Goal: Task Accomplishment & Management: Use online tool/utility

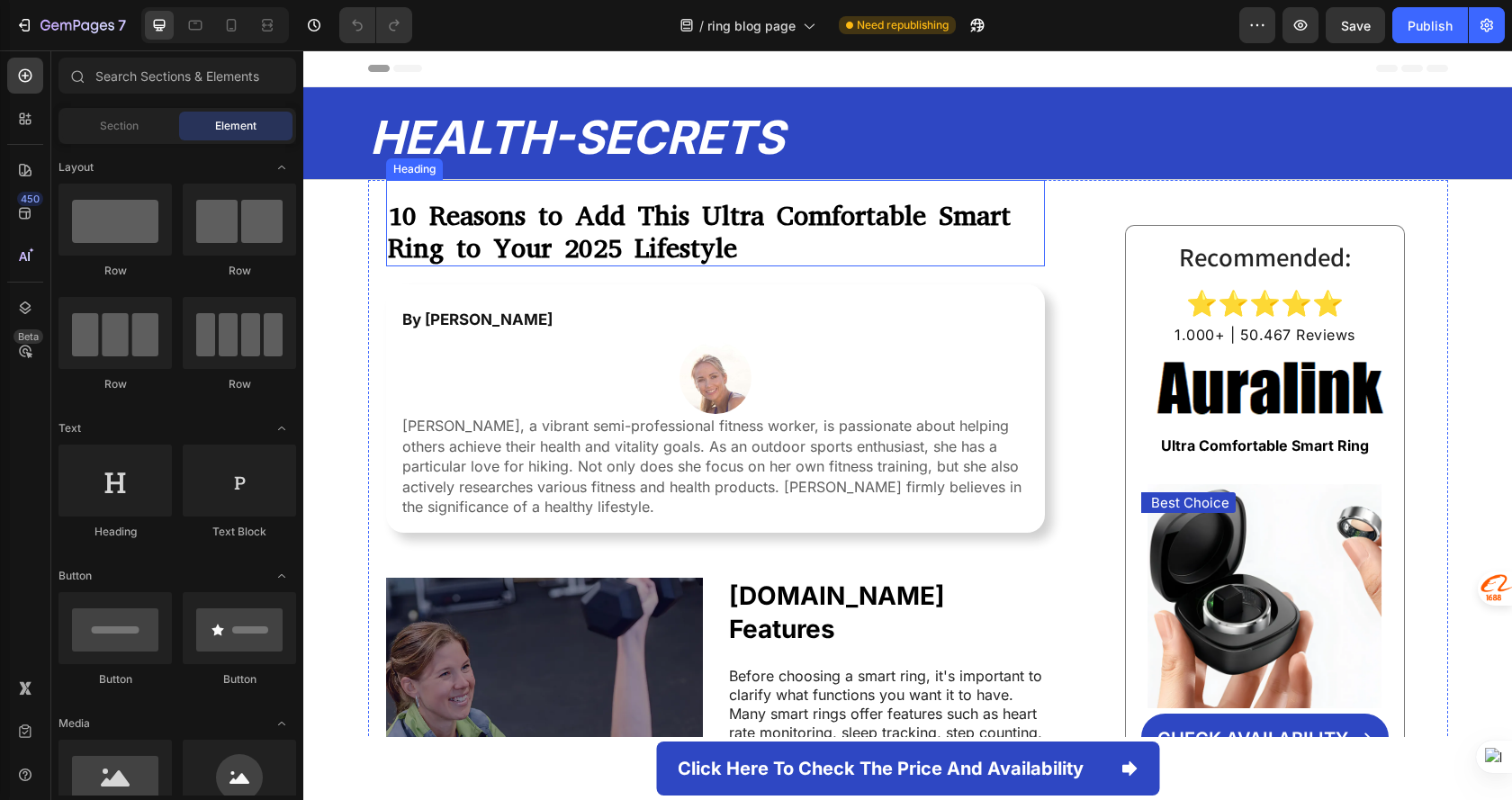
click at [714, 233] on strong "10 Reasons to Add This Ultra Comfortable Smart Ring to Your 2025 Lifestyle" at bounding box center [699, 232] width 623 height 68
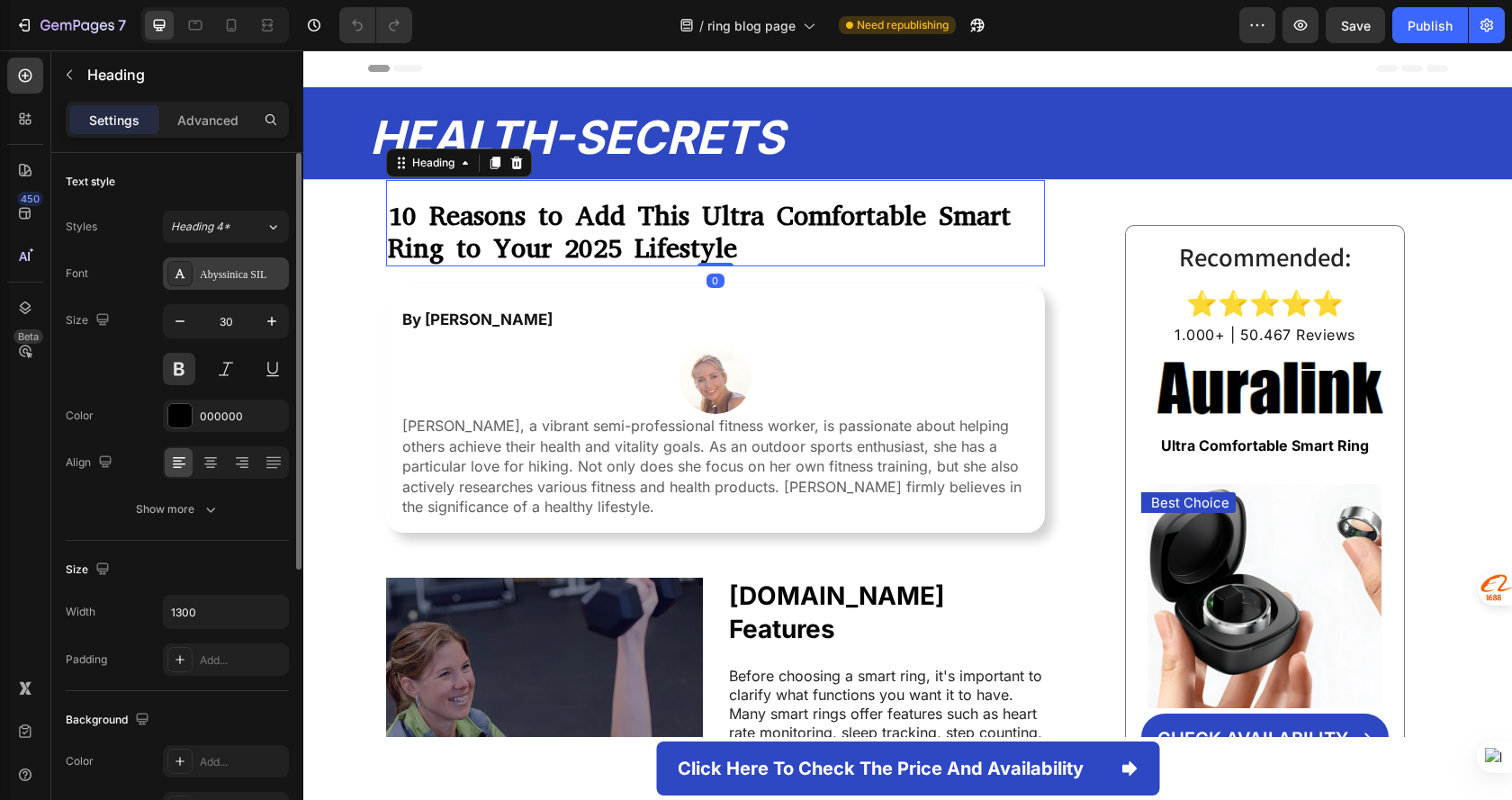
click at [227, 280] on div "Abyssinica SIL" at bounding box center [242, 274] width 84 height 16
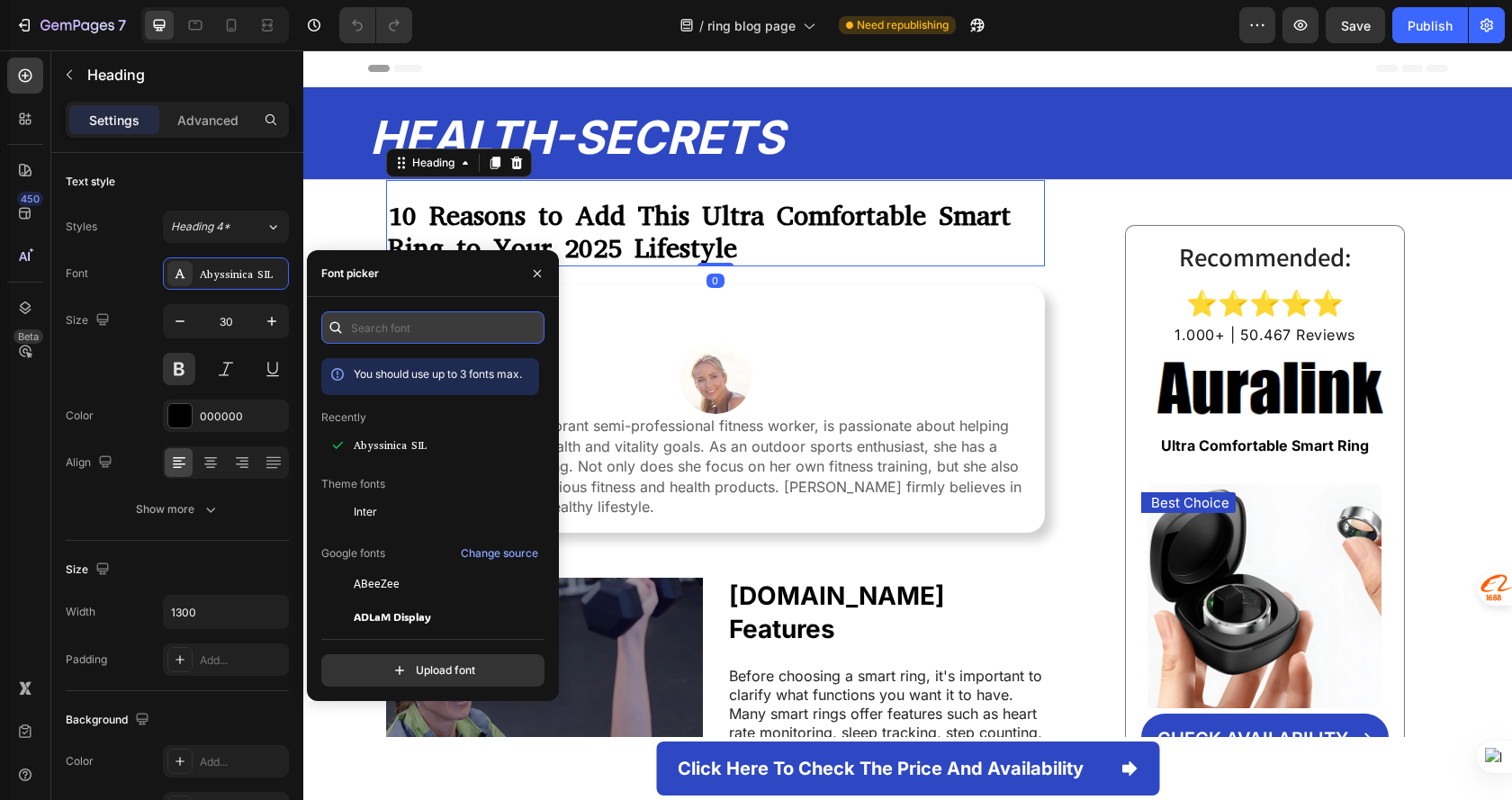
click at [419, 328] on input "text" at bounding box center [432, 327] width 223 height 32
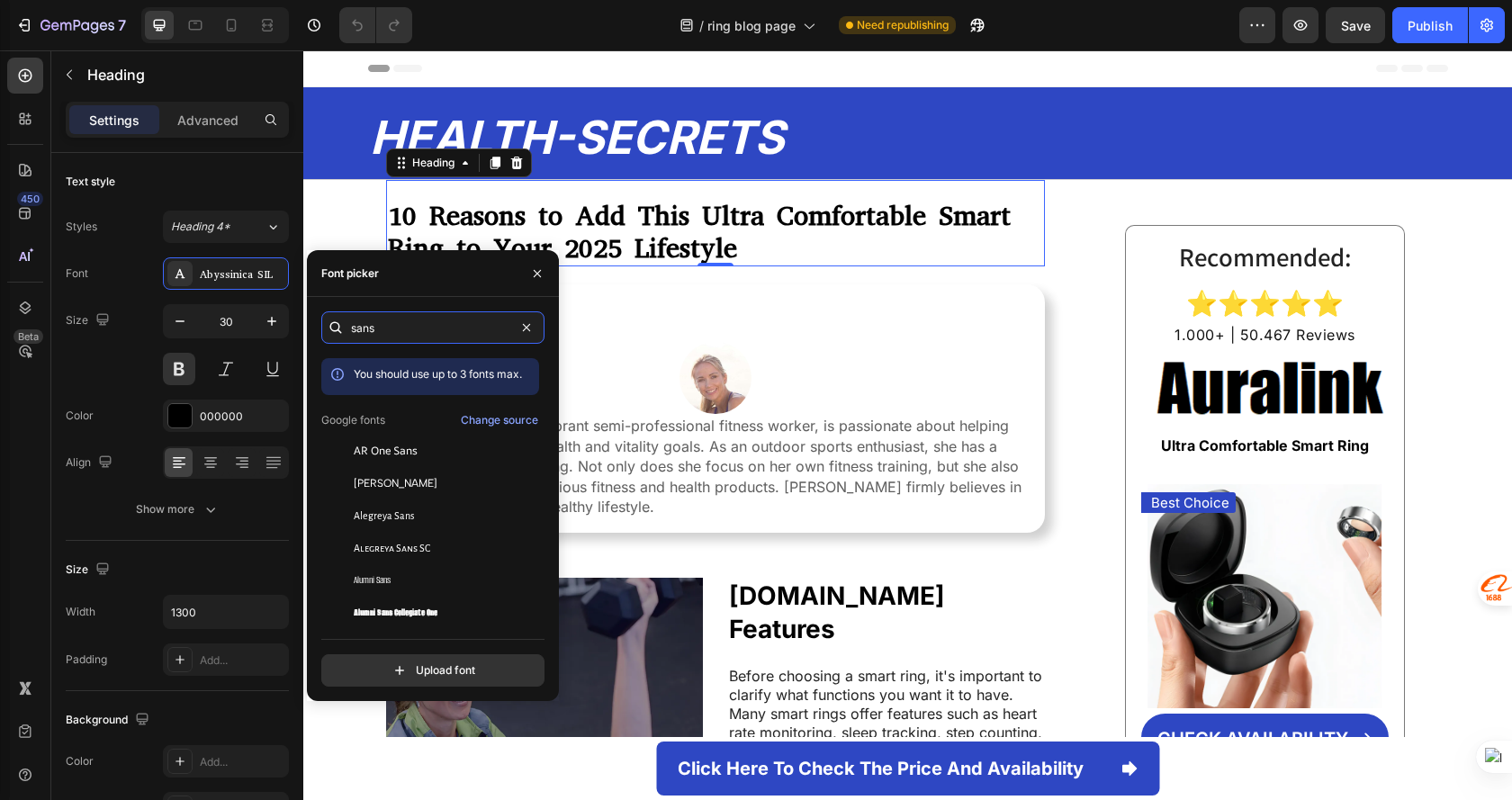
drag, startPoint x: 392, startPoint y: 330, endPoint x: 311, endPoint y: 320, distance: 81.6
click at [311, 320] on div "sans You should use up to 3 fonts max. Google fonts Change source AR One Sans […" at bounding box center [433, 499] width 252 height 375
type input "s"
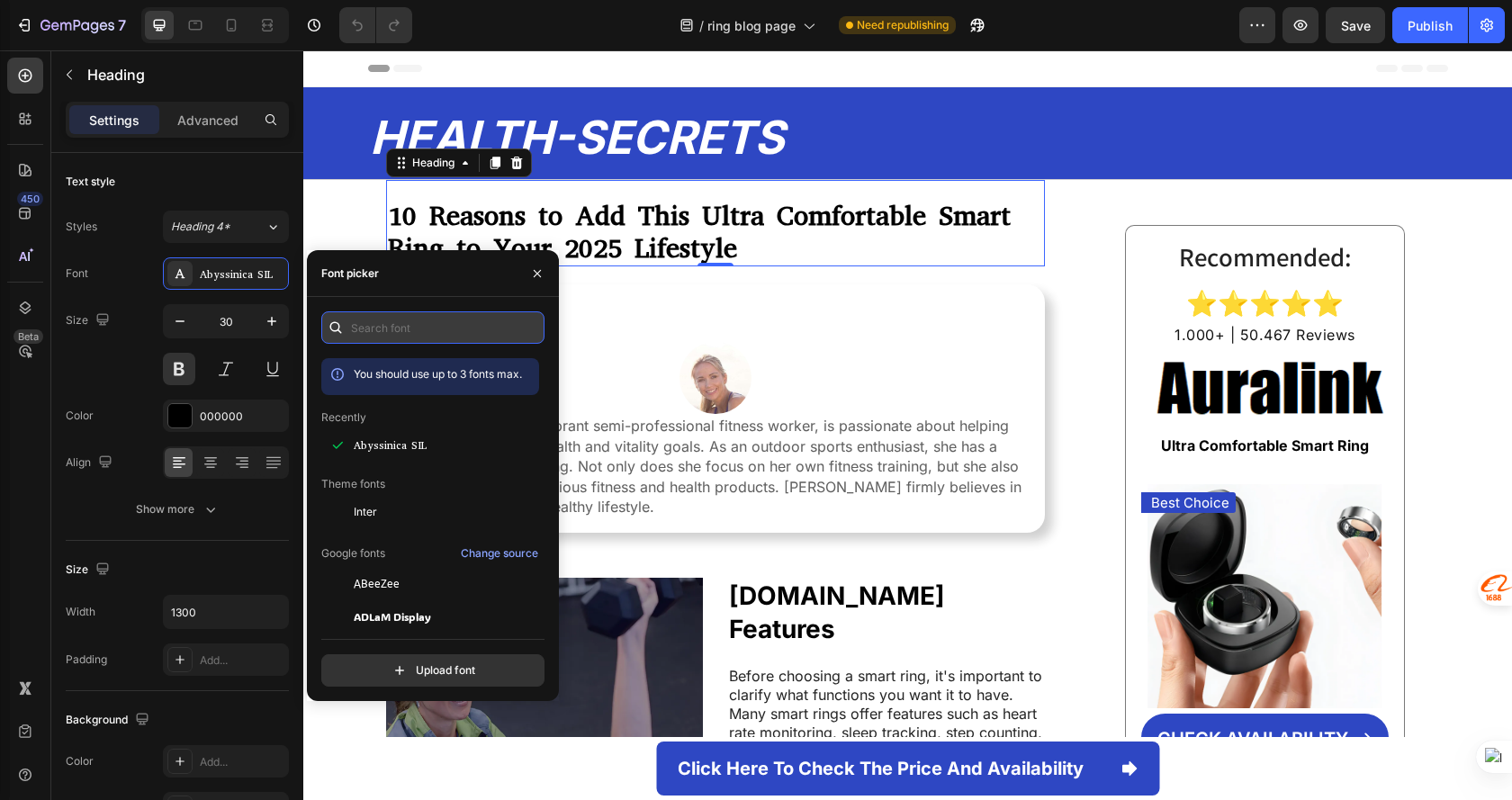
type input "s"
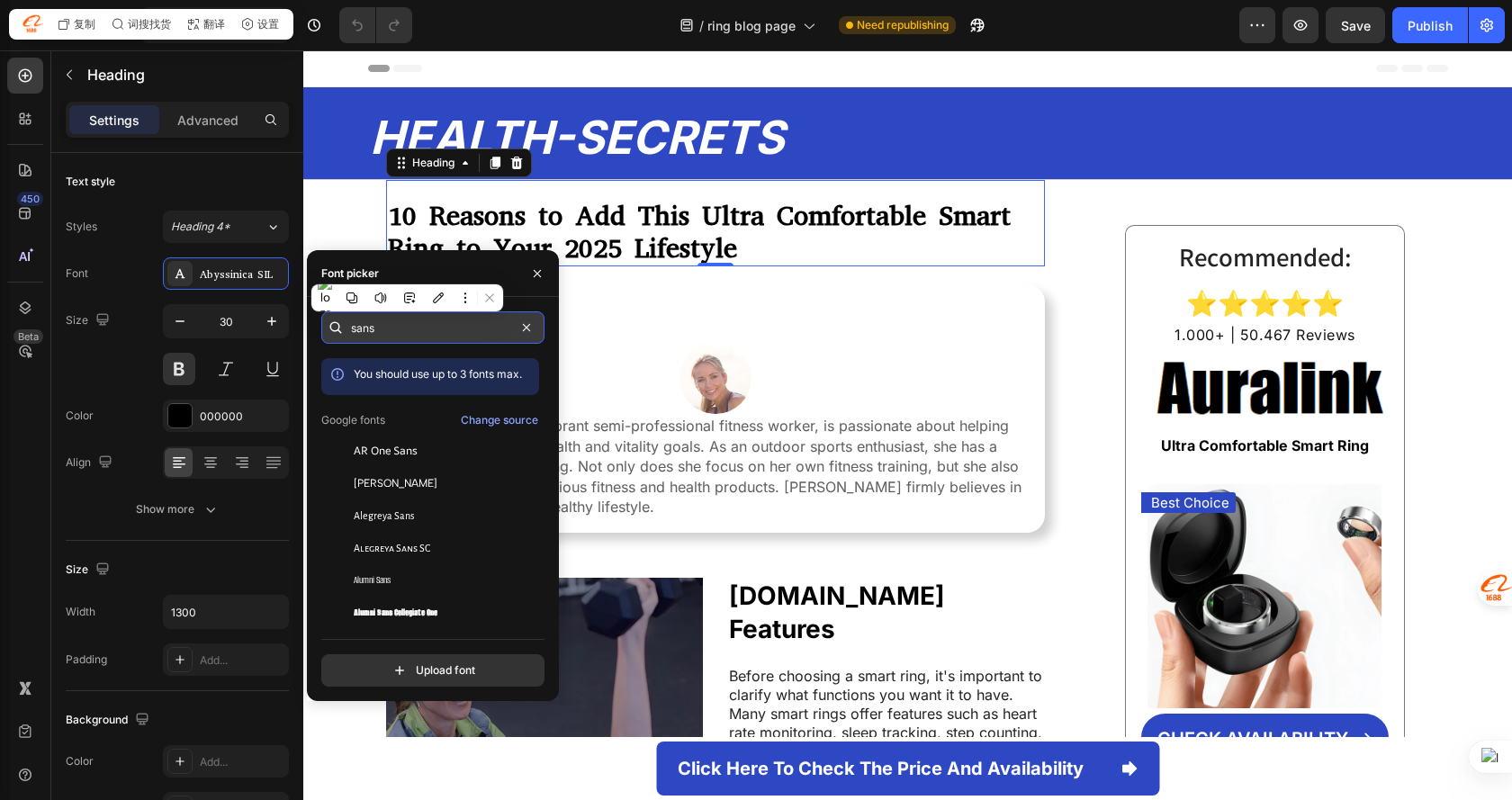
click at [392, 325] on input "sans" at bounding box center [432, 327] width 223 height 32
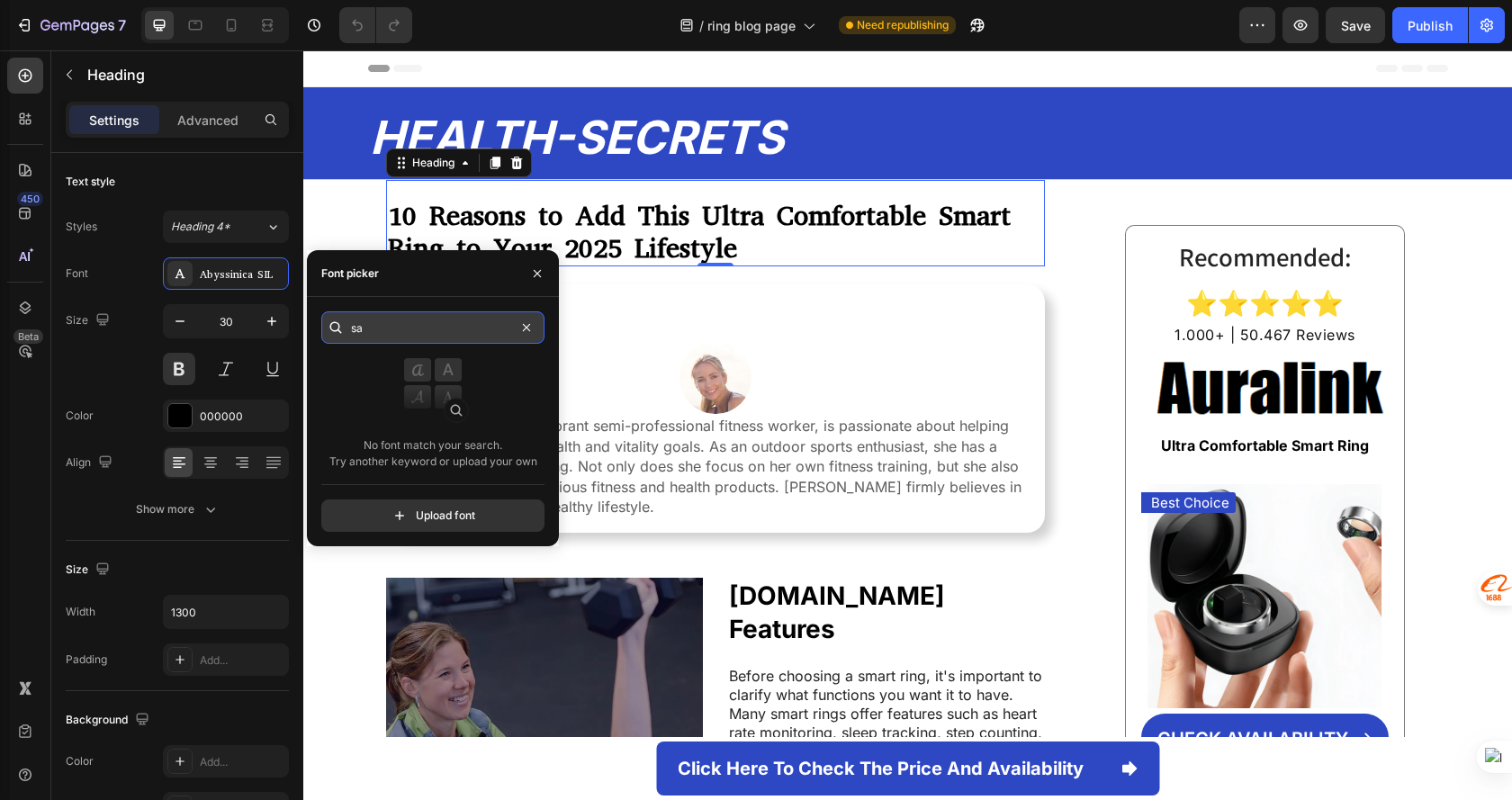
type input "s"
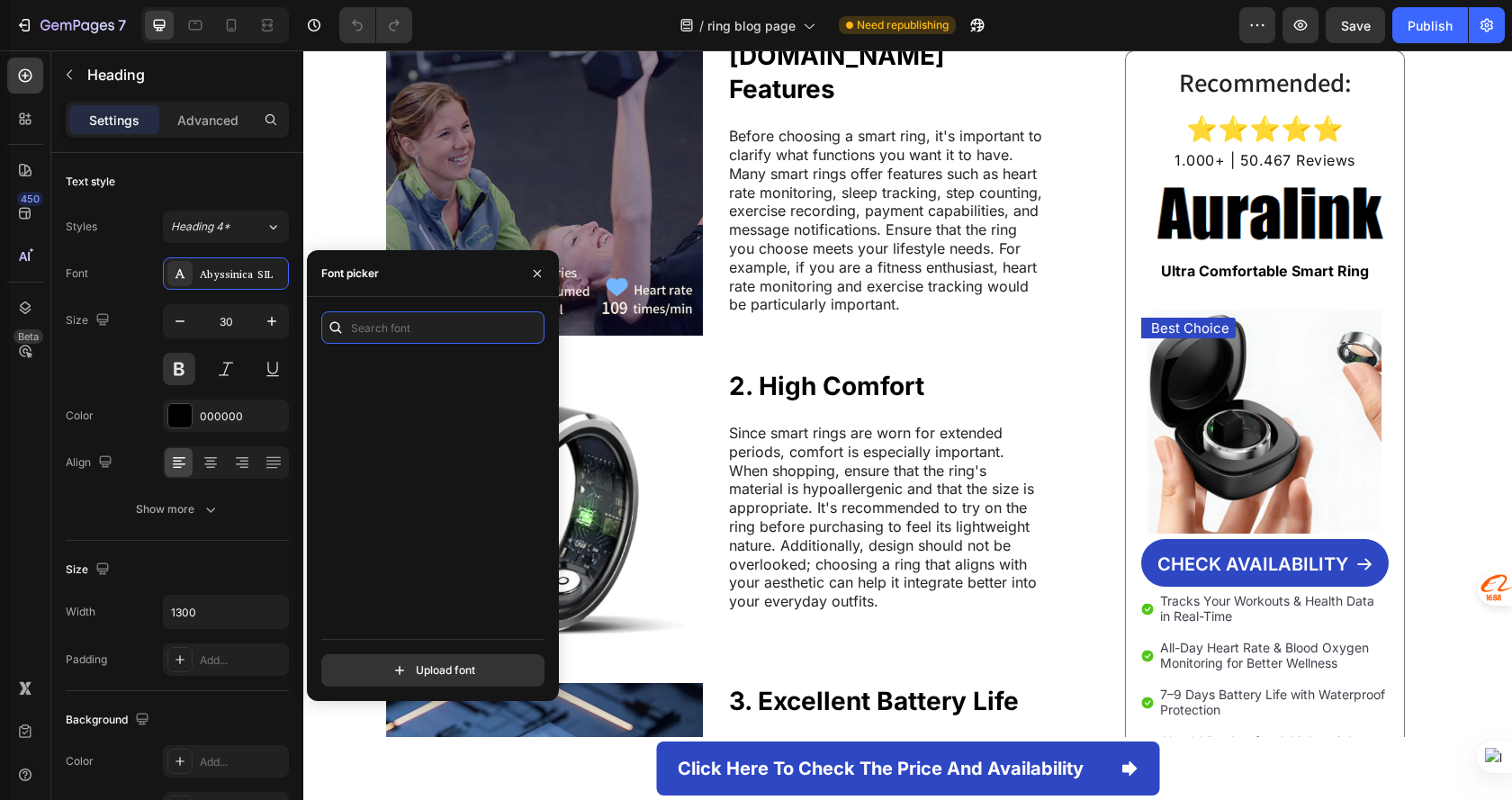
scroll to position [5399, 0]
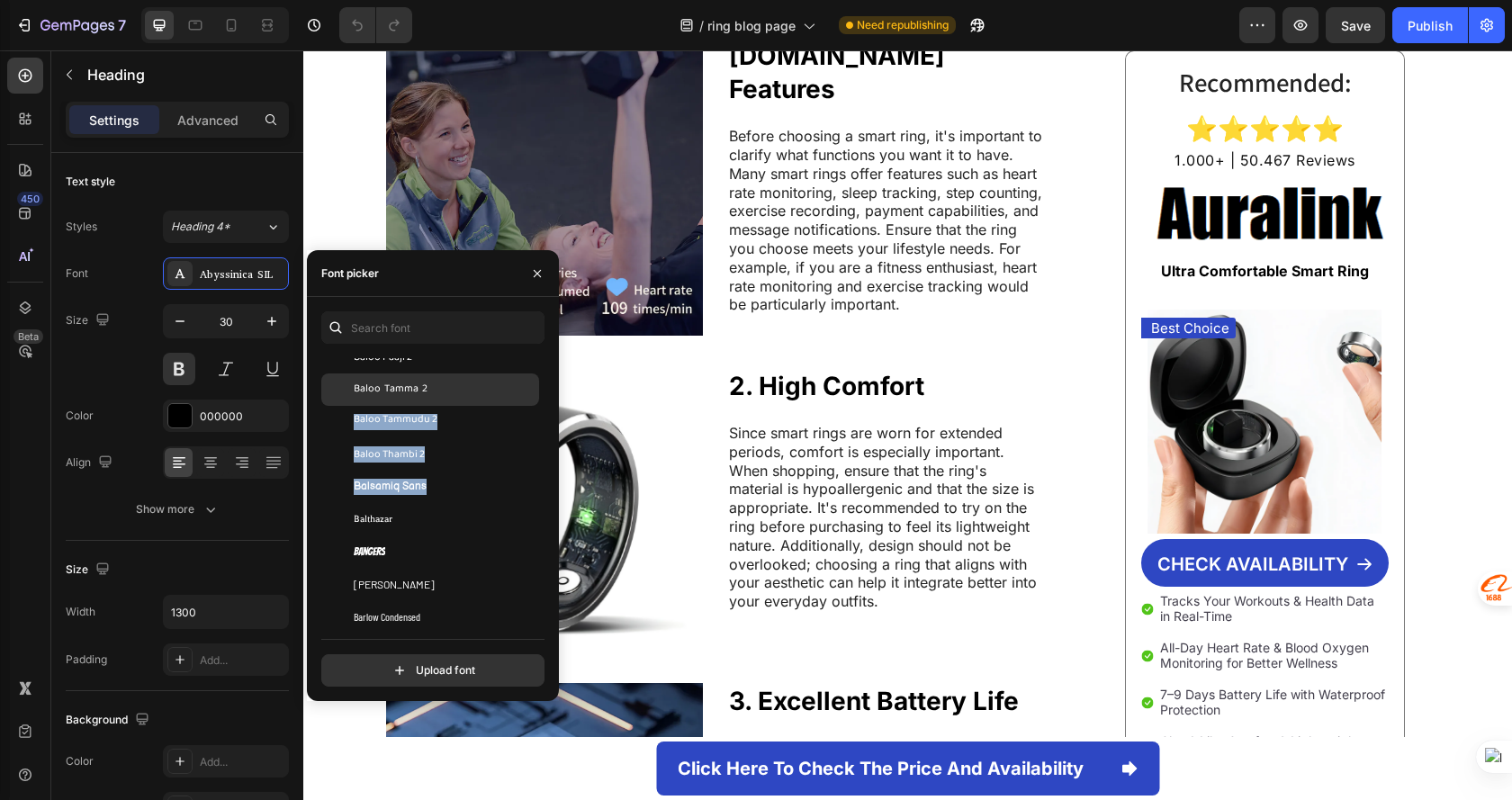
drag, startPoint x: 544, startPoint y: 403, endPoint x: 519, endPoint y: 399, distance: 25.3
click at [536, 490] on div "You should use up to 3 fonts max. Bakbak One Ballet Baloo 2 Baloo Bhai 2 Baloo …" at bounding box center [433, 499] width 252 height 375
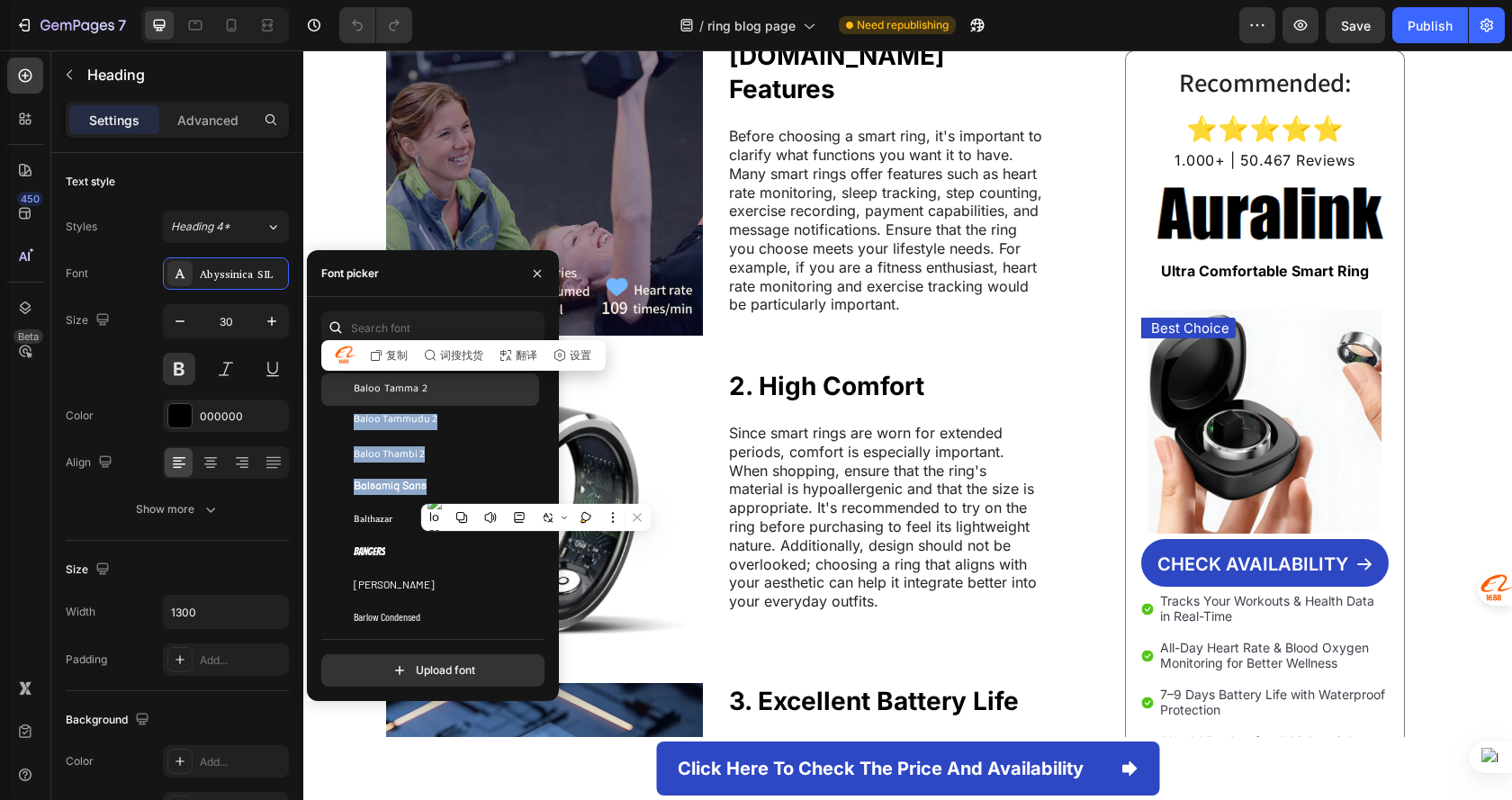
click at [517, 386] on div "Baloo Tamma 2" at bounding box center [445, 390] width 182 height 16
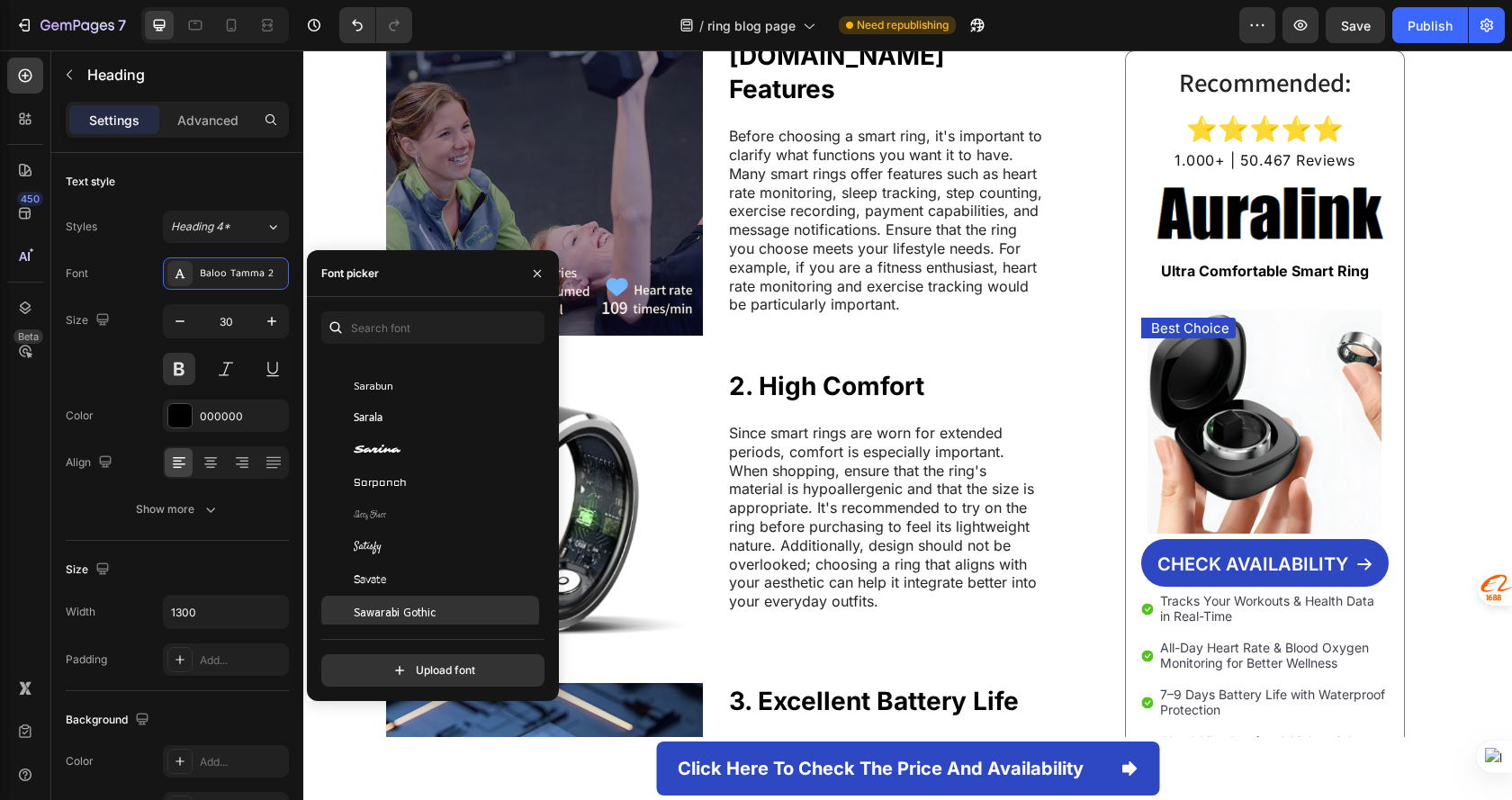
scroll to position [51721, 0]
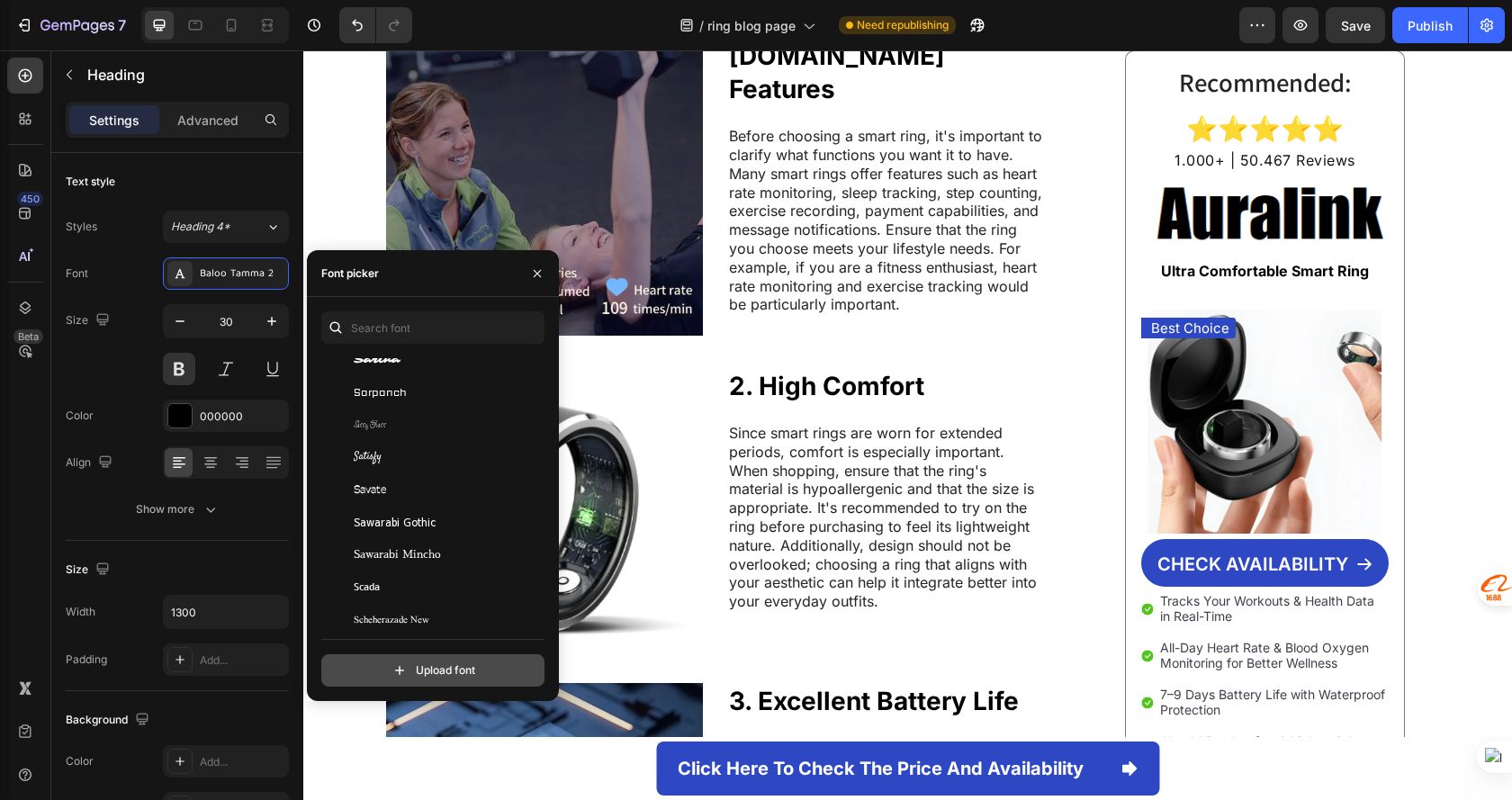
click at [465, 666] on input "file" at bounding box center [471, 670] width 450 height 30
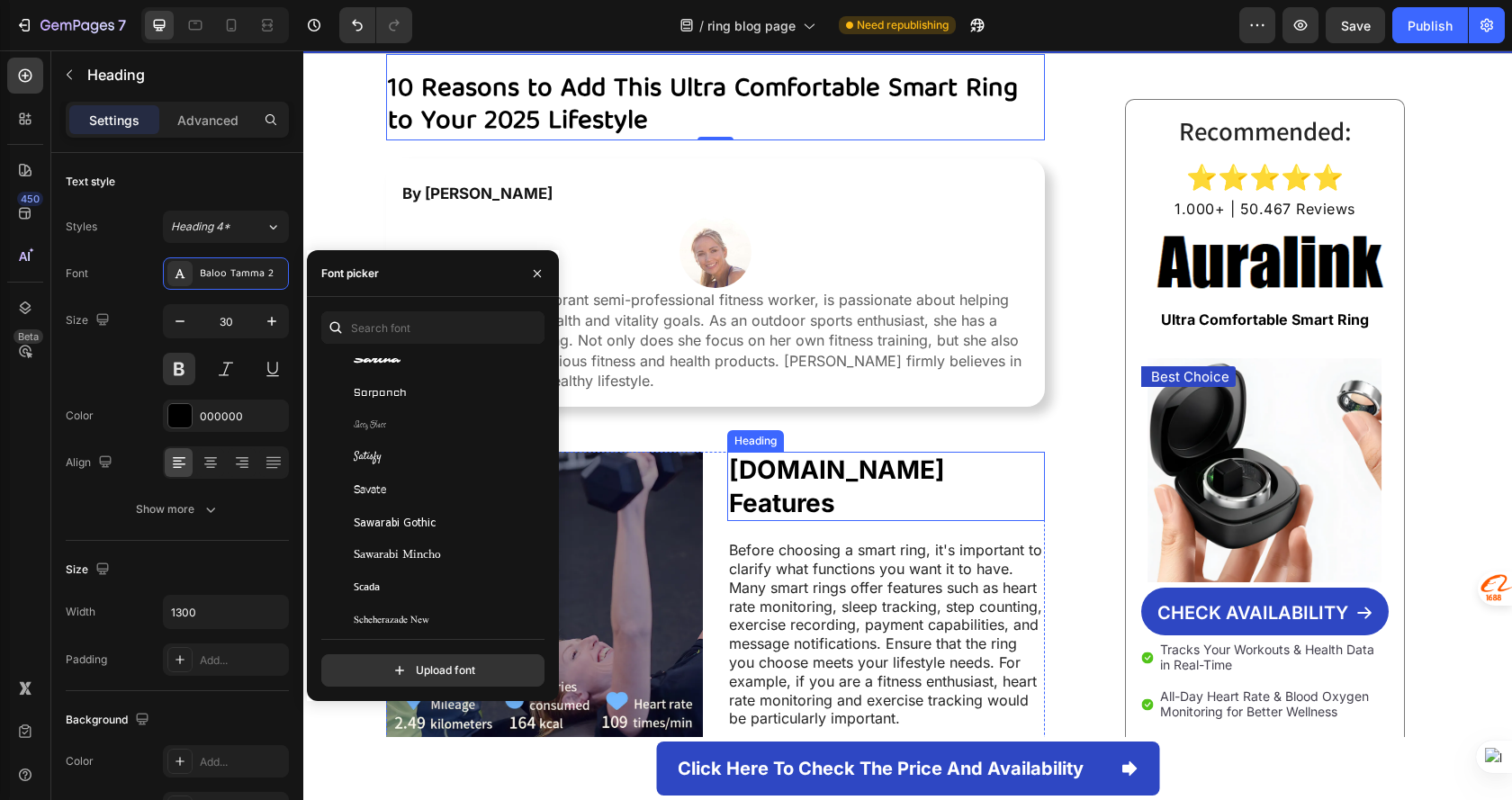
scroll to position [0, 0]
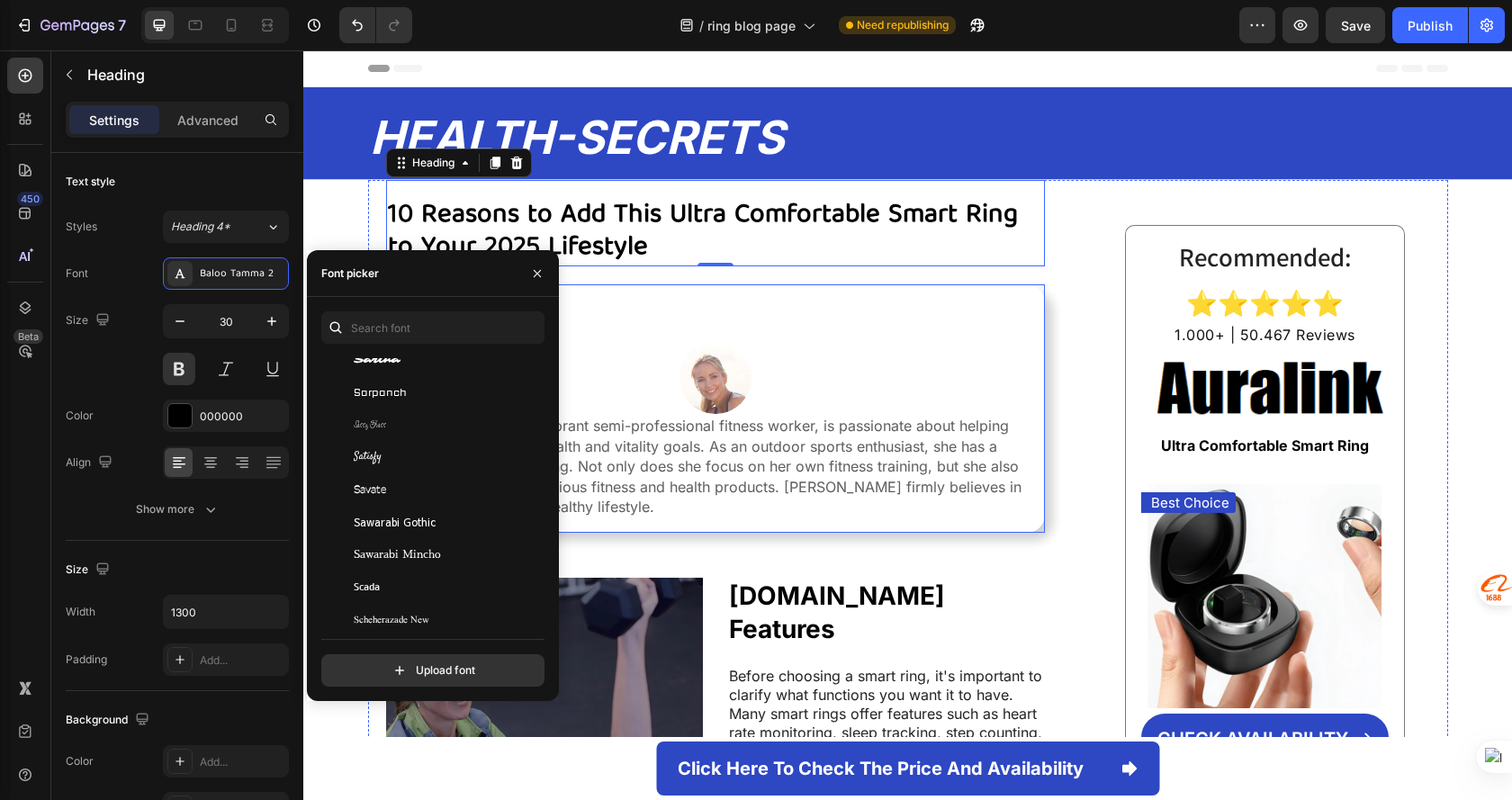
click at [889, 453] on p "[PERSON_NAME], a vibrant semi-professional fitness worker, is passionate about …" at bounding box center [715, 466] width 627 height 100
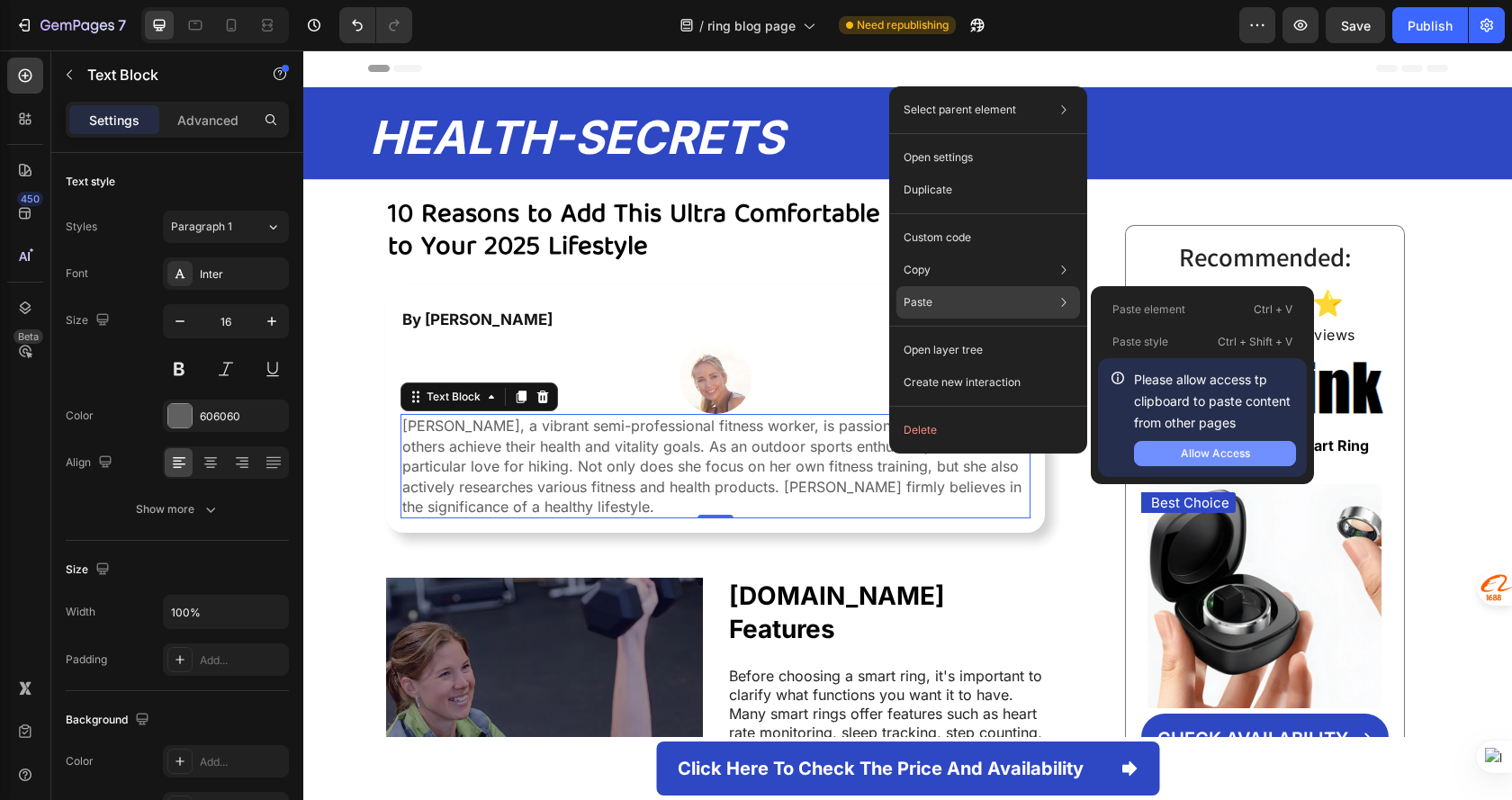
click at [1217, 446] on div "Allow Access" at bounding box center [1215, 453] width 69 height 16
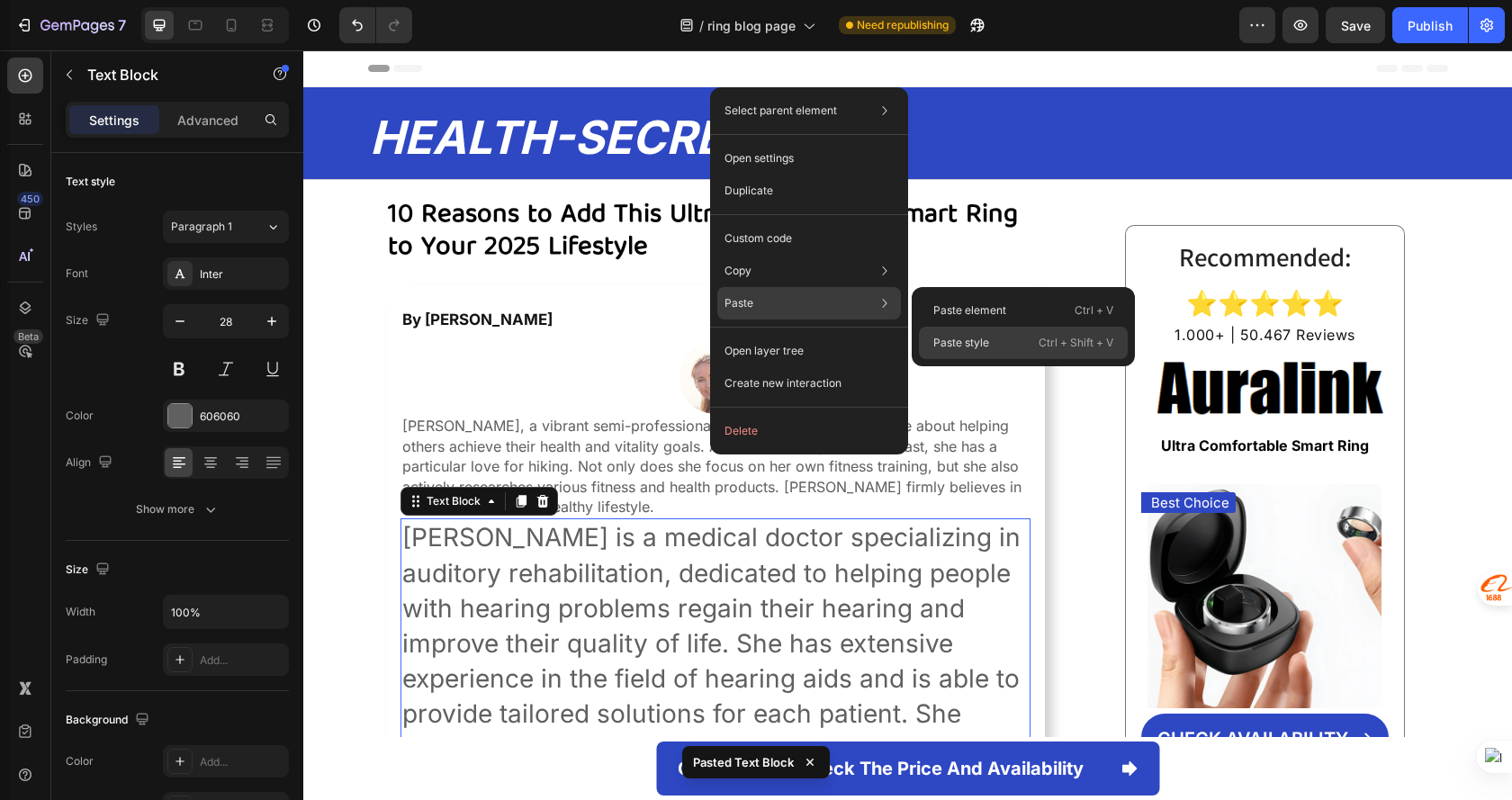
click at [981, 338] on p "Paste style" at bounding box center [960, 342] width 56 height 16
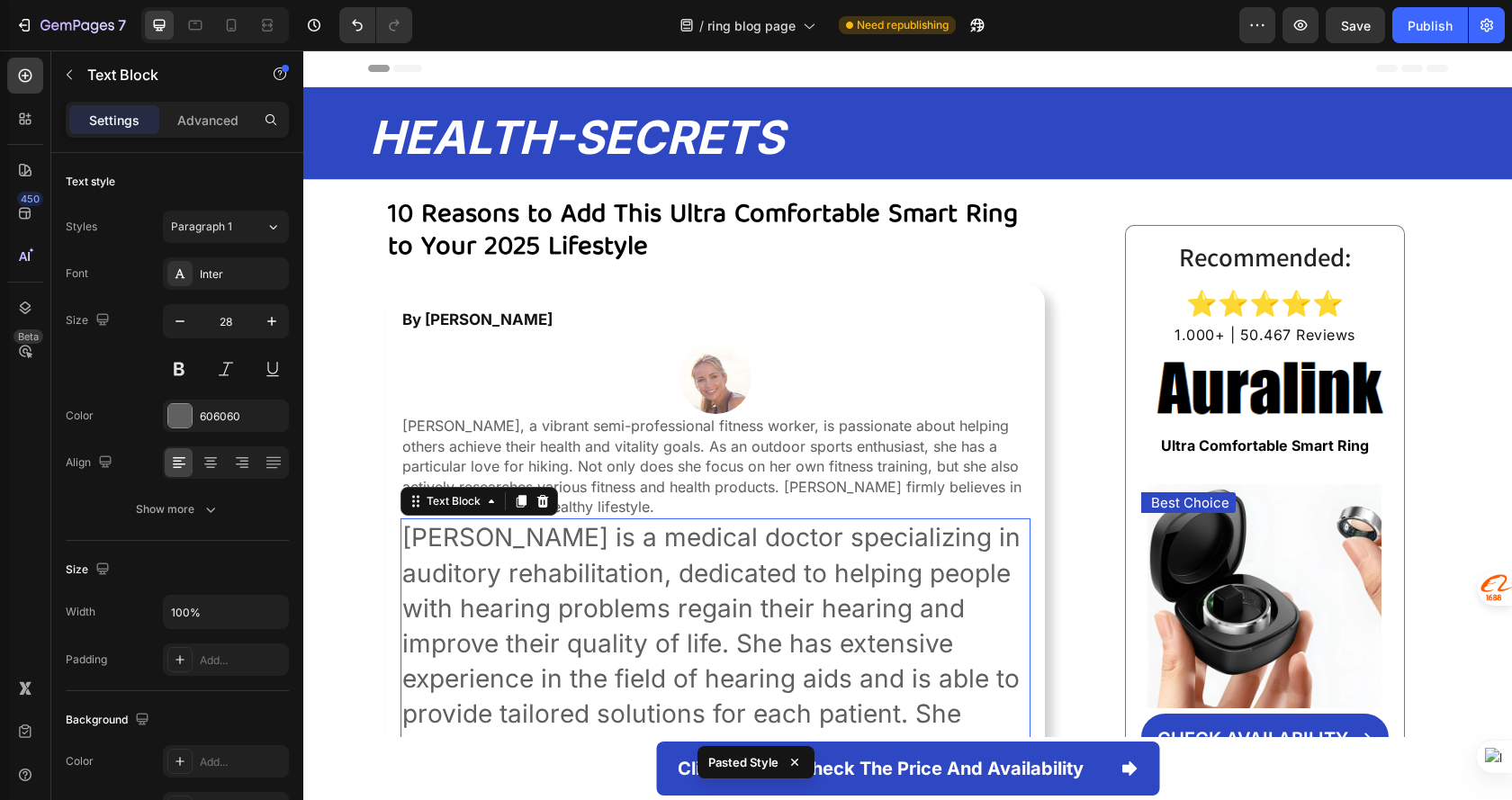
click at [655, 601] on p "[PERSON_NAME] is a medical doctor specializing in auditory rehabilitation, dedi…" at bounding box center [715, 662] width 627 height 282
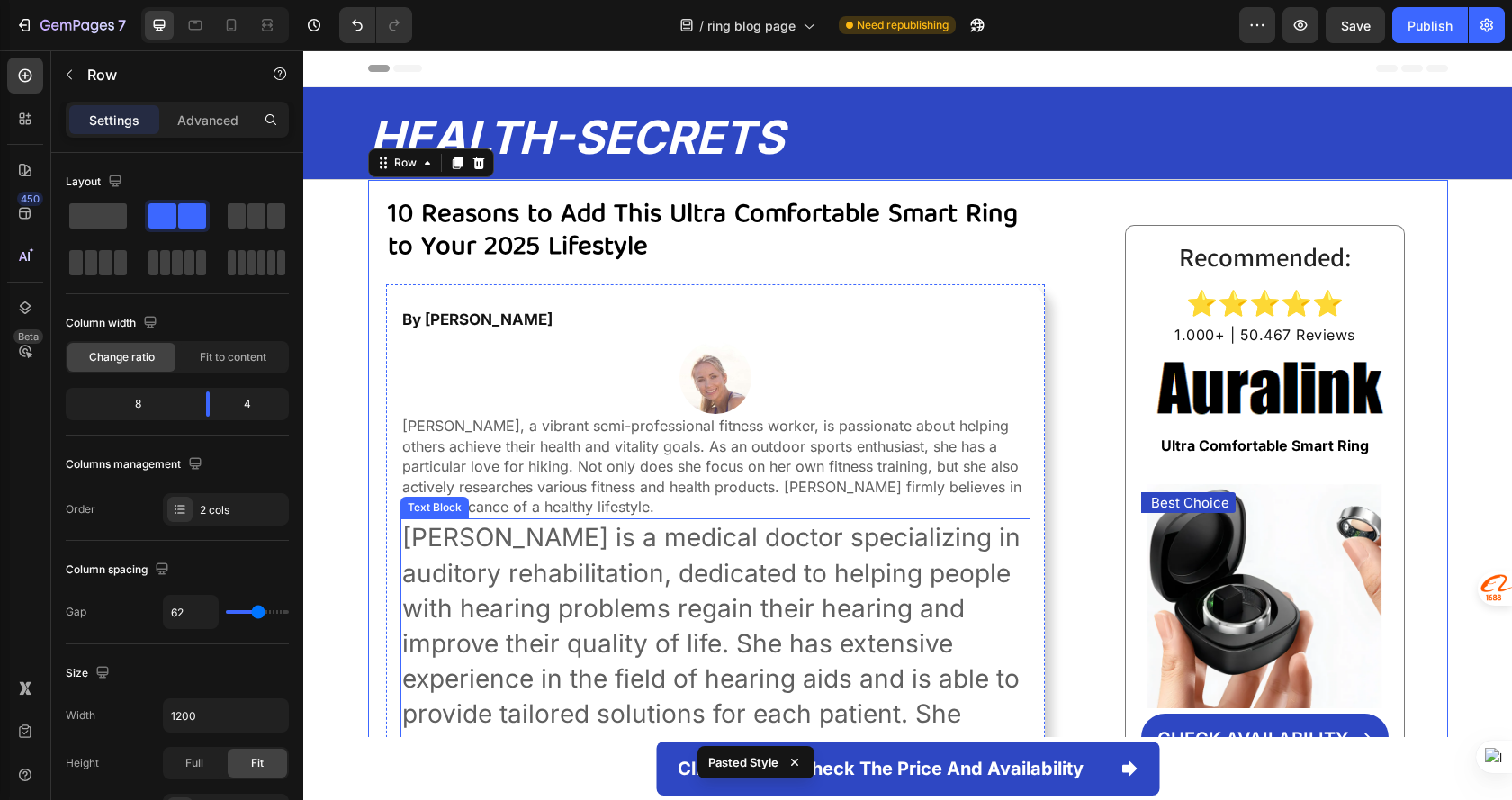
click at [896, 559] on p "[PERSON_NAME] is a medical doctor specializing in auditory rehabilitation, dedi…" at bounding box center [715, 662] width 627 height 282
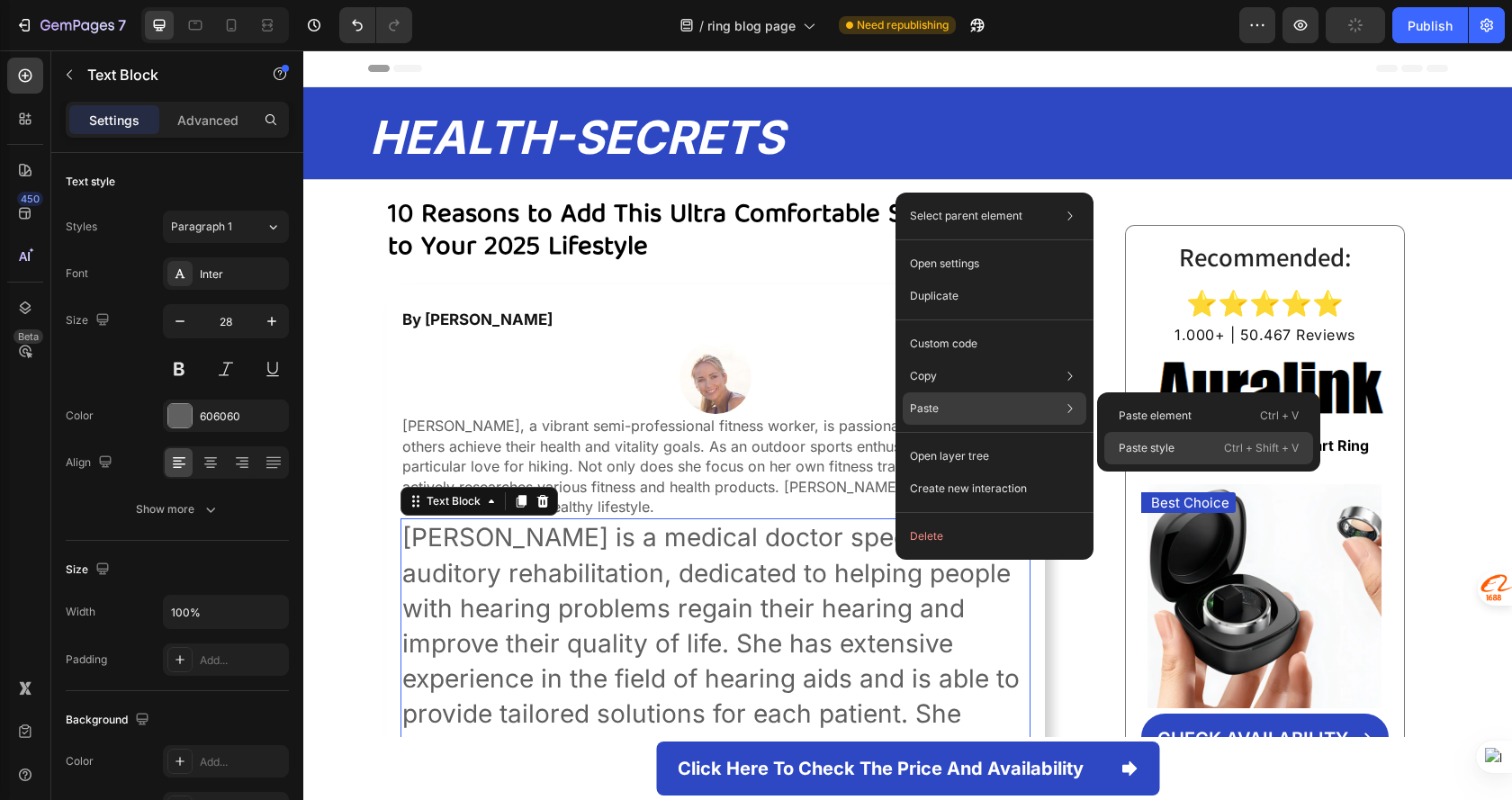
drag, startPoint x: 1153, startPoint y: 439, endPoint x: 820, endPoint y: 400, distance: 335.3
click at [1153, 439] on div "Paste style Ctrl + Shift + V" at bounding box center [1209, 448] width 209 height 32
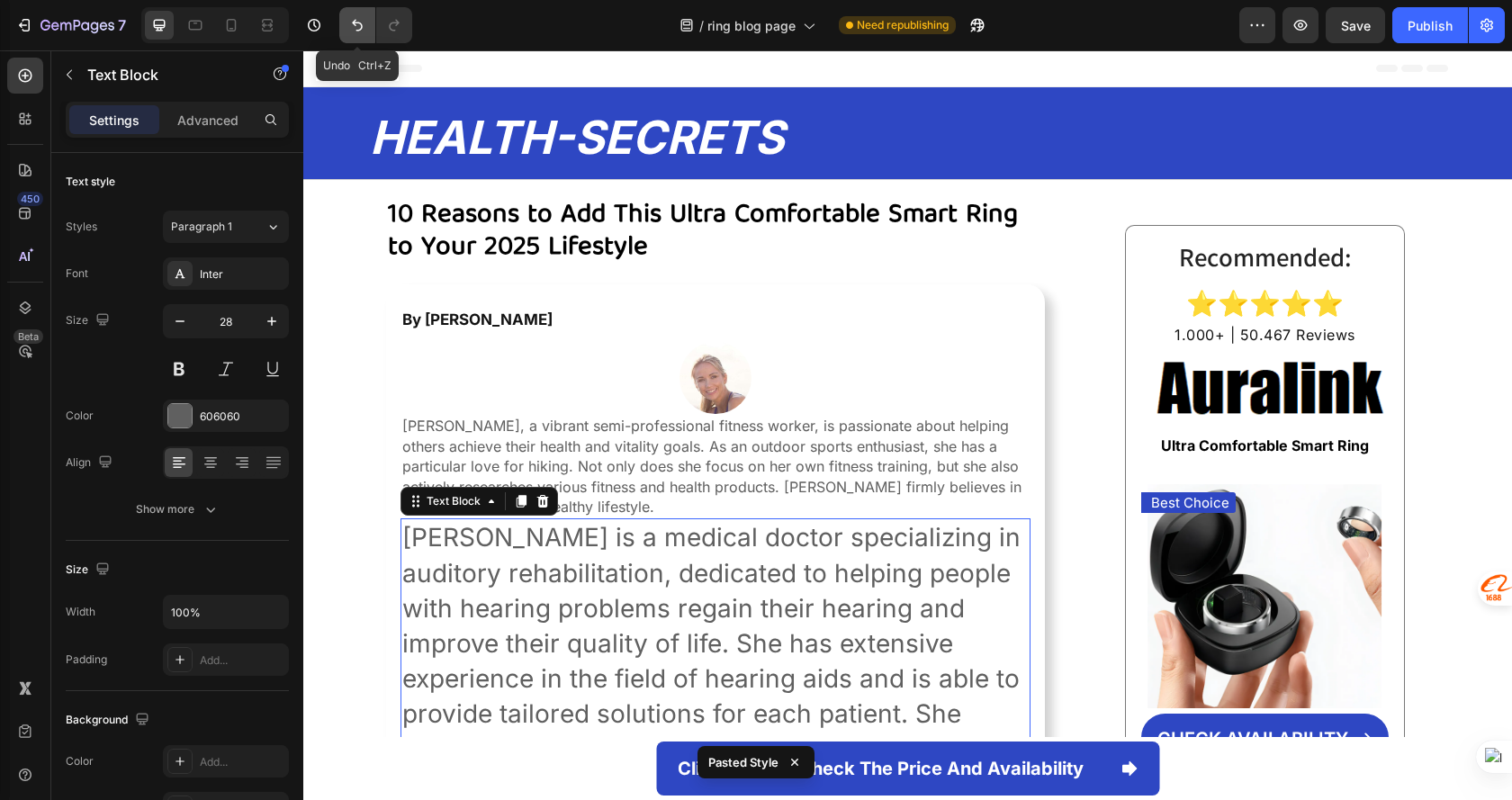
click at [358, 32] on icon "Undo/Redo" at bounding box center [356, 25] width 18 height 18
click at [357, 22] on icon "Undo/Redo" at bounding box center [356, 25] width 18 height 18
click at [357, 23] on icon "Undo/Redo" at bounding box center [356, 26] width 10 height 11
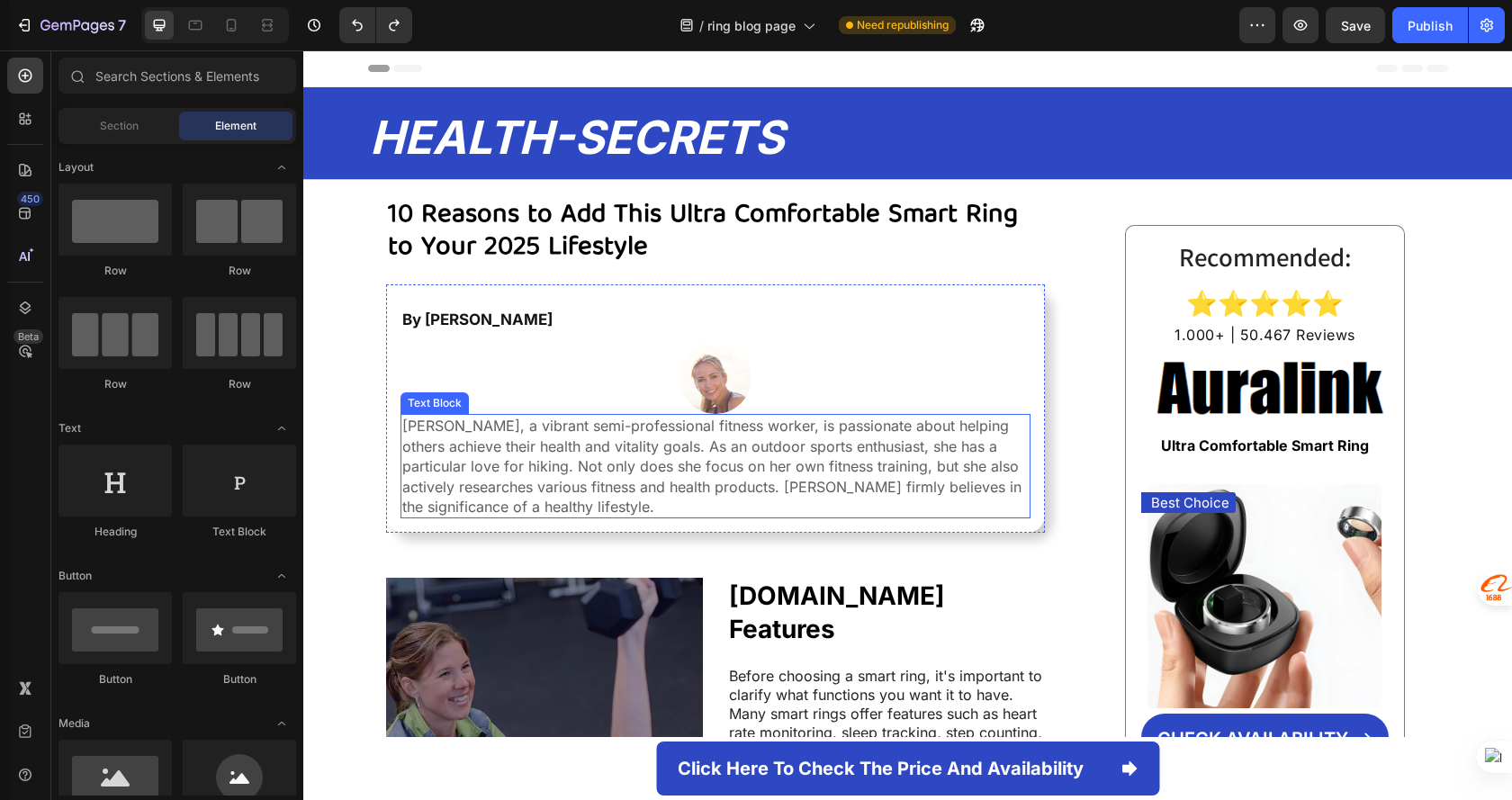
click at [709, 452] on p "[PERSON_NAME], a vibrant semi-professional fitness worker, is passionate about …" at bounding box center [715, 466] width 627 height 100
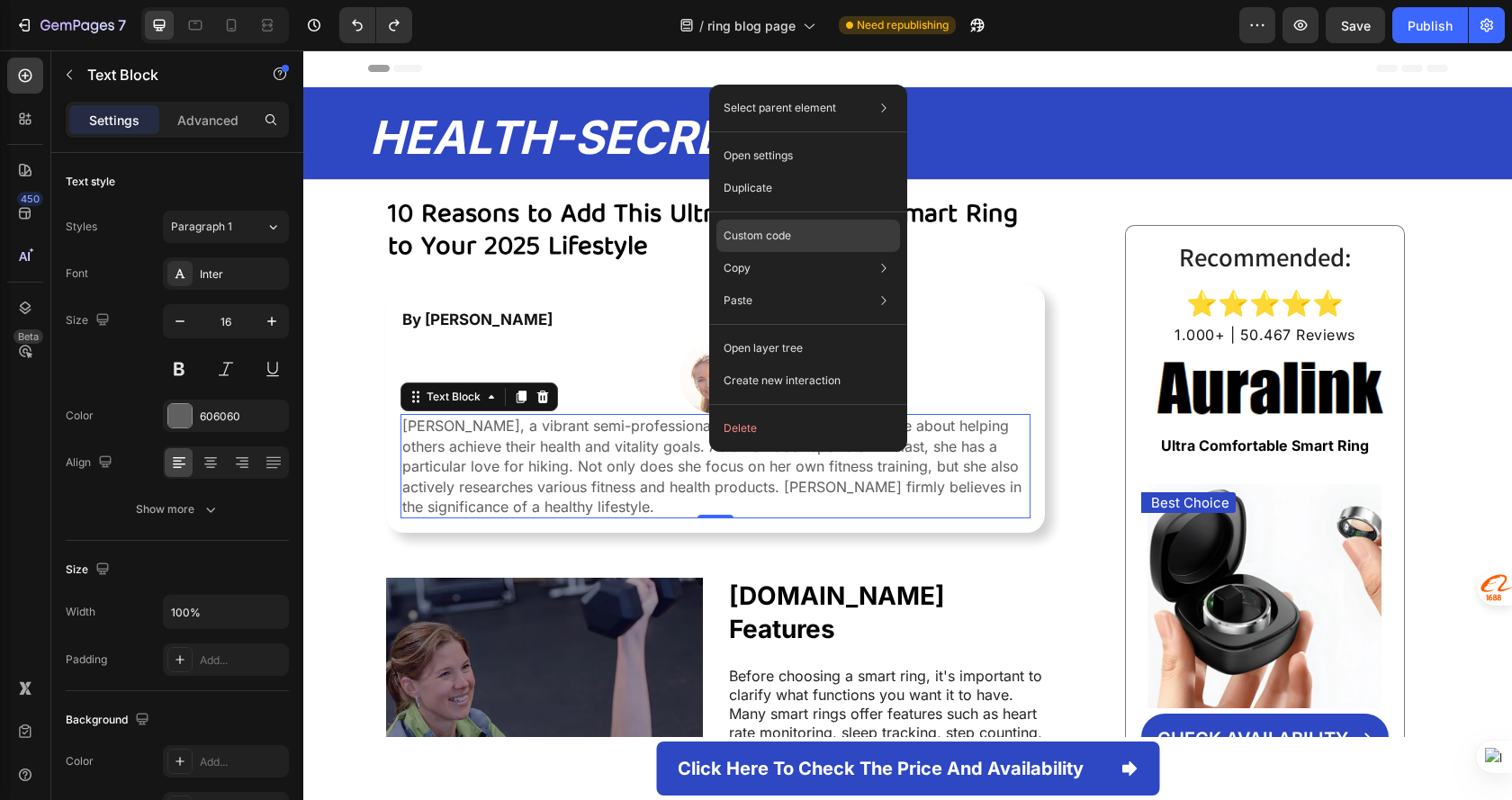
click at [849, 284] on div "Custom code" at bounding box center [809, 300] width 184 height 32
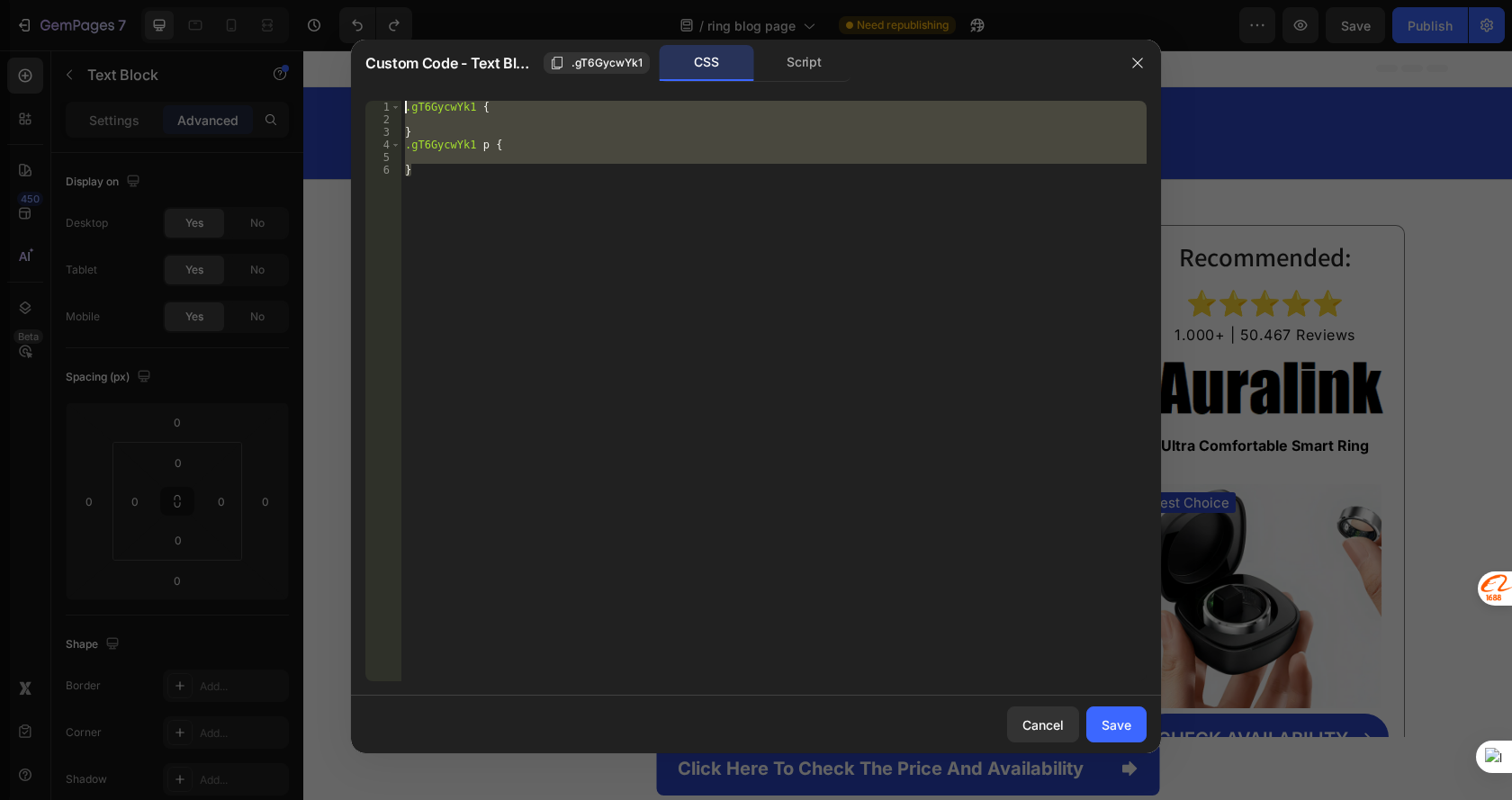
drag, startPoint x: 403, startPoint y: 144, endPoint x: 331, endPoint y: 62, distance: 109.1
click at [331, 62] on div "Custom Code - Text Block .gT6GycwYk1 CSS Script } 1 2 3 4 5 6 .gT6GycwYk1 { } .…" at bounding box center [756, 400] width 1512 height 800
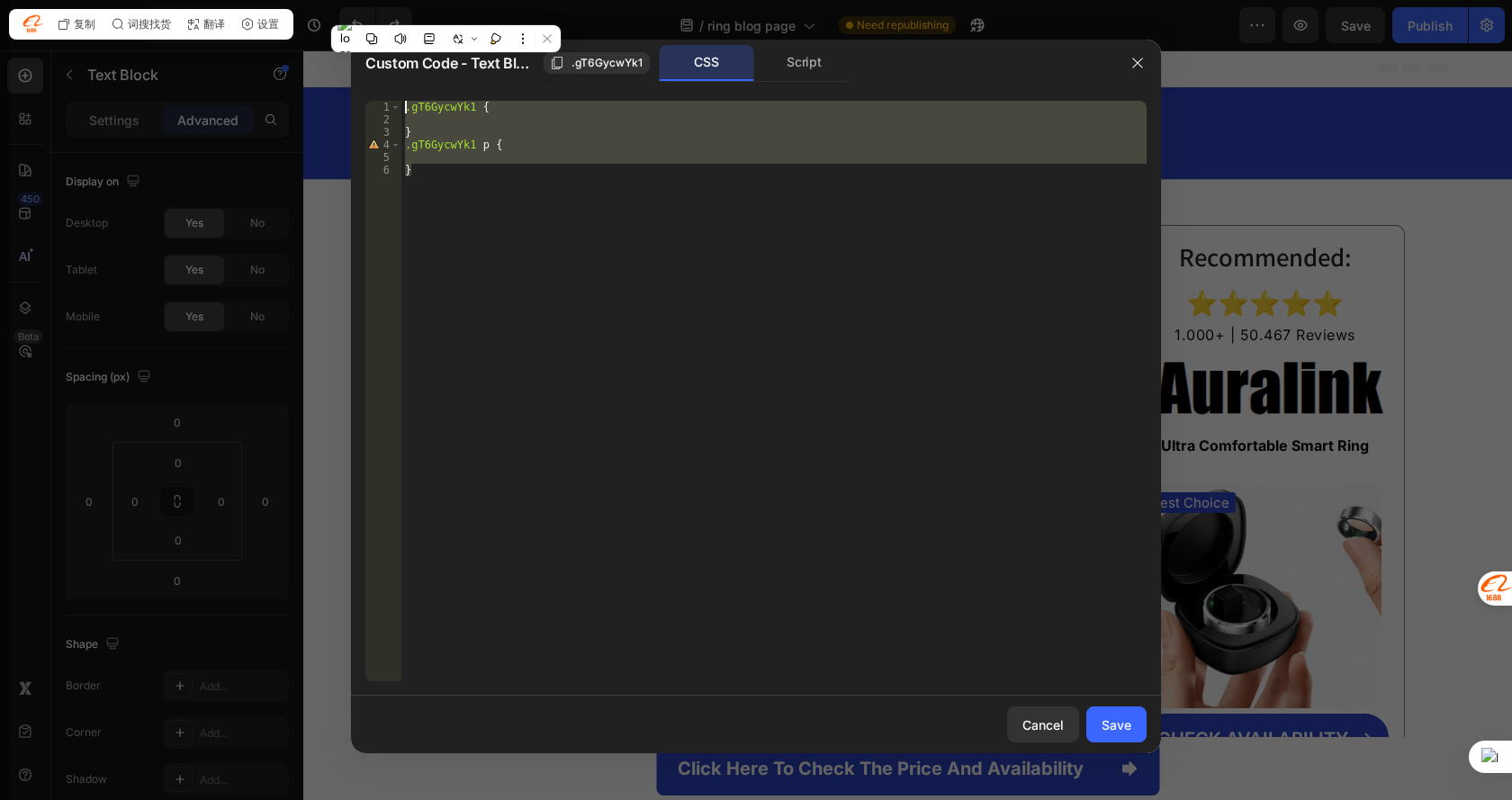
type textarea "}"
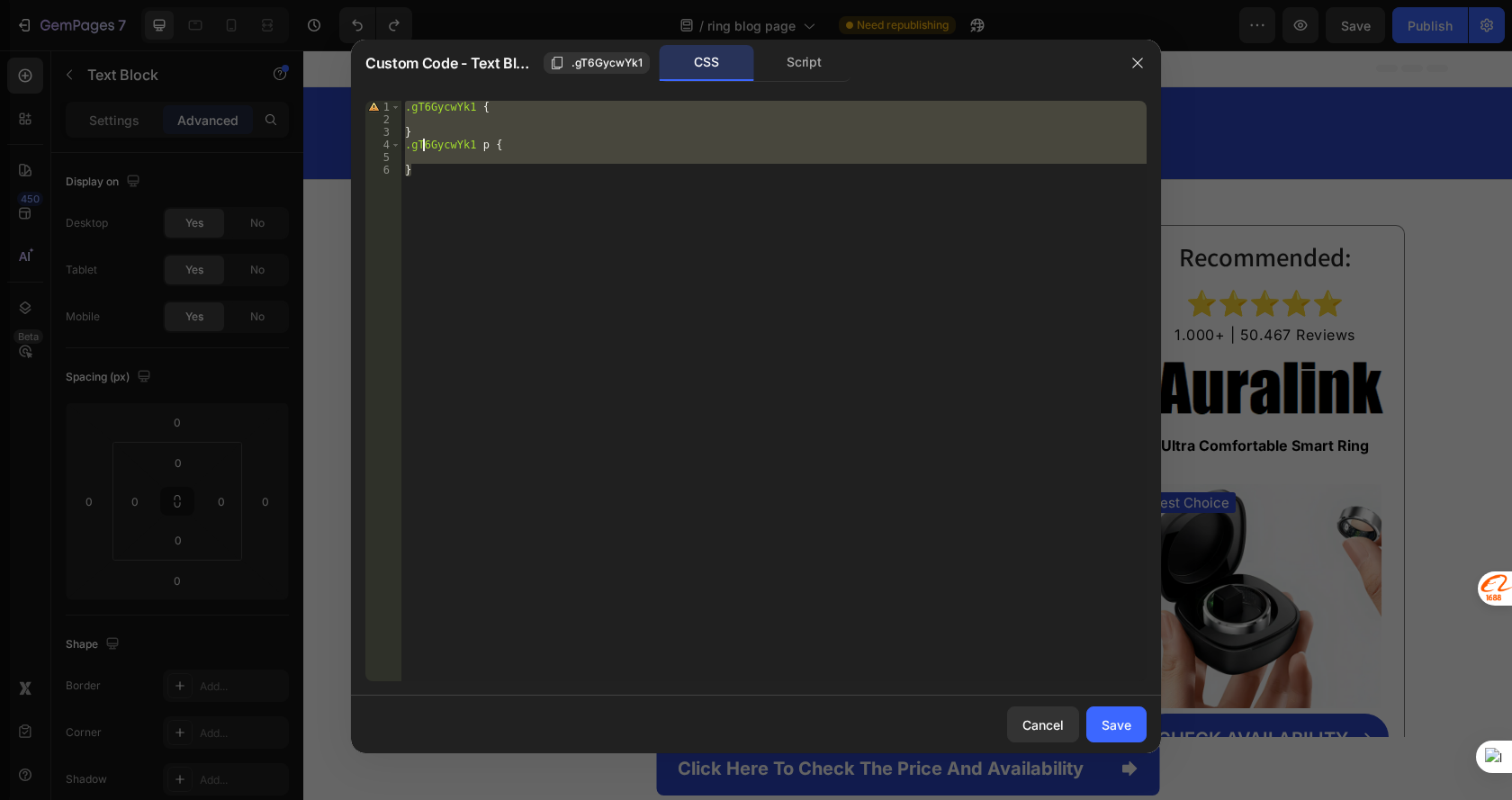
type textarea "}"
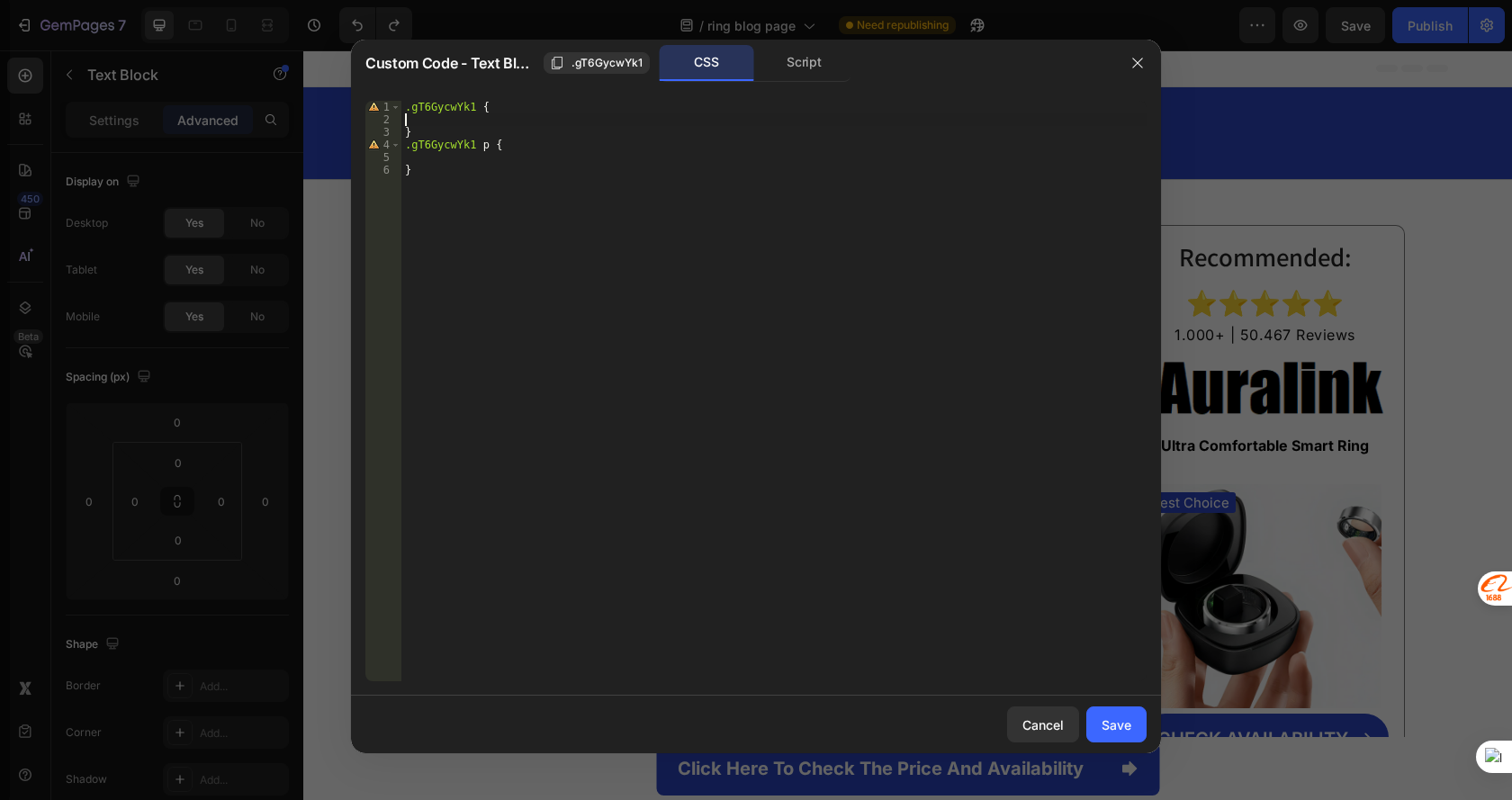
click at [438, 178] on div ".gT6GycwYk1 { } .gT6GycwYk1 p { }" at bounding box center [774, 403] width 745 height 606
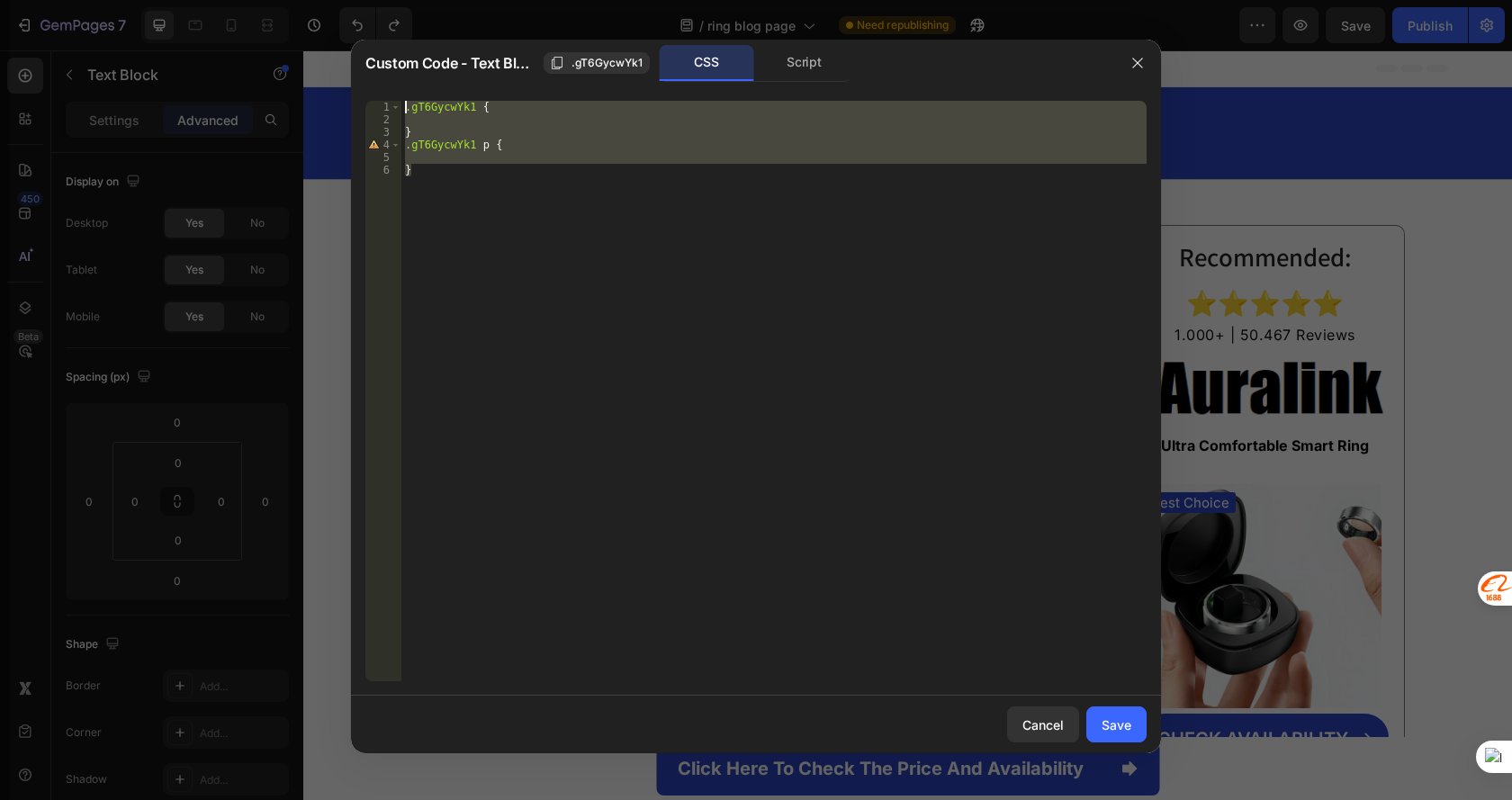
drag, startPoint x: 431, startPoint y: 175, endPoint x: 382, endPoint y: 80, distance: 106.9
click at [382, 80] on div "Custom Code - Text Block .gT6GycwYk1 CSS Script } 1 2 3 4 5 6 .gT6GycwYk1 { } .…" at bounding box center [756, 396] width 810 height 714
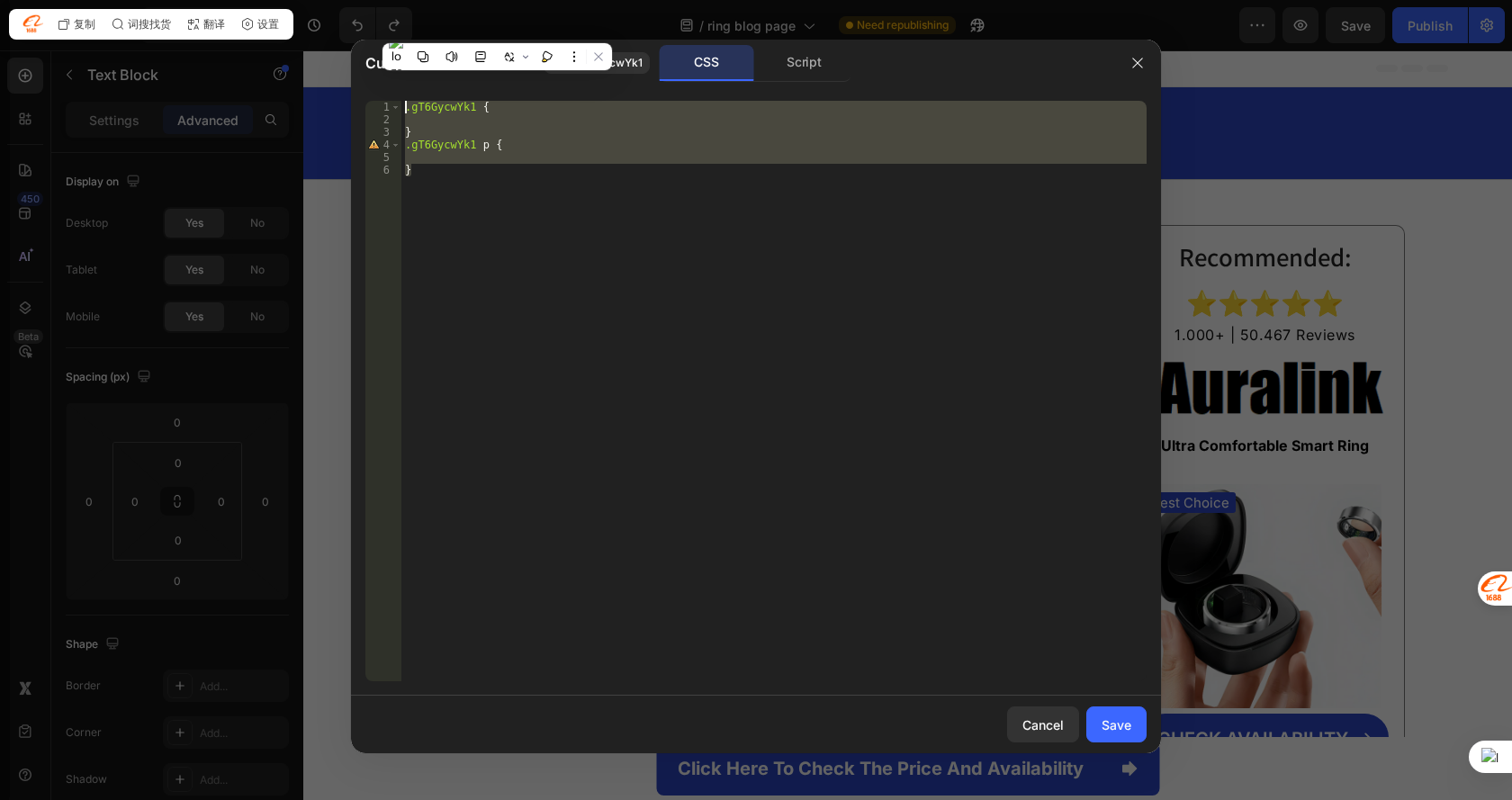
paste textarea "4HSA8fyl_"
type textarea ".g4HSA8fyl_"
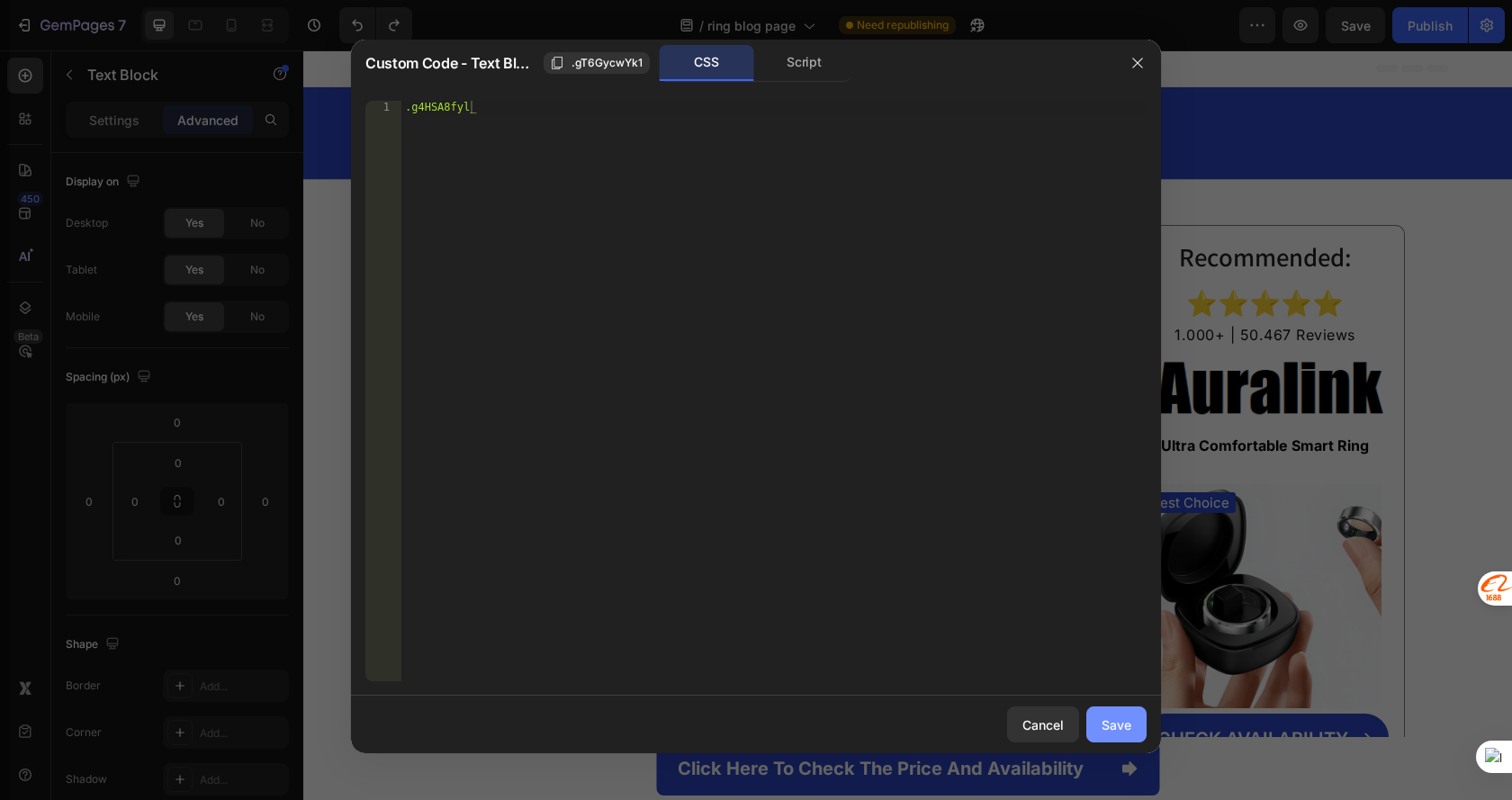
click at [1108, 730] on div "Save" at bounding box center [1116, 725] width 29 height 19
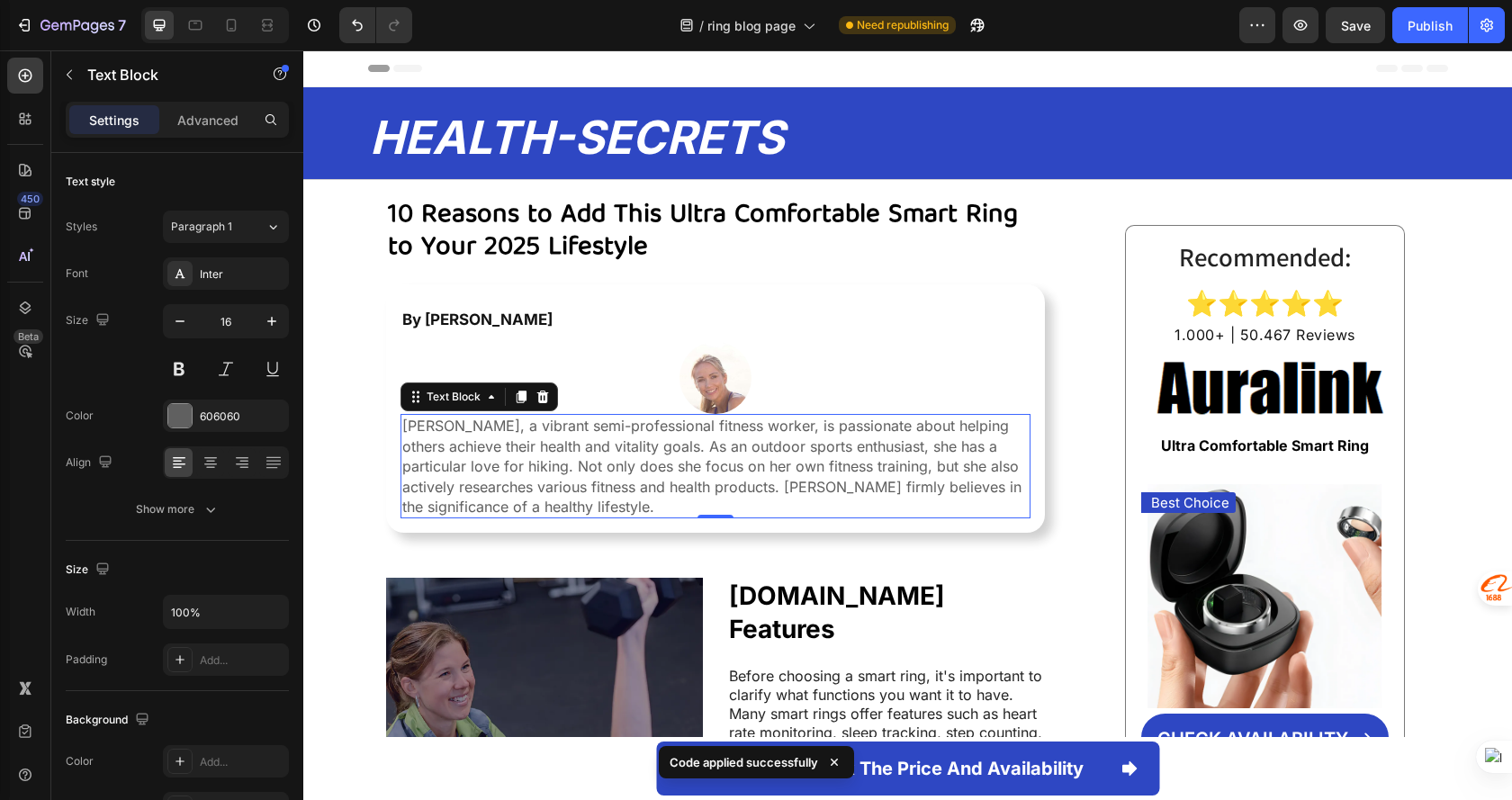
click at [854, 419] on p "[PERSON_NAME], a vibrant semi-professional fitness worker, is passionate about …" at bounding box center [715, 466] width 627 height 100
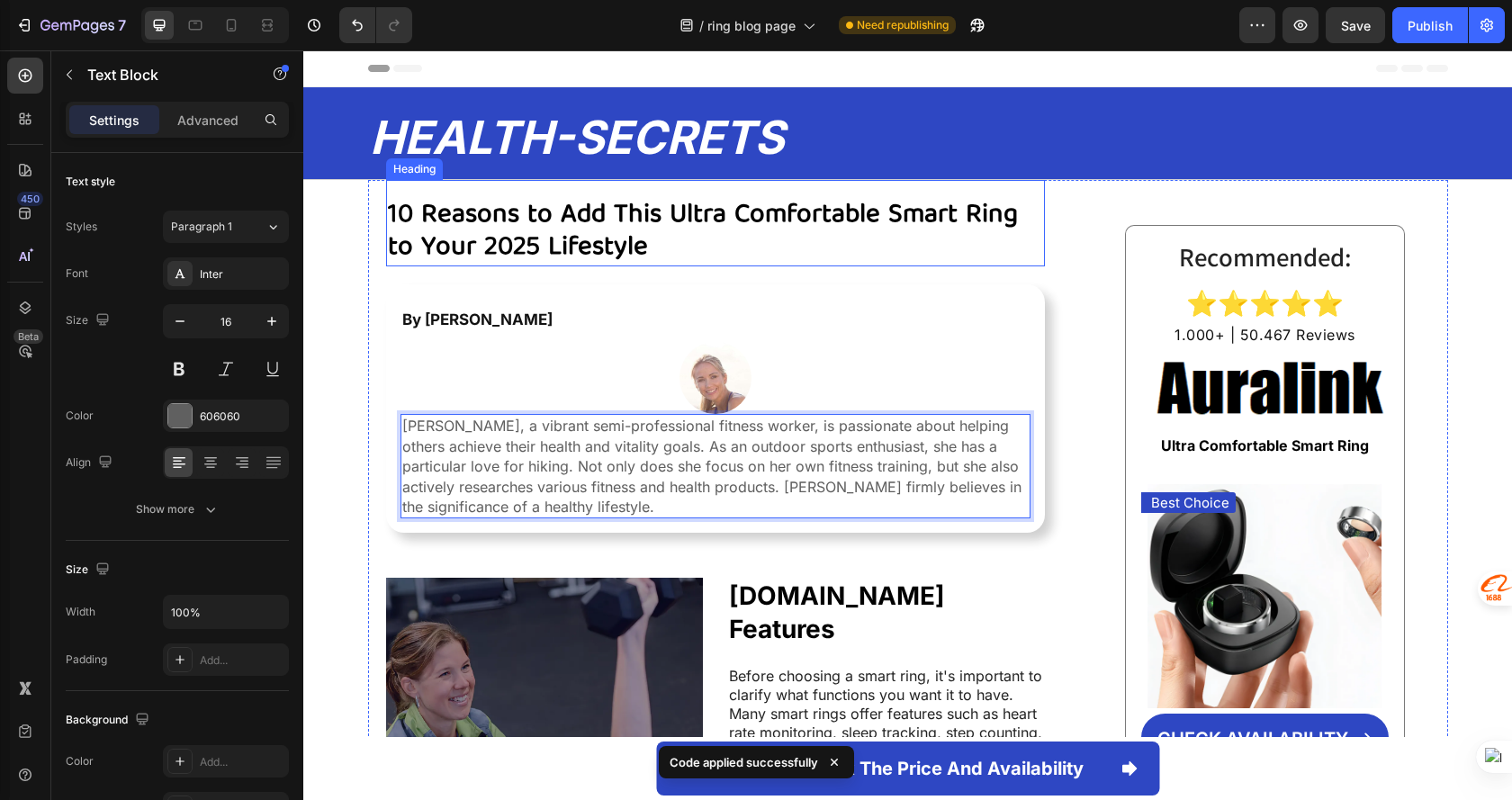
click at [780, 211] on strong "10 Reasons to Add This Ultra Comfortable Smart Ring to Your 2025 Lifestyle" at bounding box center [702, 232] width 630 height 80
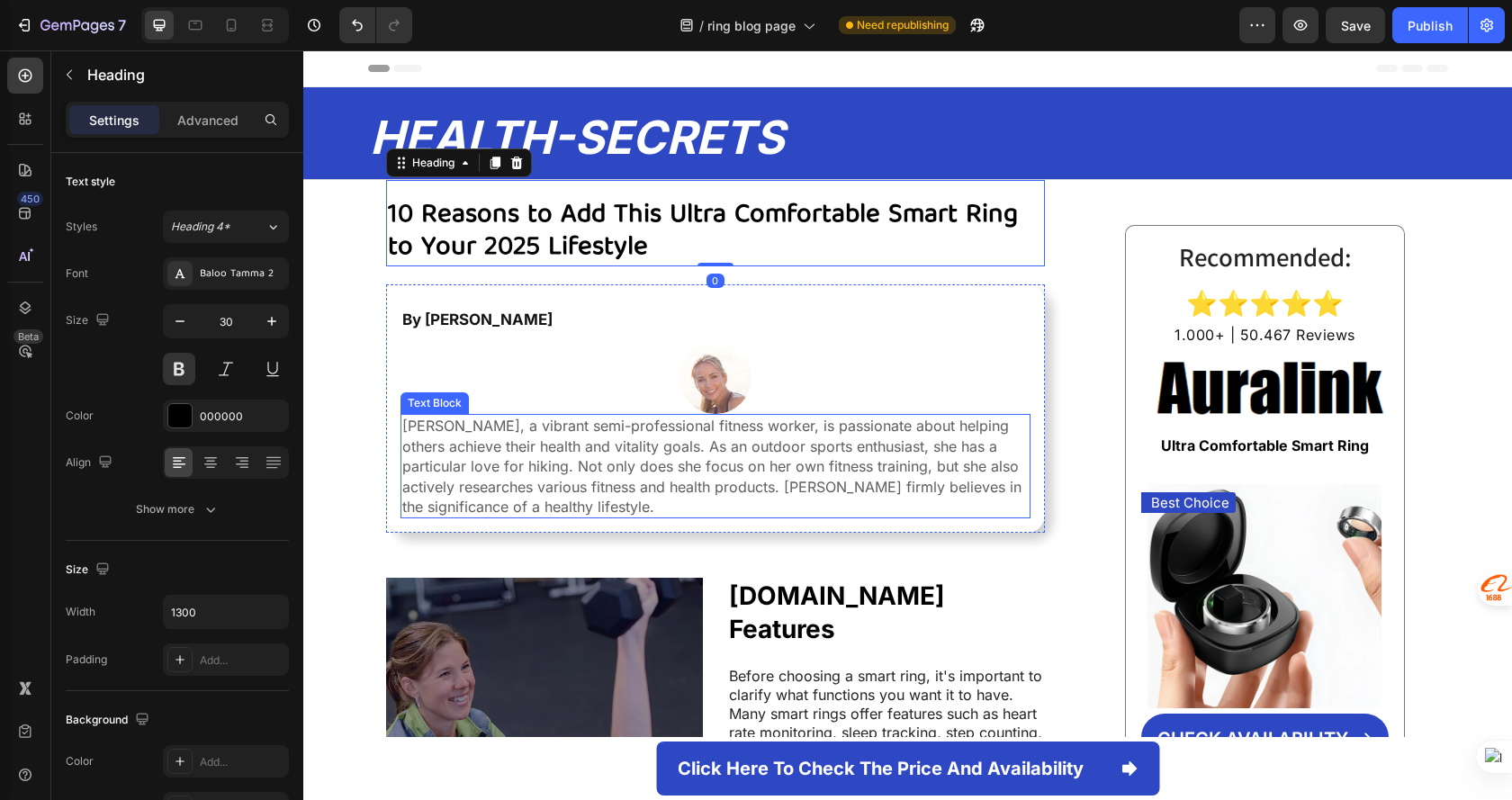
click at [707, 496] on p "[PERSON_NAME], a vibrant semi-professional fitness worker, is passionate about …" at bounding box center [715, 466] width 627 height 100
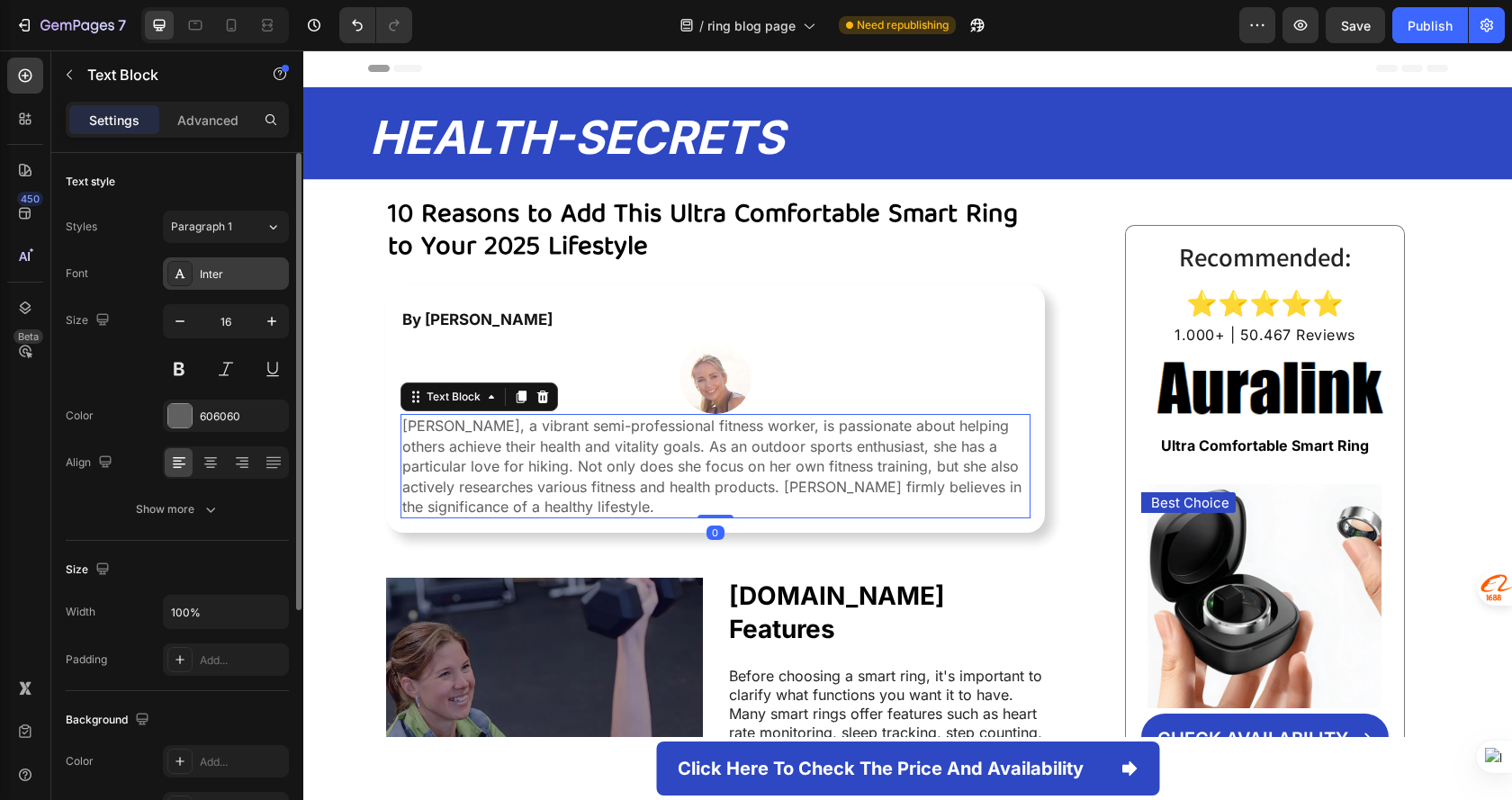
click at [230, 277] on div "Inter" at bounding box center [242, 274] width 84 height 16
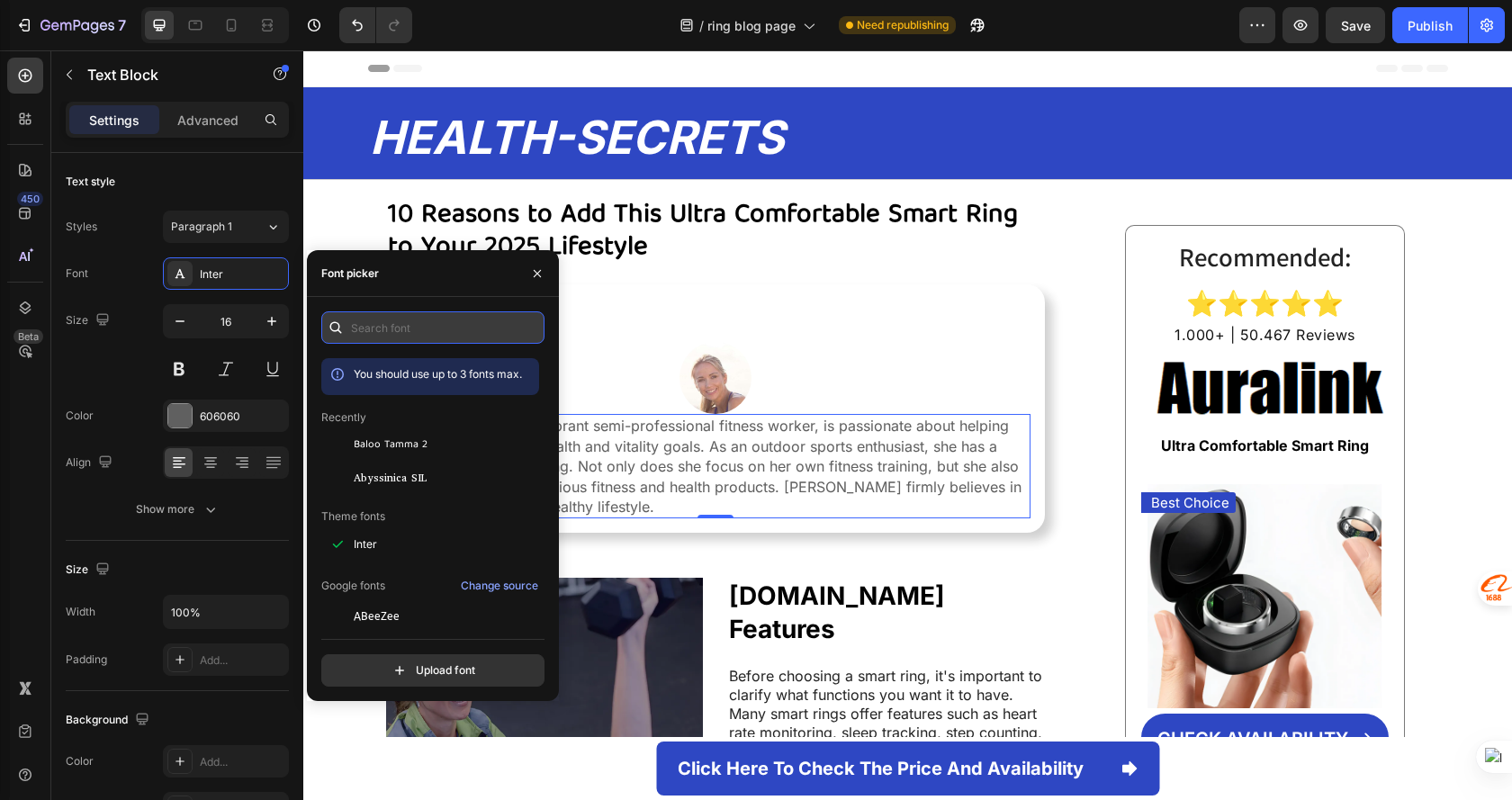
click at [455, 338] on input "text" at bounding box center [432, 327] width 223 height 32
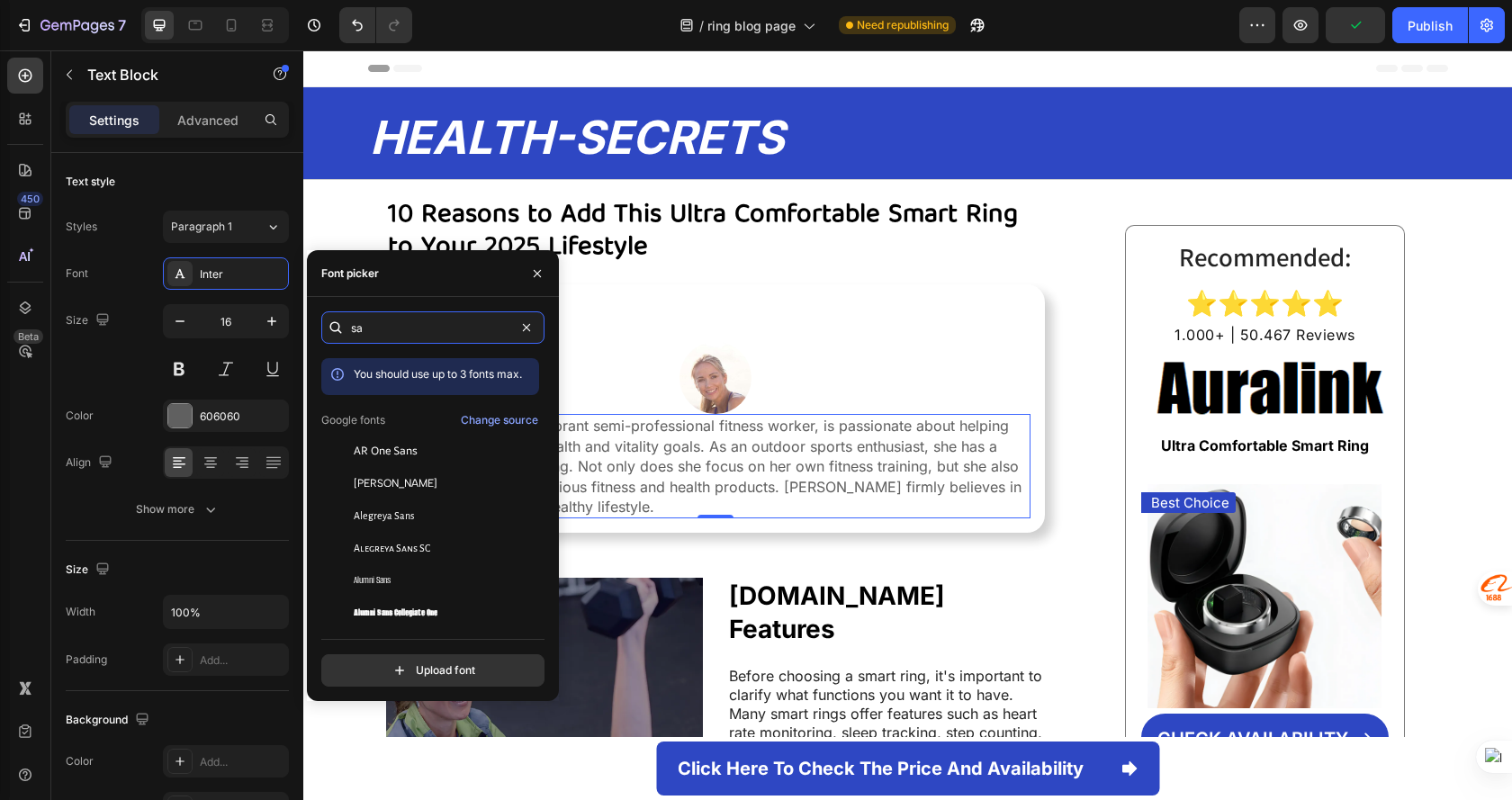
type input "s"
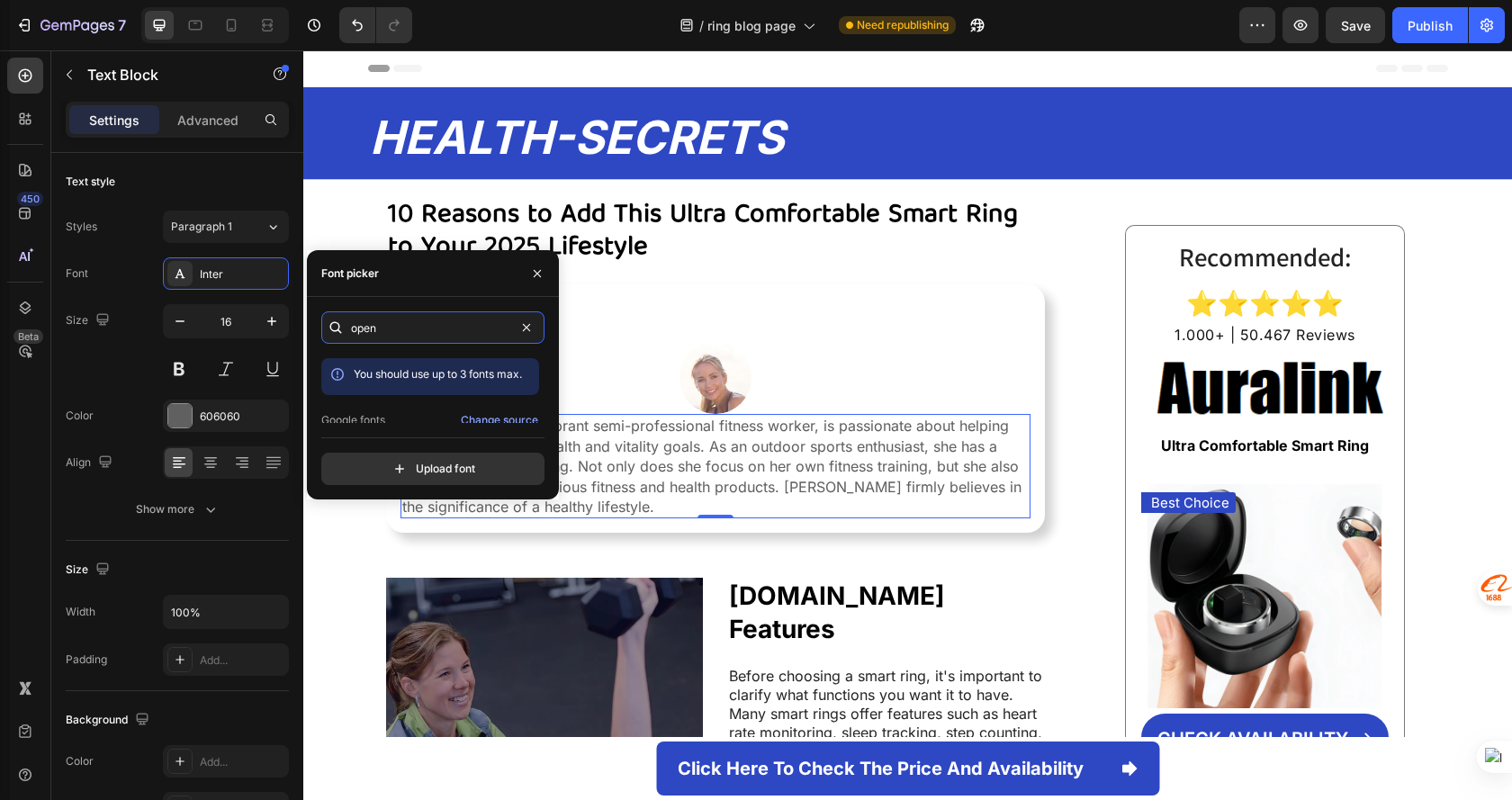
scroll to position [45, 0]
type input "open"
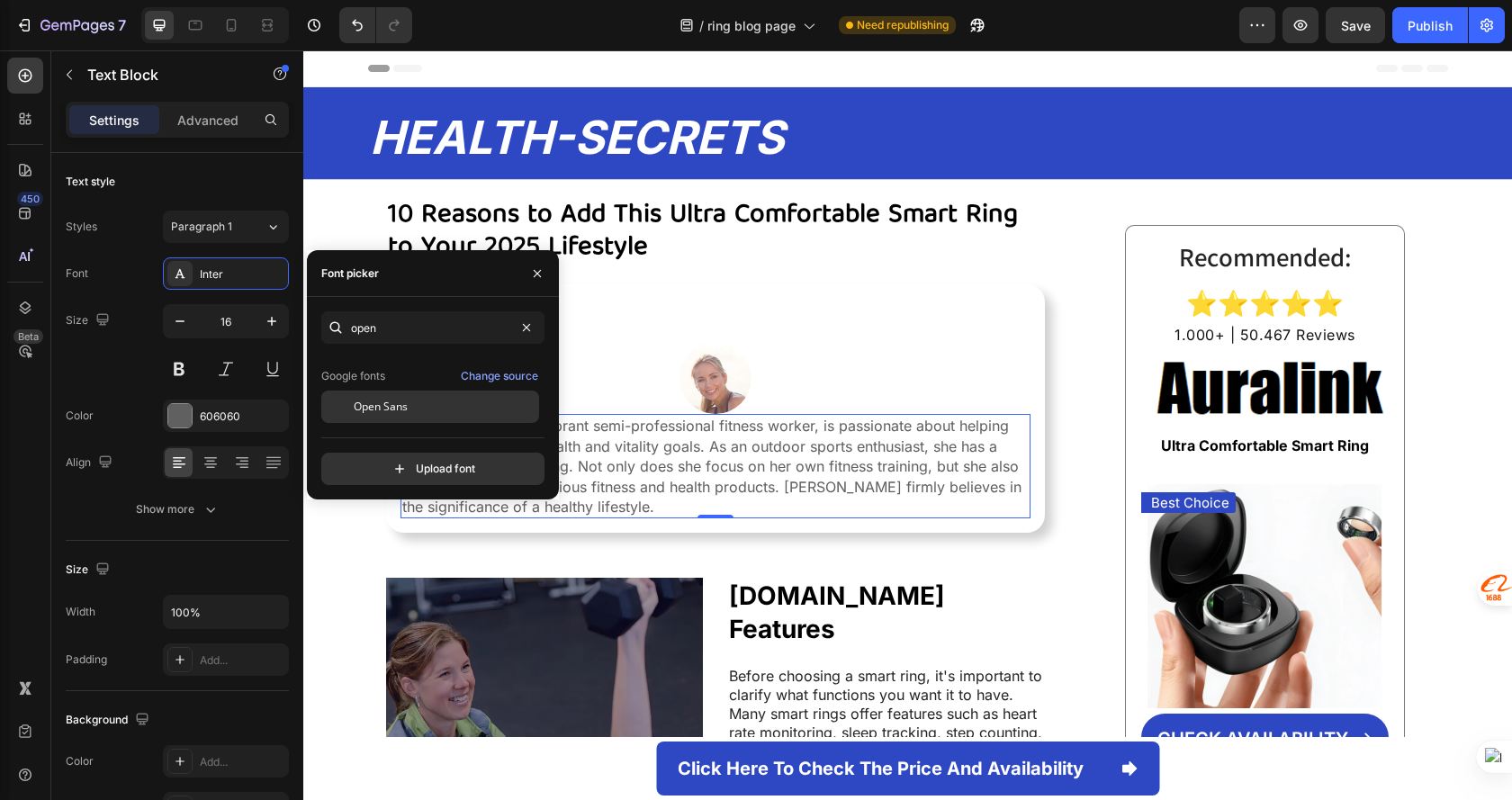
drag, startPoint x: 423, startPoint y: 404, endPoint x: 457, endPoint y: 409, distance: 34.4
click at [423, 404] on div "Open Sans" at bounding box center [445, 407] width 182 height 16
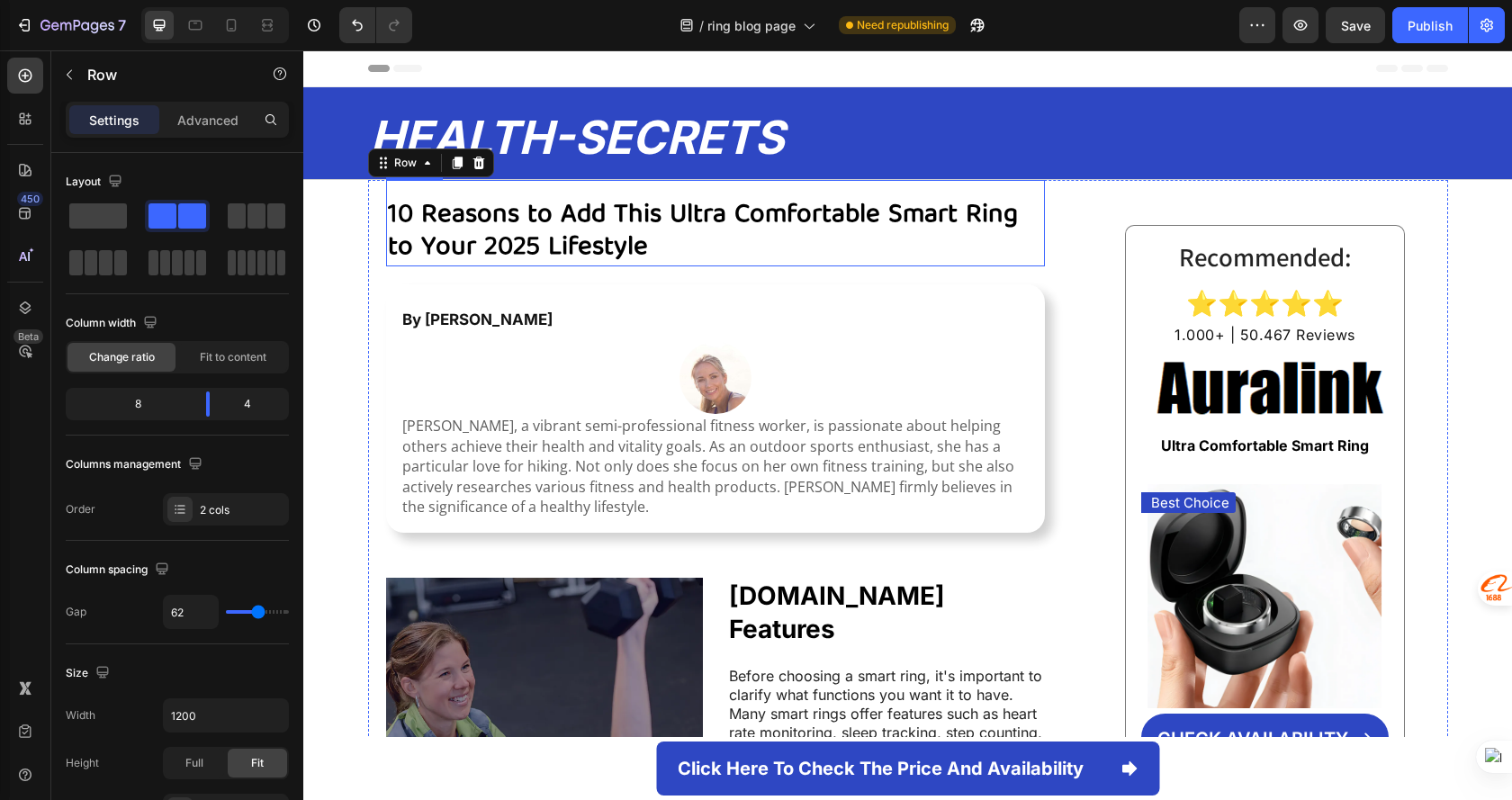
click at [630, 216] on strong "10 Reasons to Add This Ultra Comfortable Smart Ring to Your 2025 Lifestyle" at bounding box center [702, 232] width 630 height 80
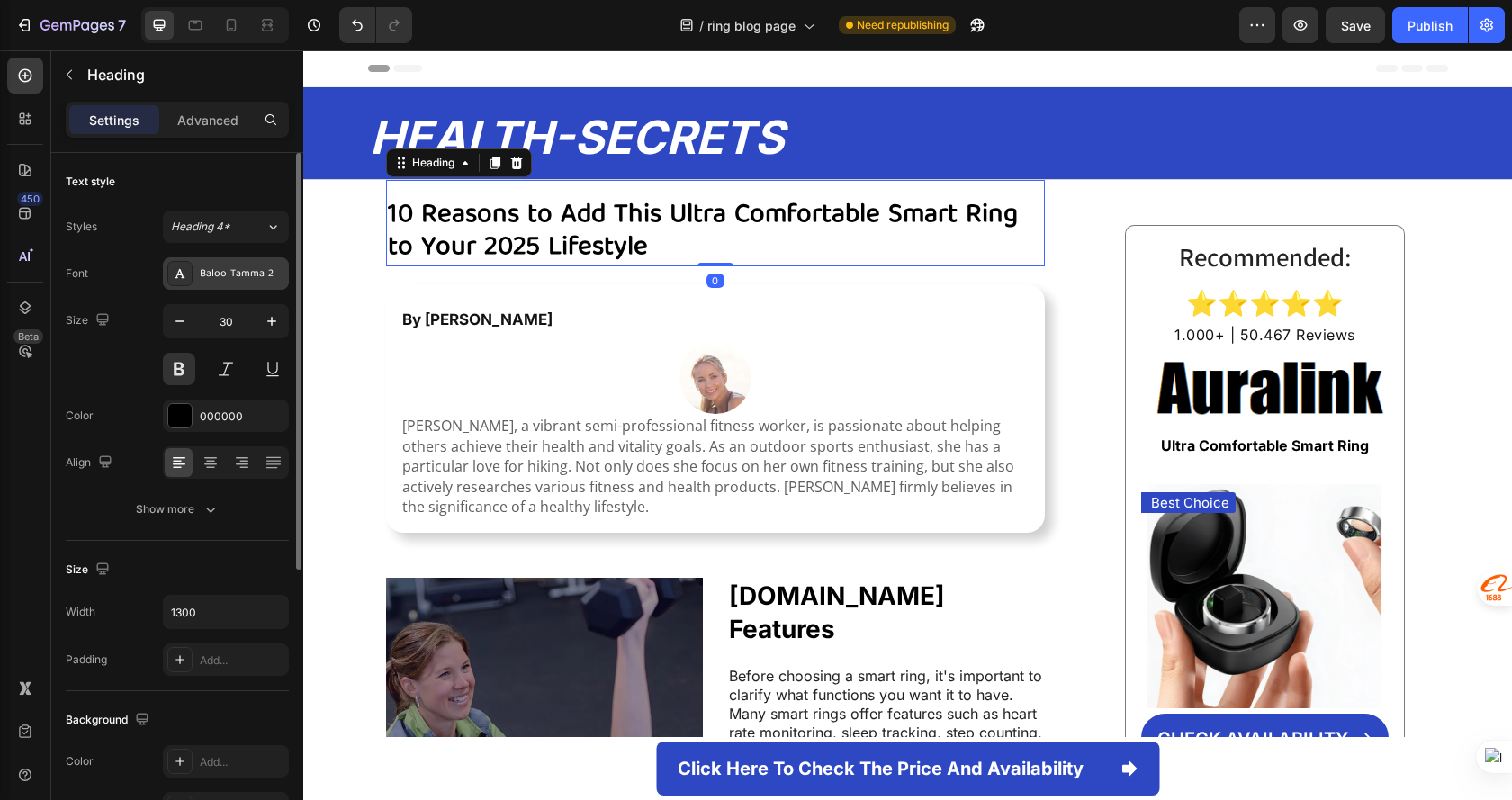
drag, startPoint x: 219, startPoint y: 259, endPoint x: 228, endPoint y: 274, distance: 17.5
click at [219, 259] on div "Baloo Tamma 2" at bounding box center [226, 274] width 126 height 32
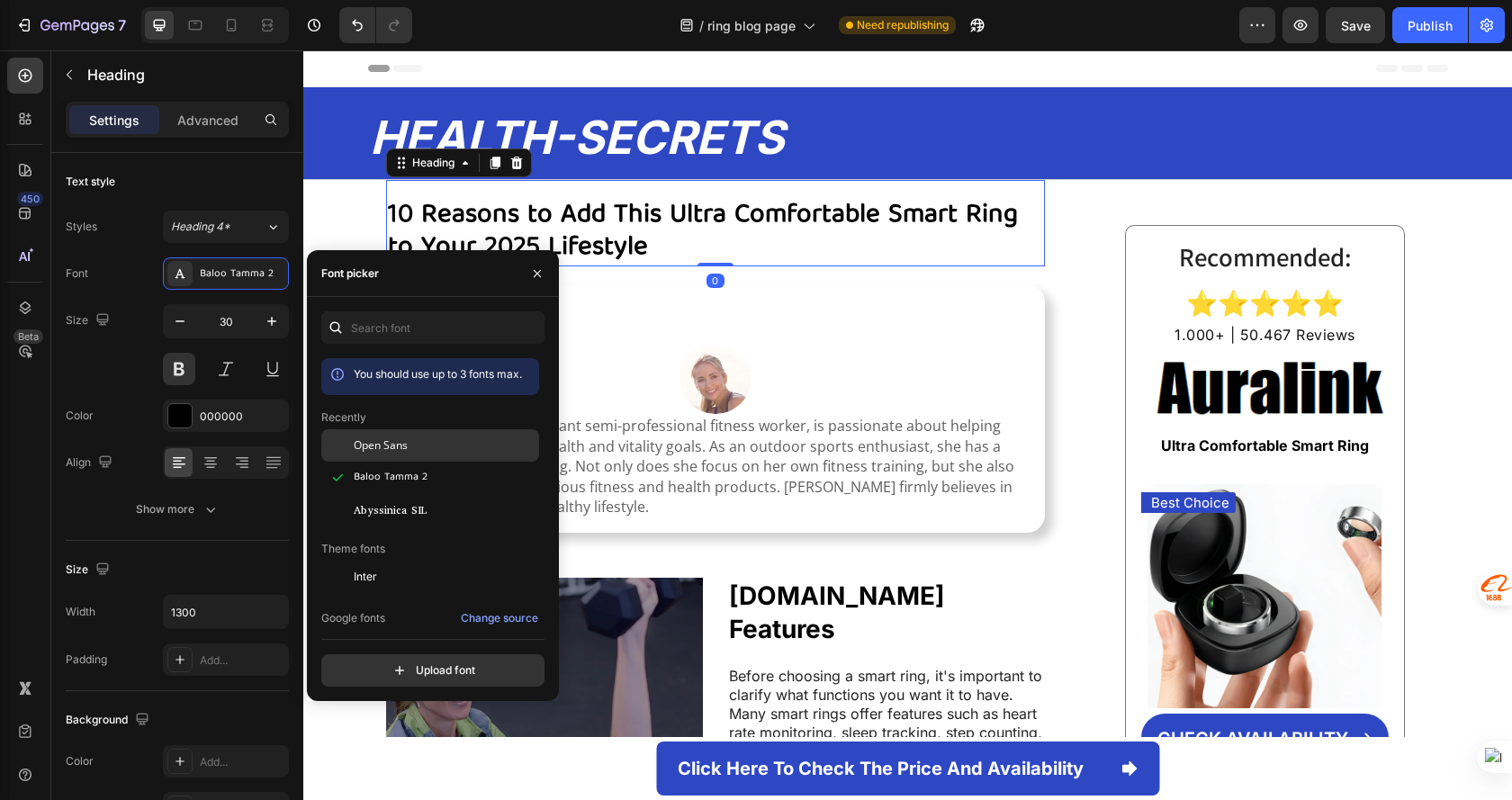
click at [403, 445] on span "Open Sans" at bounding box center [380, 445] width 54 height 16
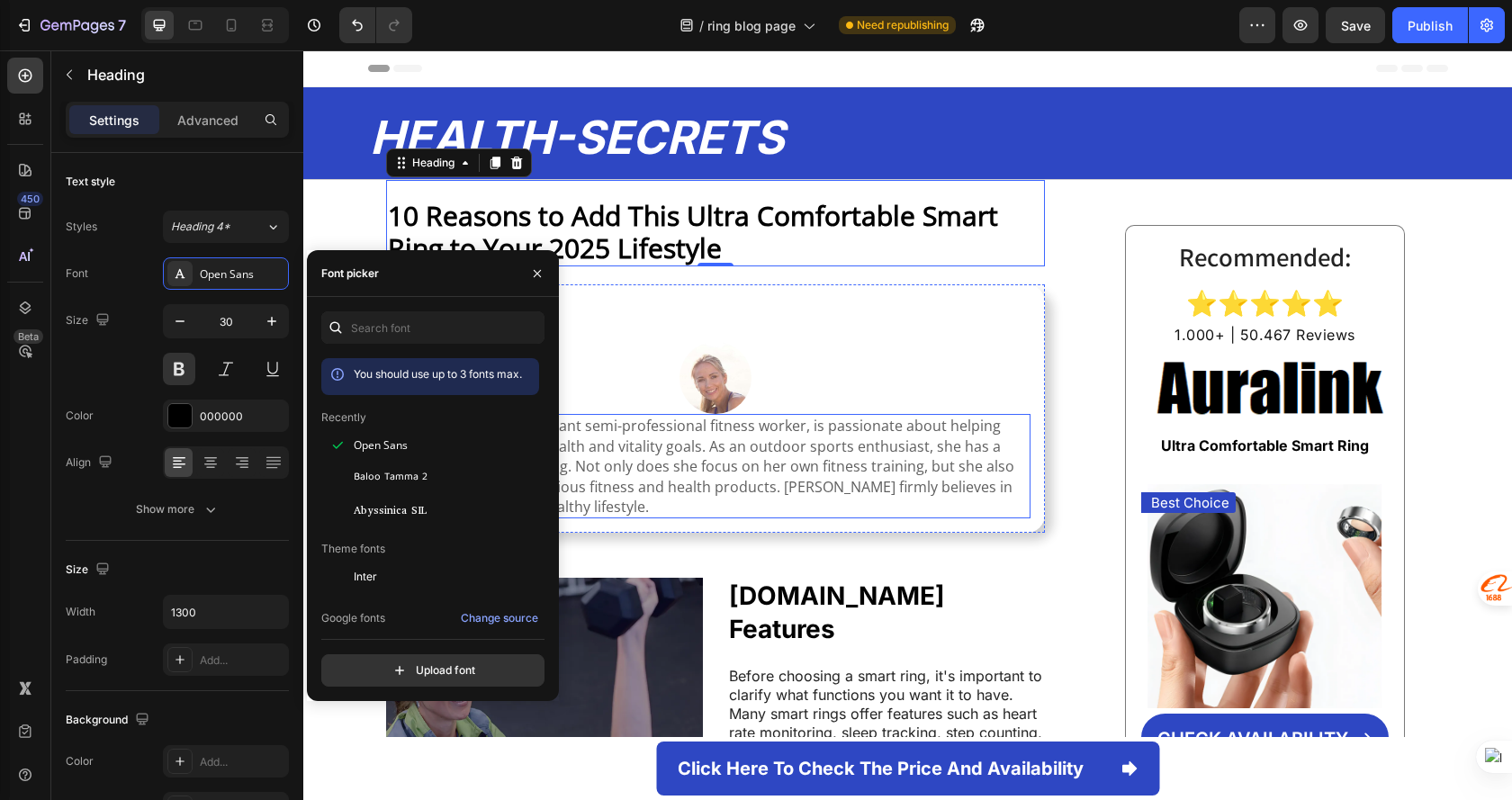
click at [769, 441] on p "[PERSON_NAME], a vibrant semi-professional fitness worker, is passionate about …" at bounding box center [715, 466] width 627 height 100
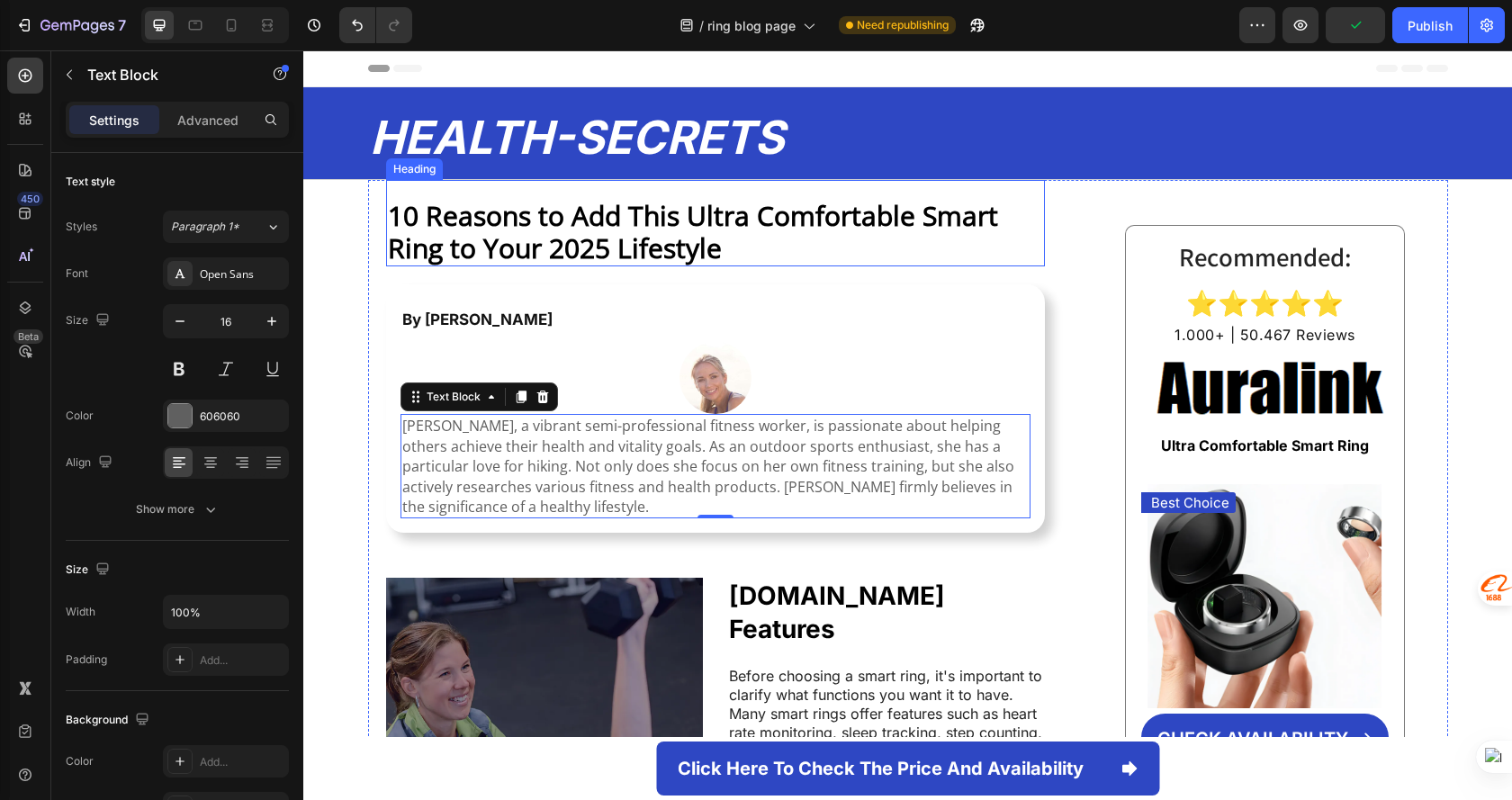
click at [574, 219] on strong "10 Reasons to Add This Ultra Comfortable Smart Ring to Your 2025 Lifestyle" at bounding box center [693, 231] width 610 height 69
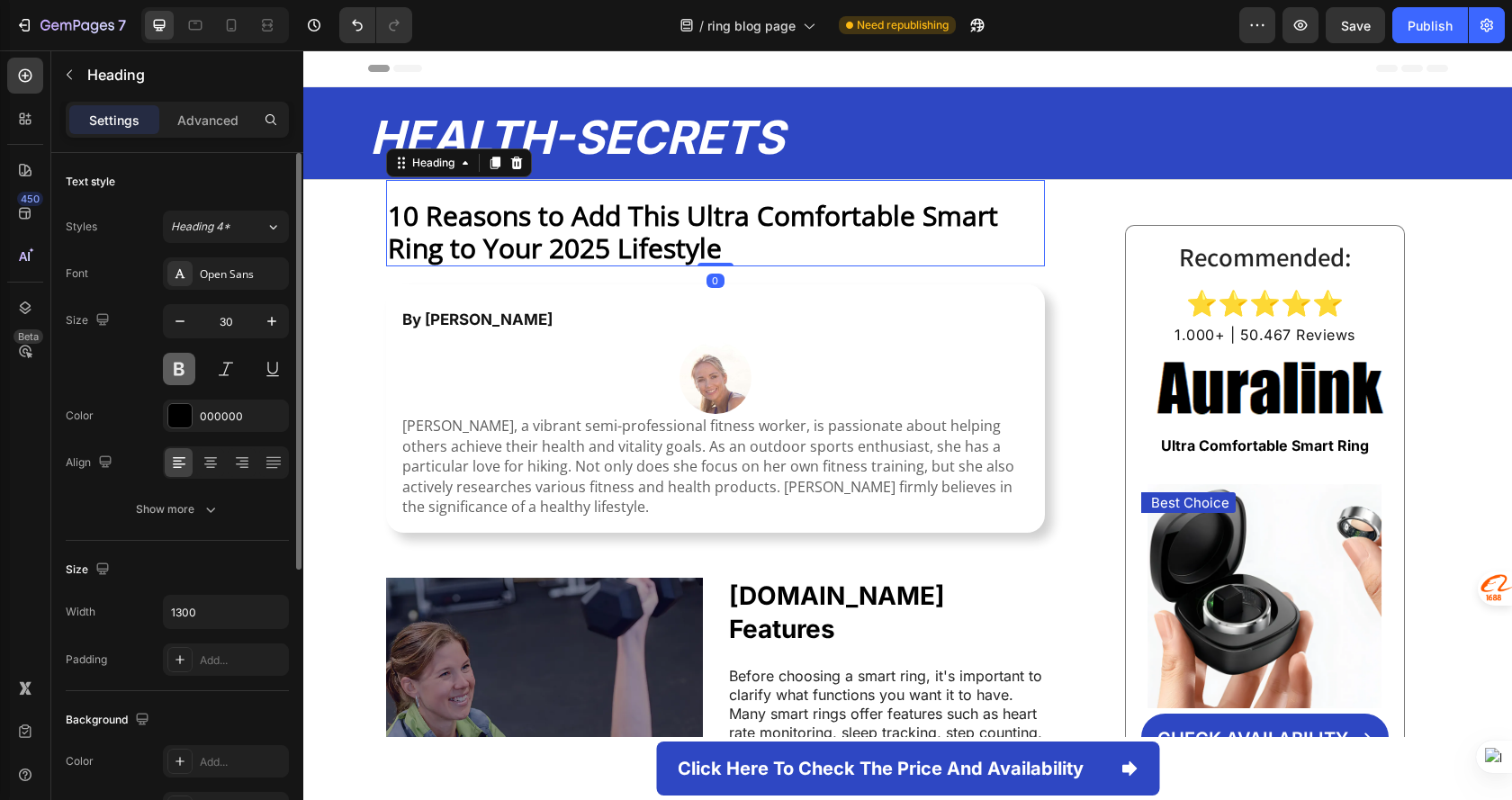
click at [175, 368] on button at bounding box center [179, 369] width 32 height 32
click at [176, 368] on button at bounding box center [179, 369] width 32 height 32
click at [217, 277] on div "Open Sans" at bounding box center [242, 274] width 84 height 16
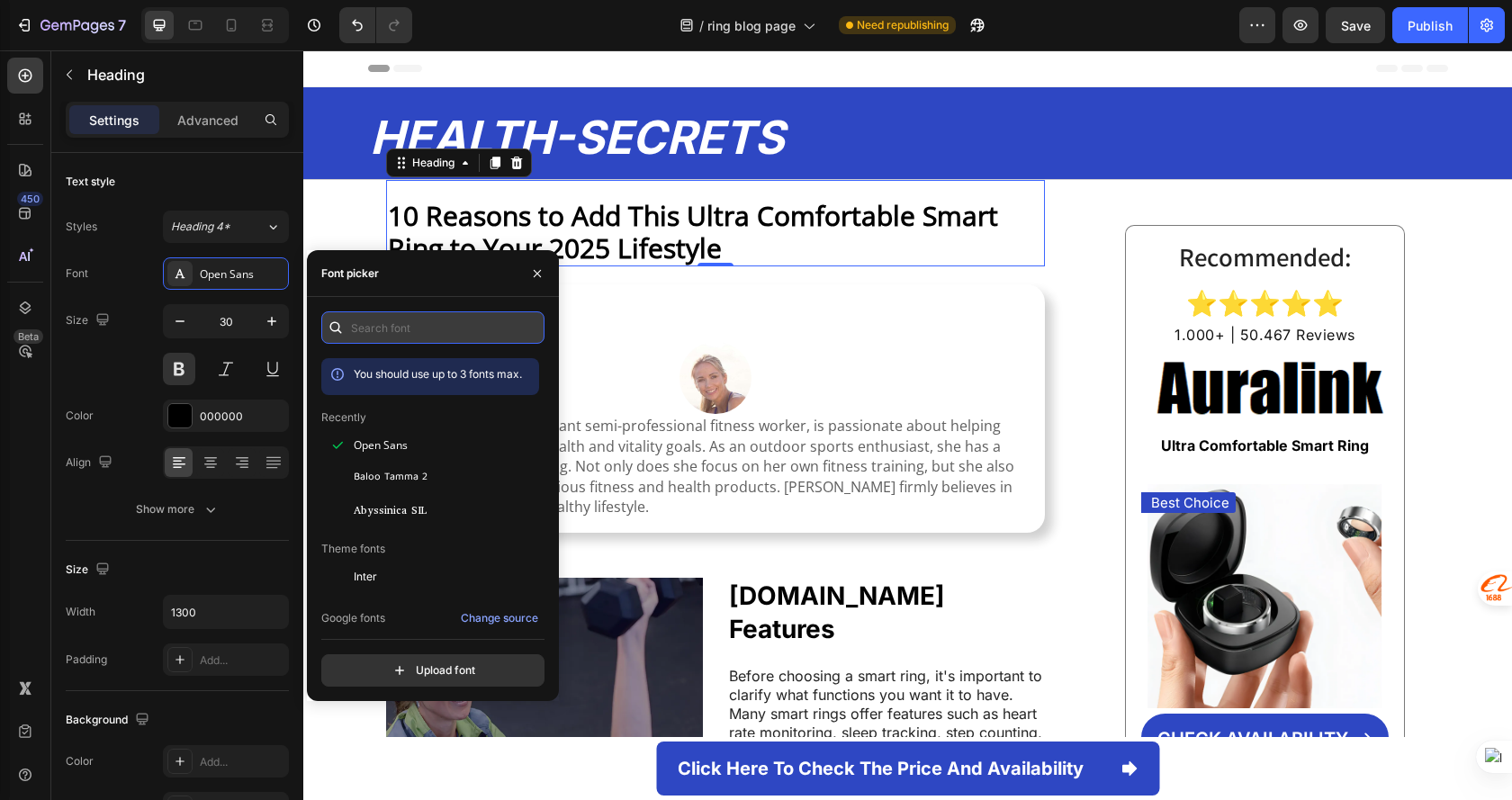
click at [406, 336] on input "text" at bounding box center [432, 327] width 223 height 32
paste input "arial"
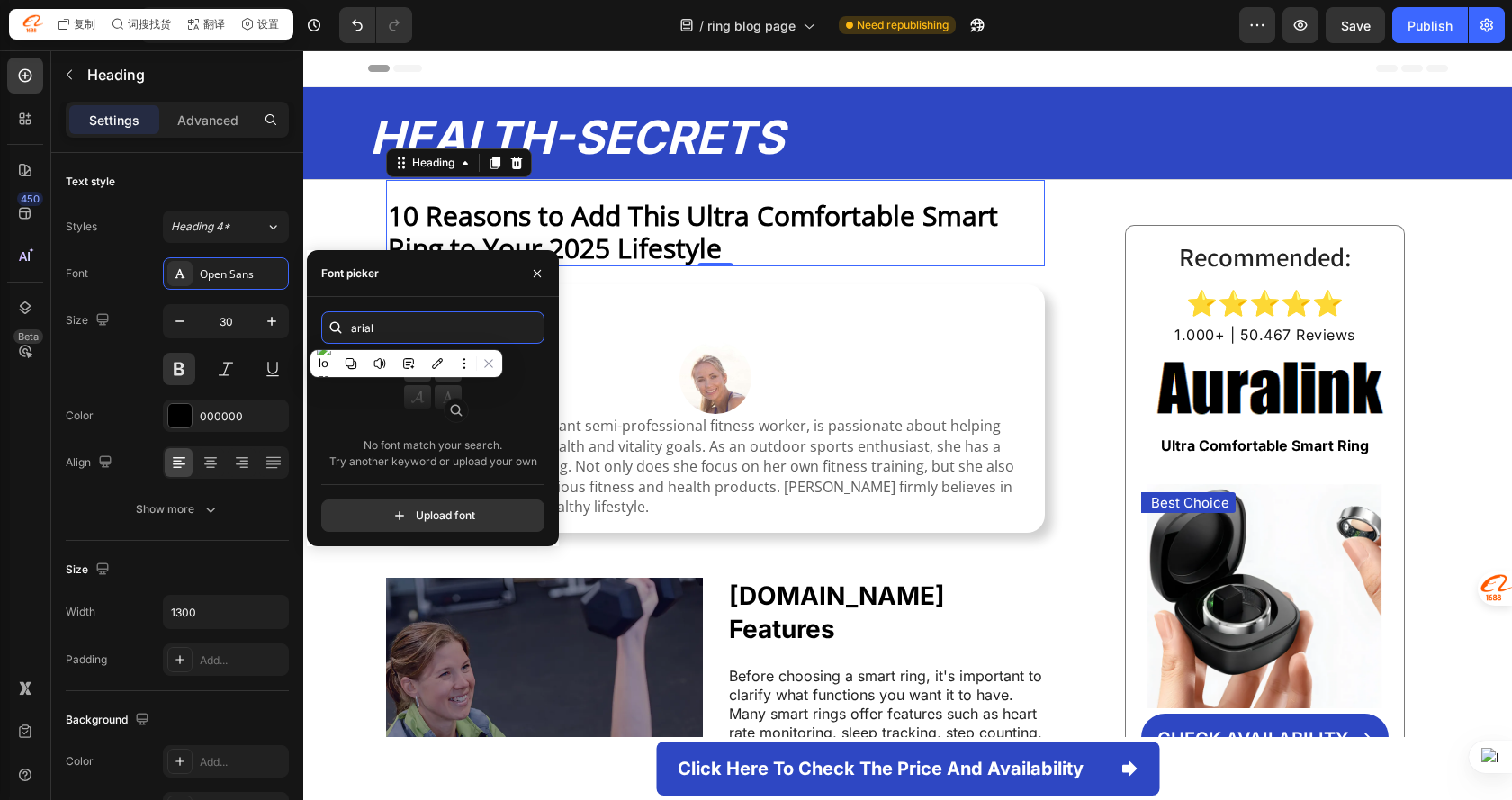
paste input "helvetica neue"
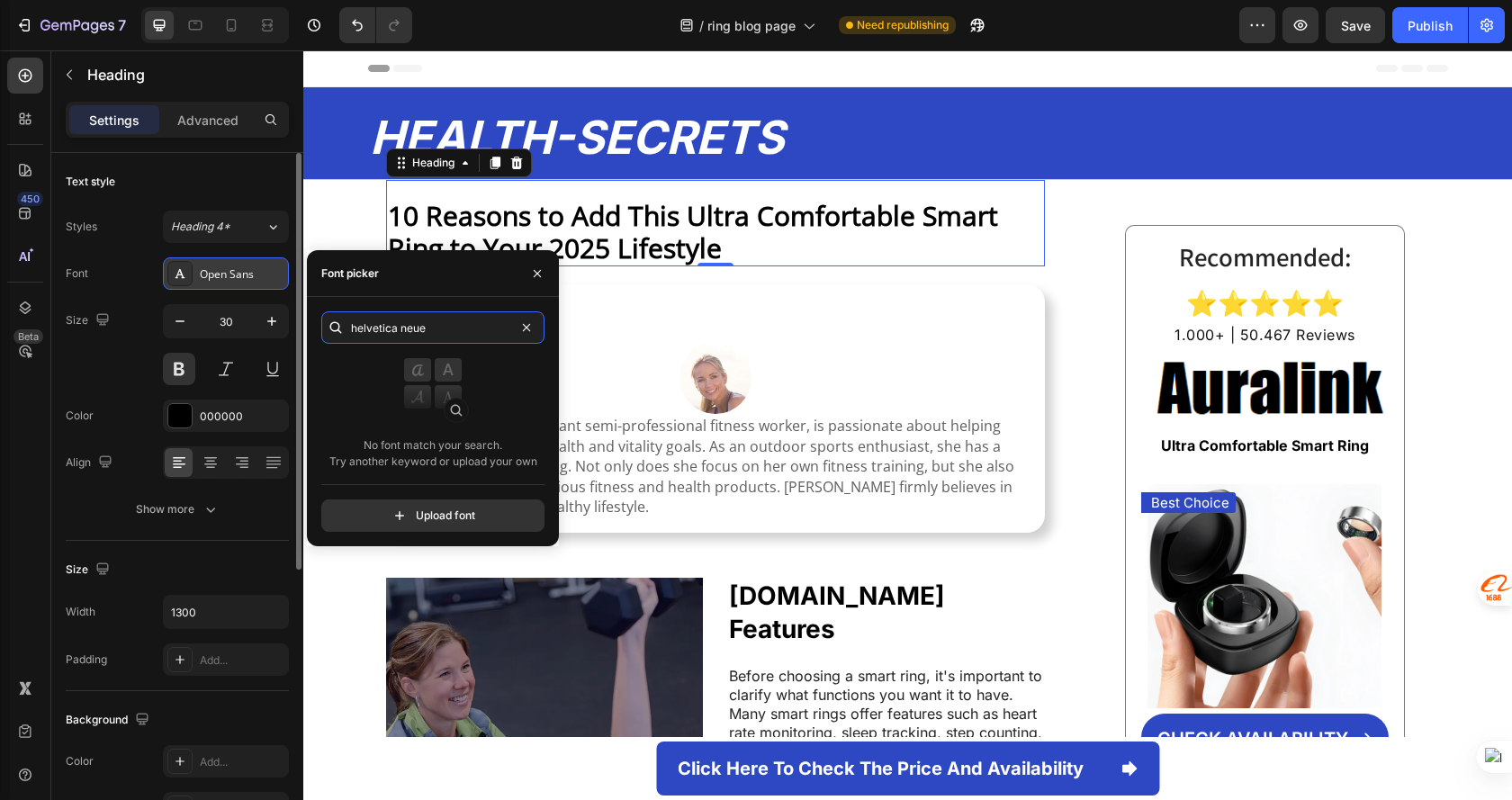
type input "helvetica neue"
click at [260, 277] on div "Open Sans" at bounding box center [242, 274] width 84 height 16
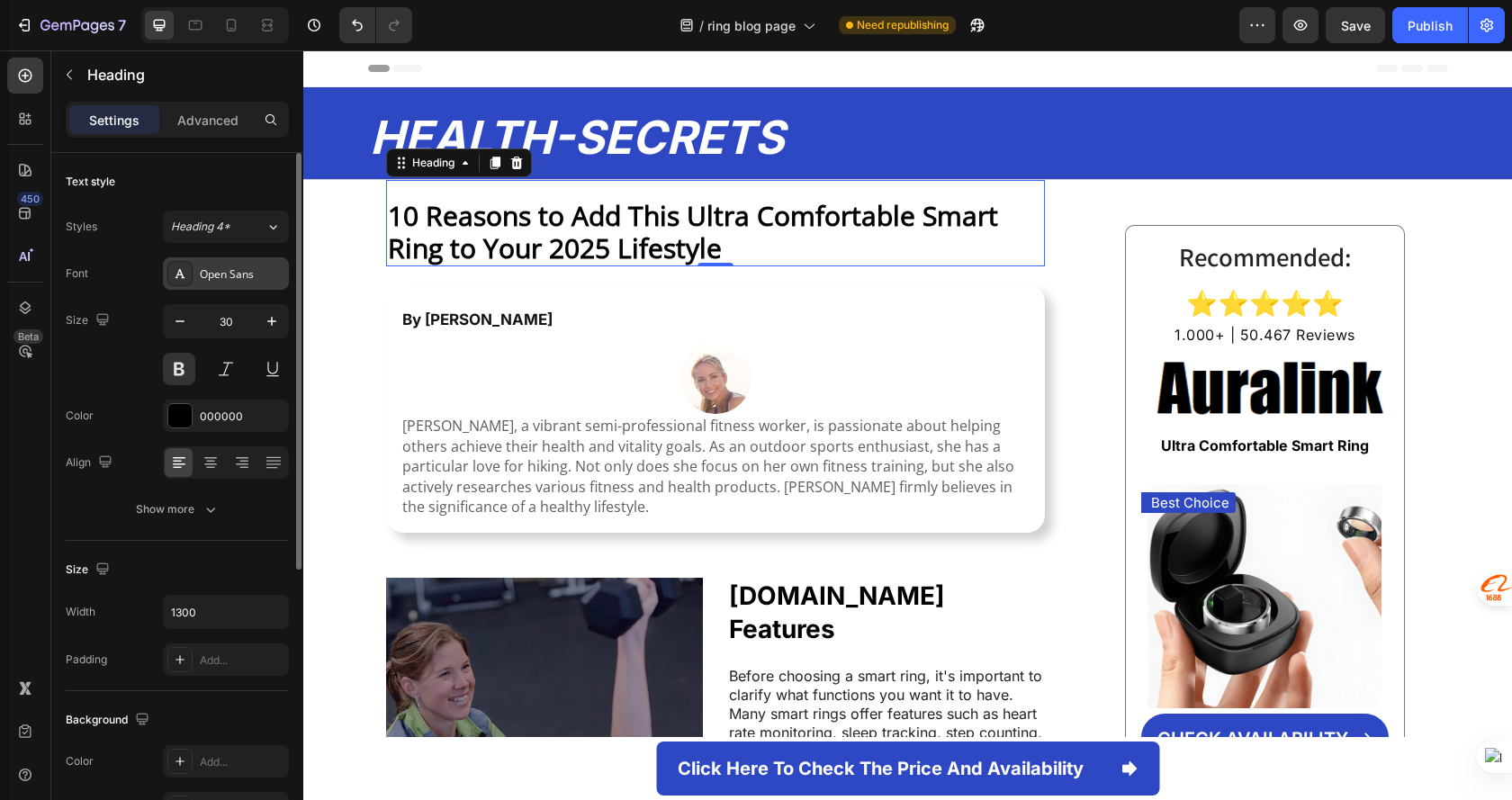
click at [248, 275] on div "Open Sans" at bounding box center [242, 274] width 84 height 16
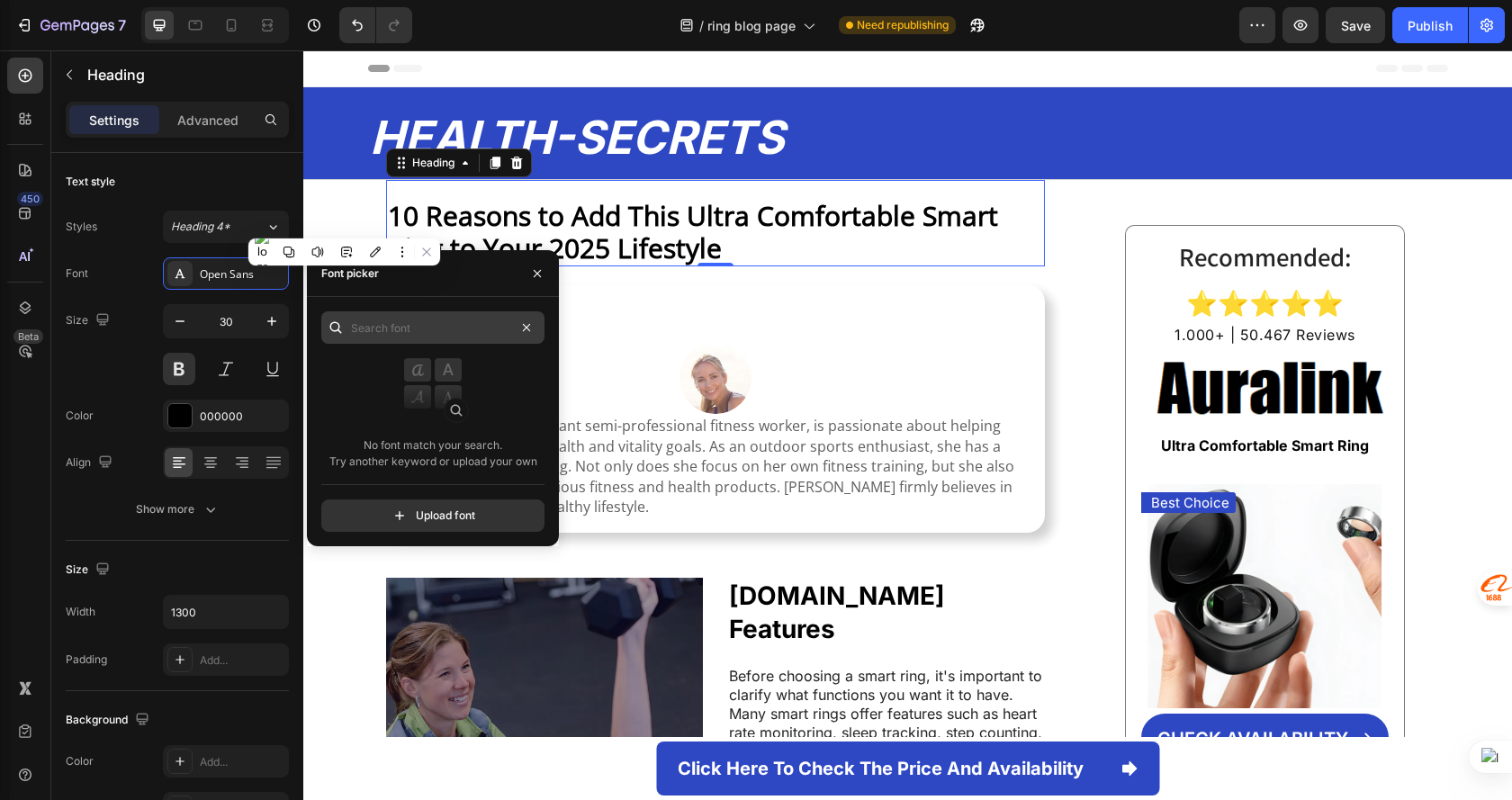
type input "helvetica neue"
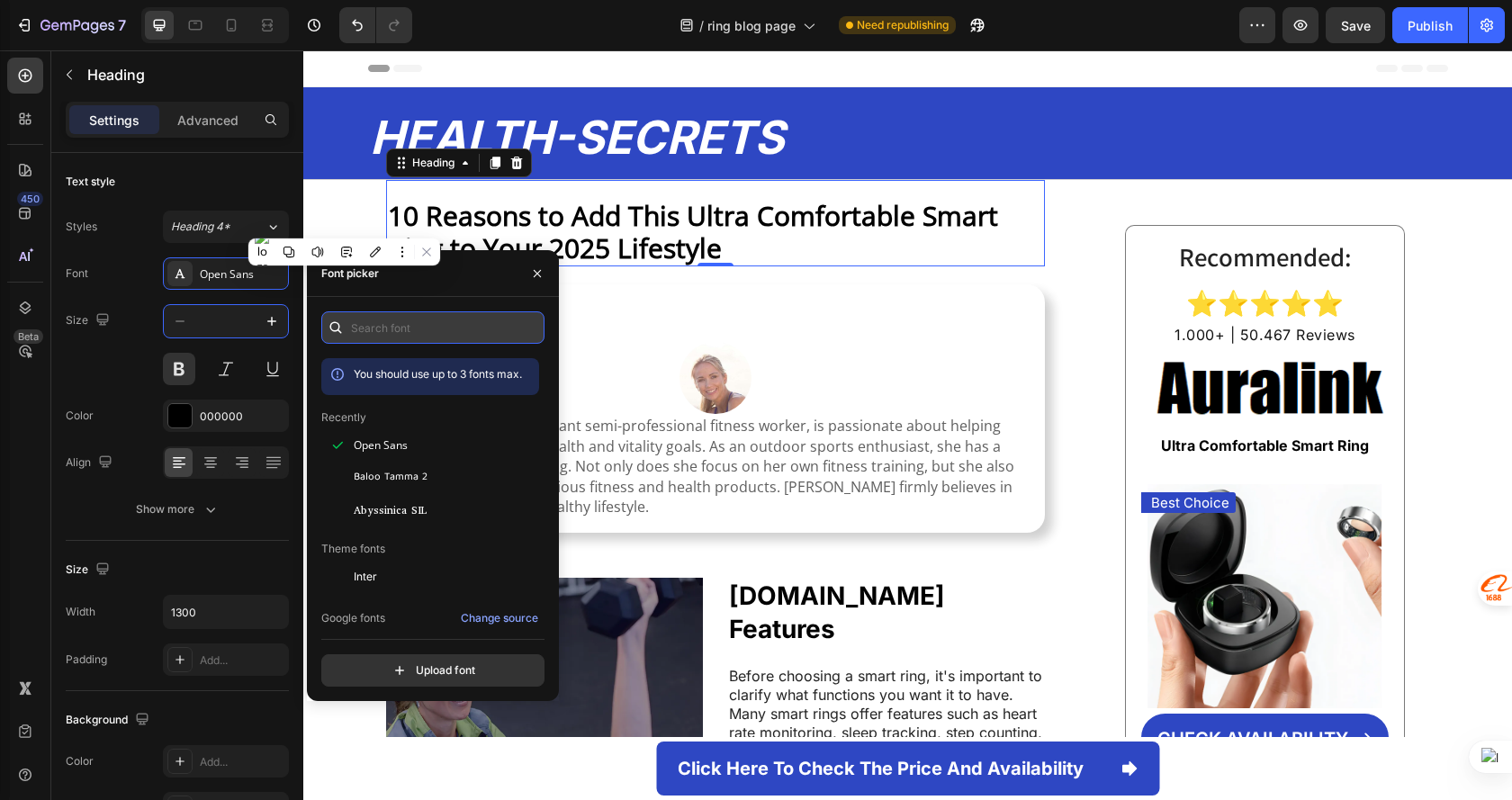
click at [377, 329] on input "text" at bounding box center [432, 327] width 223 height 32
type input "30"
click at [372, 328] on input "text" at bounding box center [432, 327] width 223 height 32
paste input "helvetica neue"
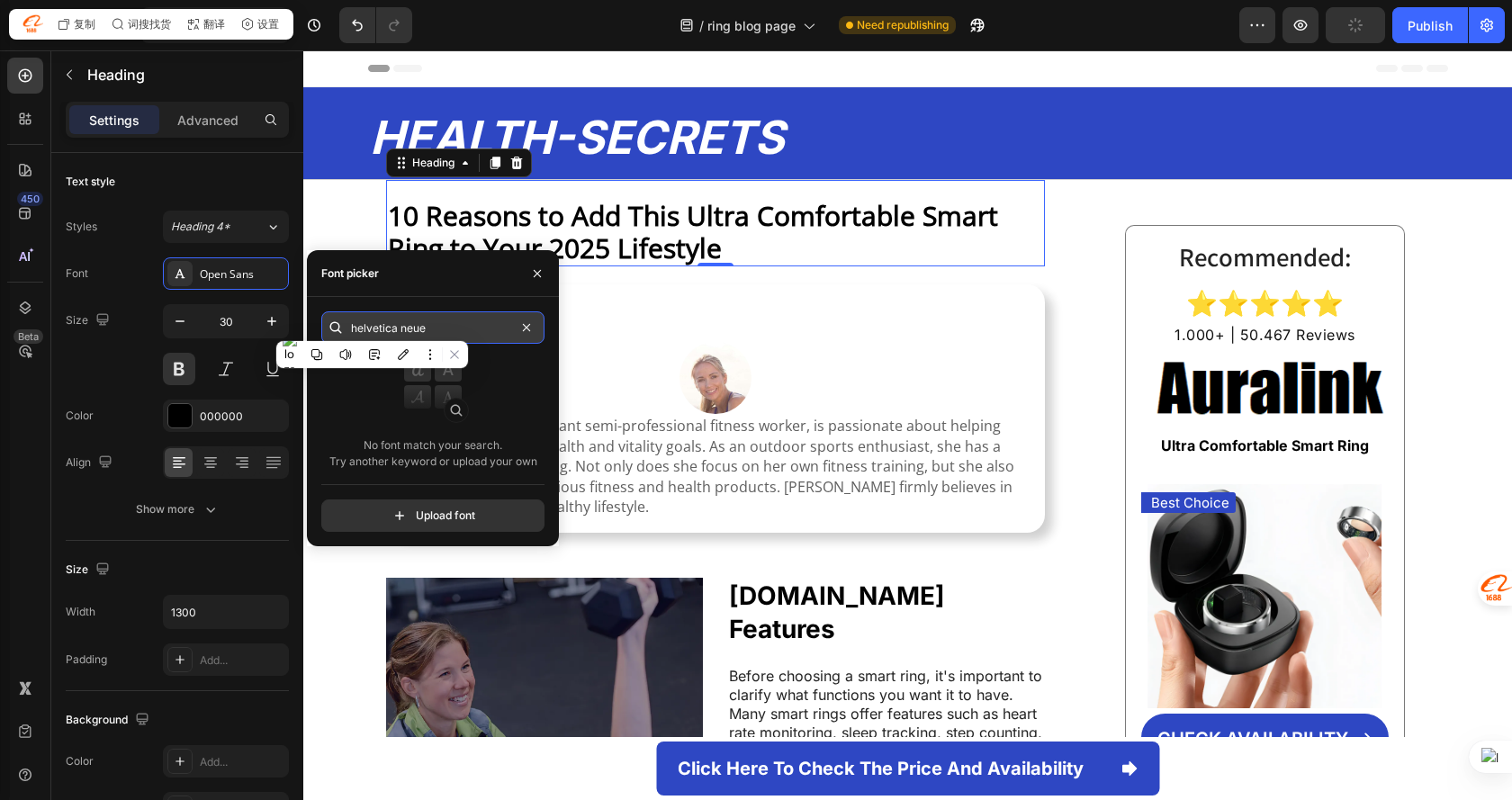
paste input "roboto。"
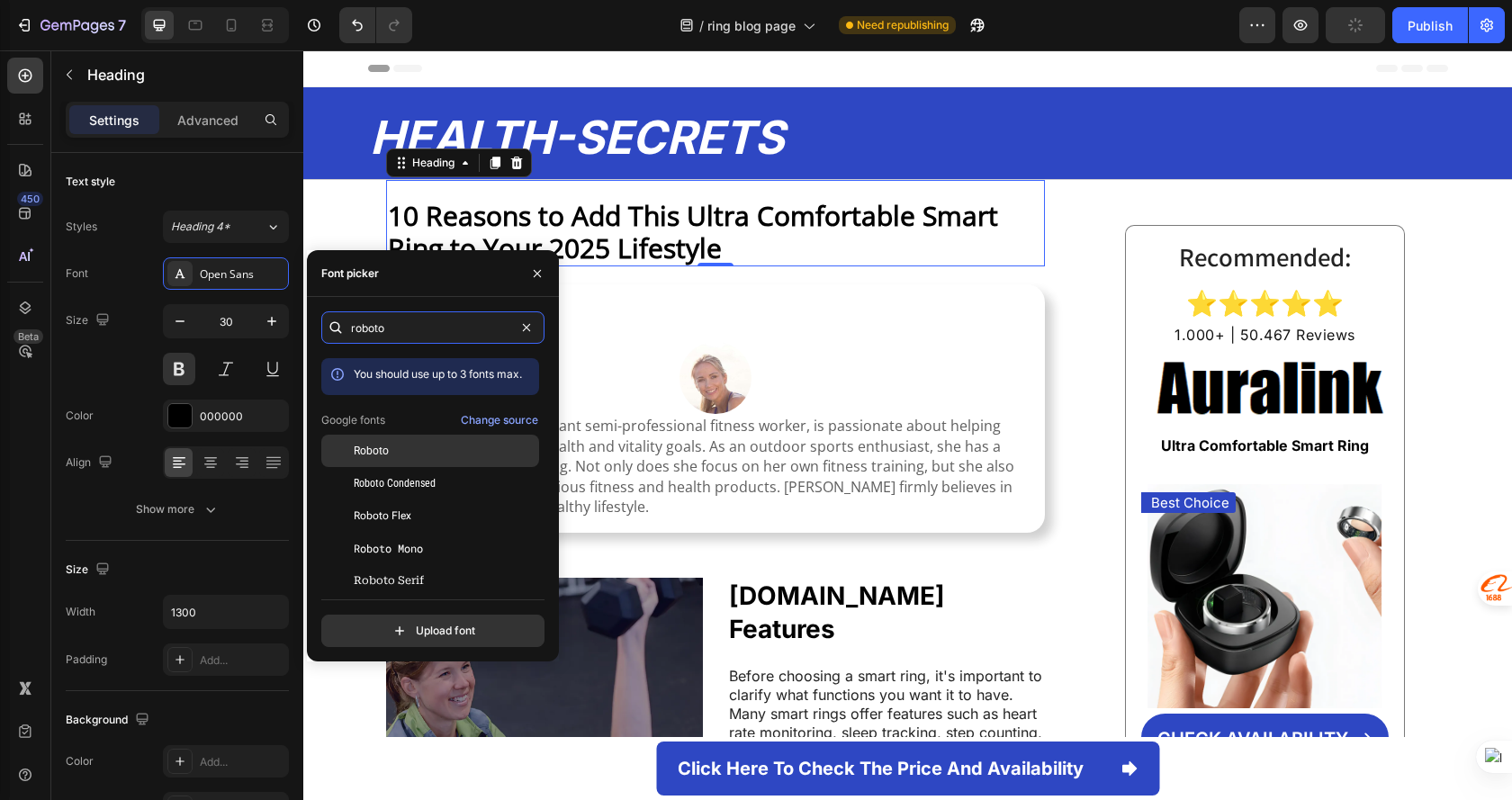
type input "roboto"
click at [429, 446] on div "Roboto" at bounding box center [445, 450] width 182 height 16
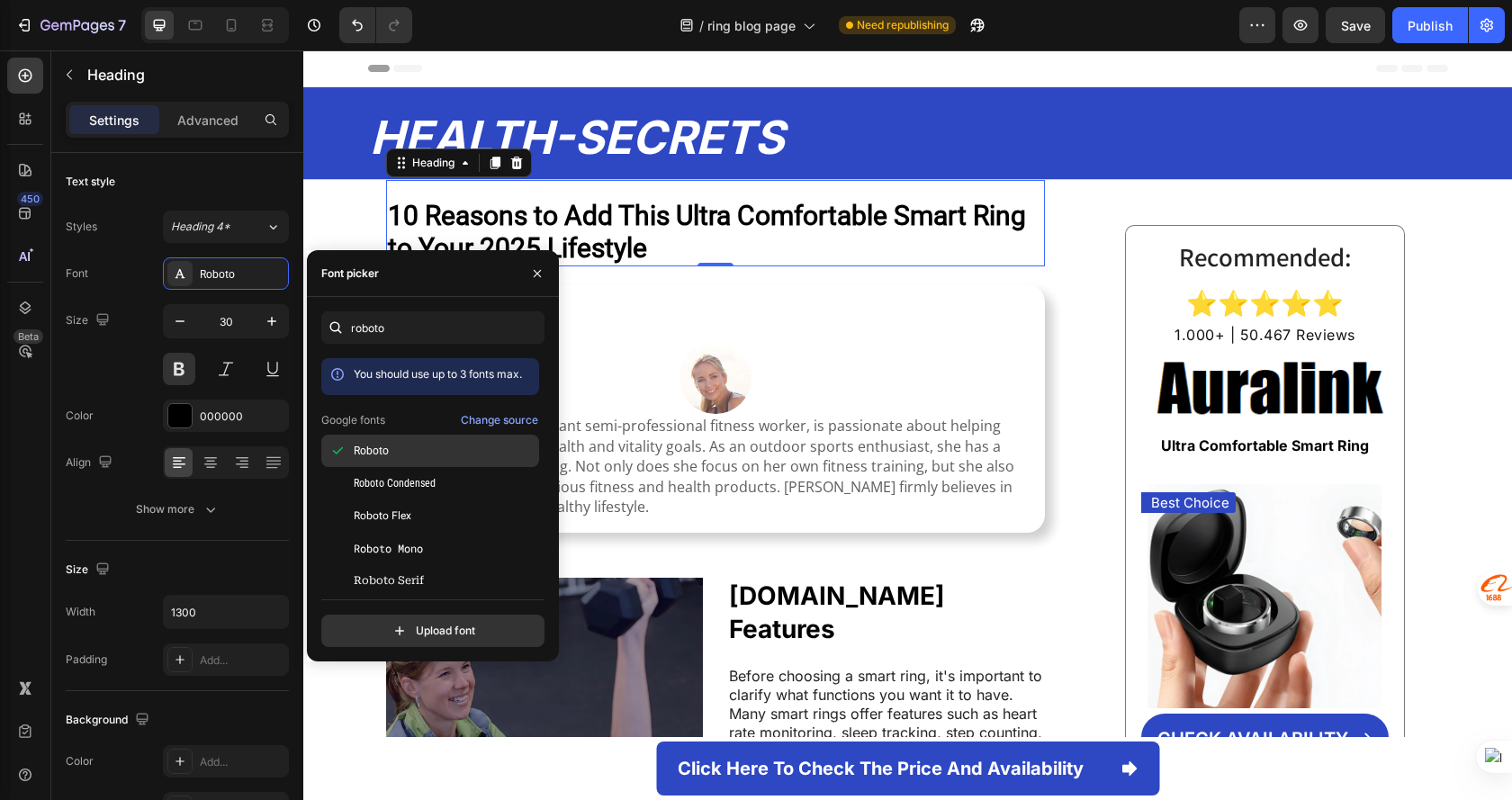
click at [453, 453] on div "Roboto" at bounding box center [445, 450] width 182 height 16
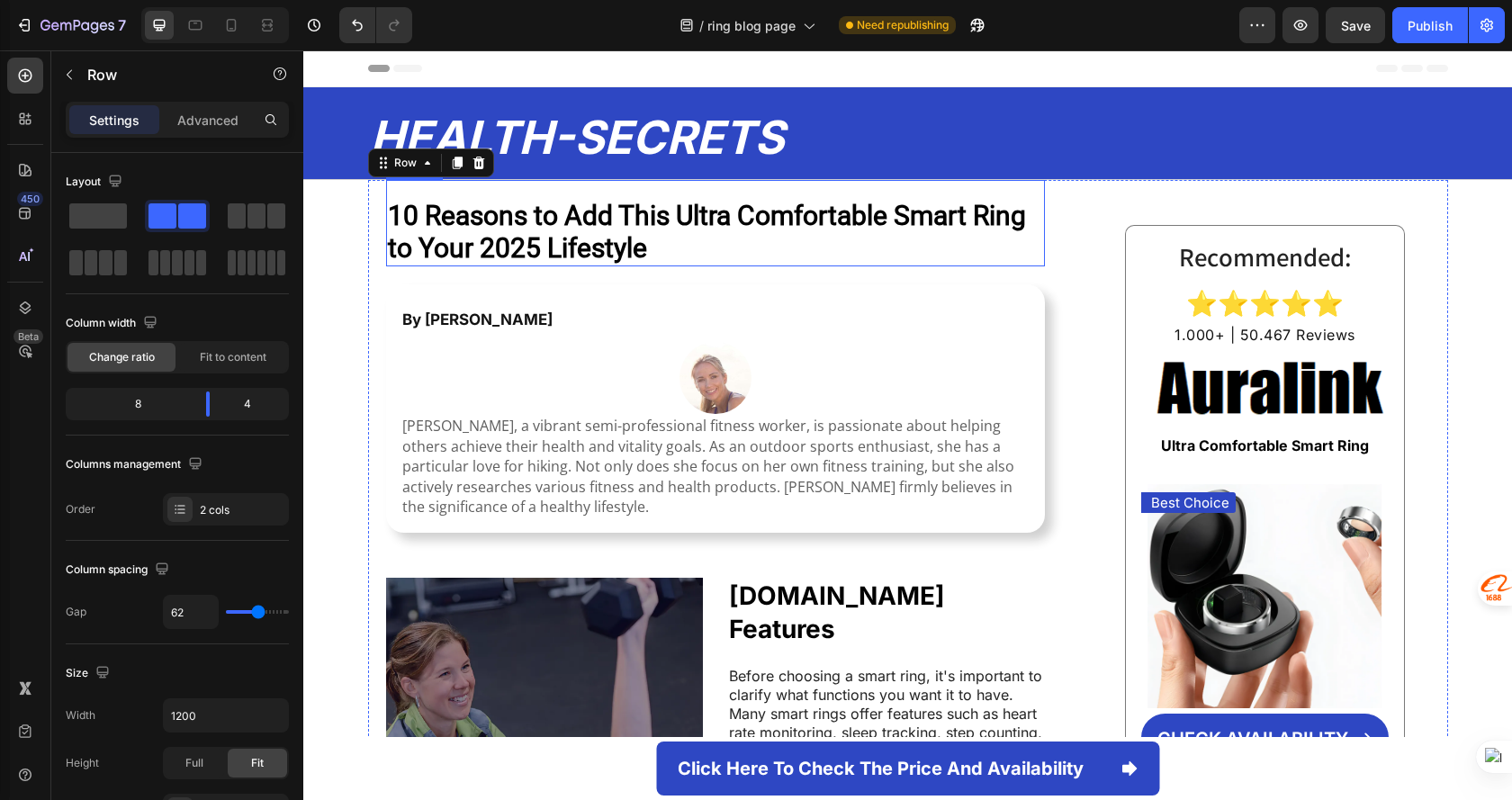
click at [810, 232] on strong "10 Reasons to Add This Ultra Comfortable Smart Ring to Your 2025 Lifestyle" at bounding box center [706, 231] width 638 height 64
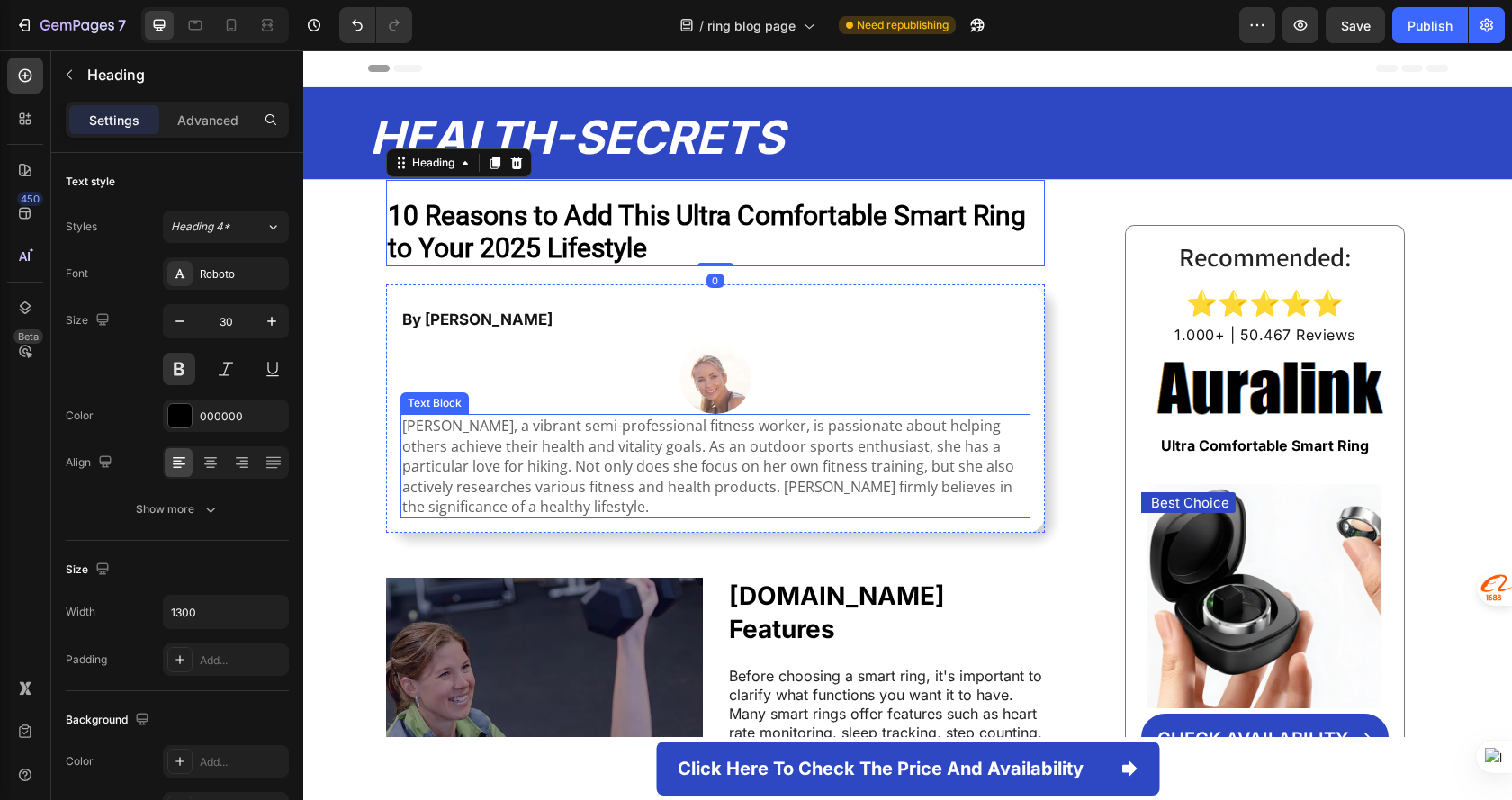
click at [659, 471] on p "[PERSON_NAME], a vibrant semi-professional fitness worker, is passionate about …" at bounding box center [715, 466] width 627 height 100
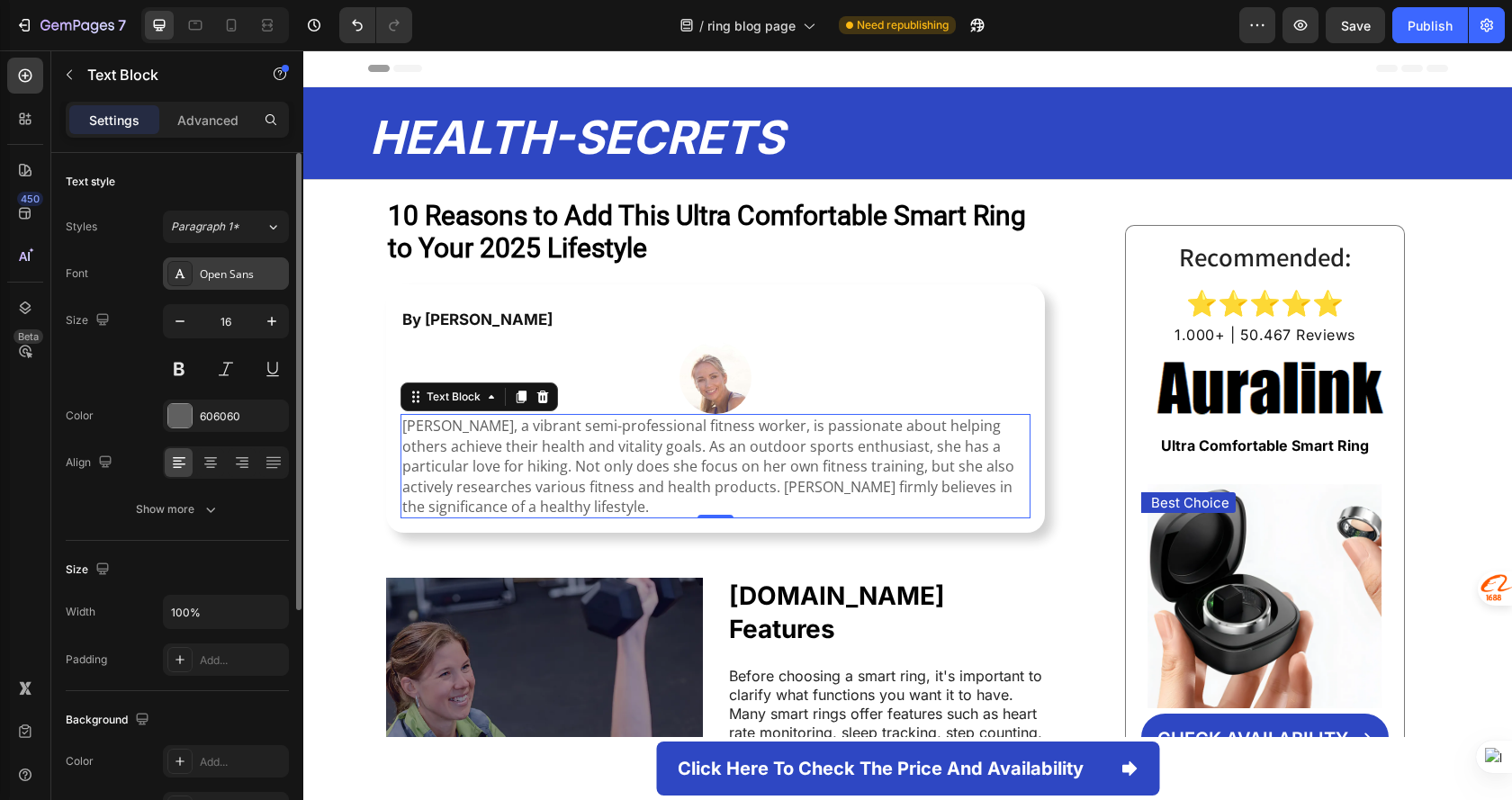
click at [250, 266] on div "Open Sans" at bounding box center [242, 274] width 84 height 16
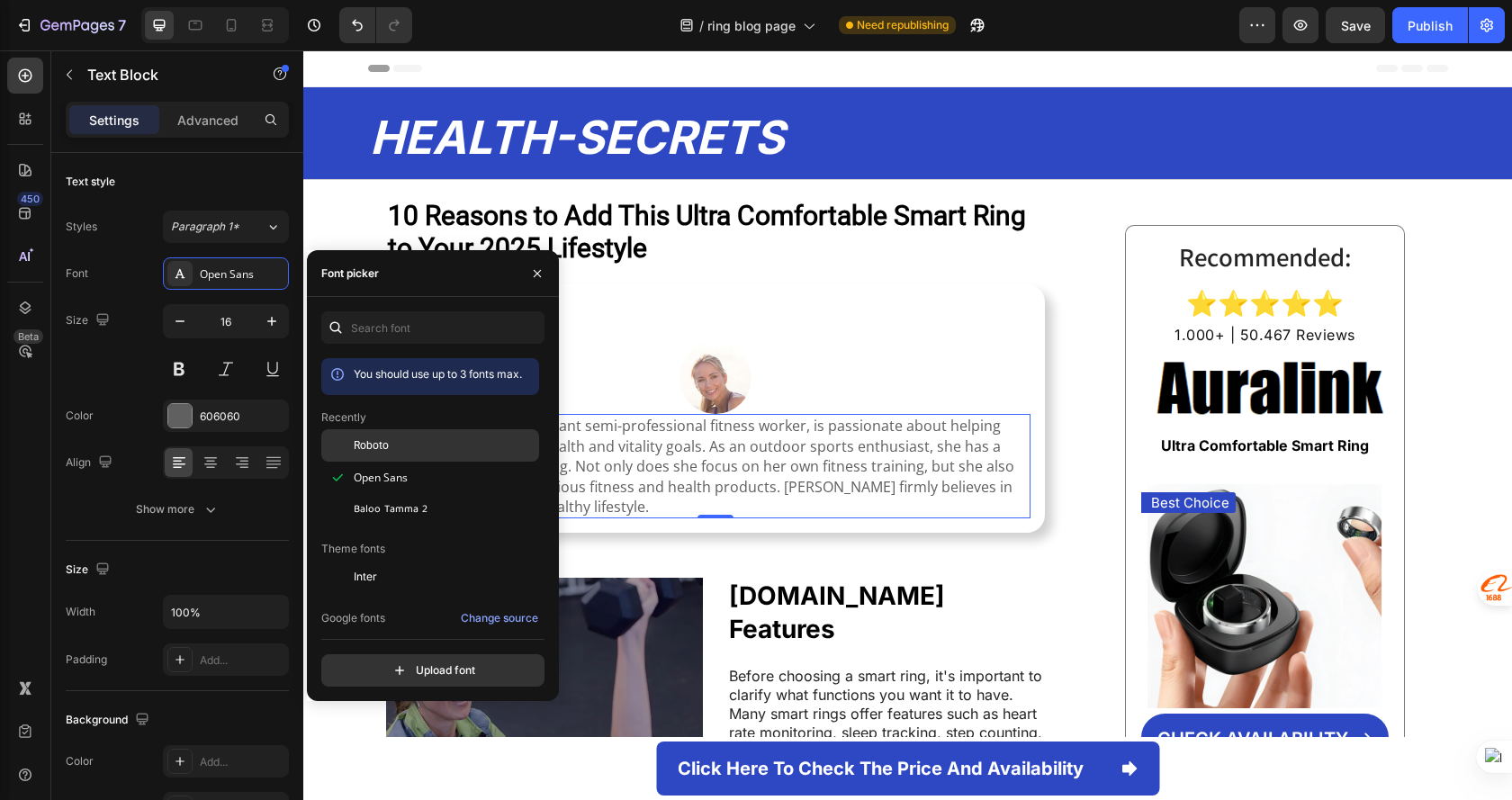
click at [415, 560] on div "Roboto" at bounding box center [430, 576] width 218 height 32
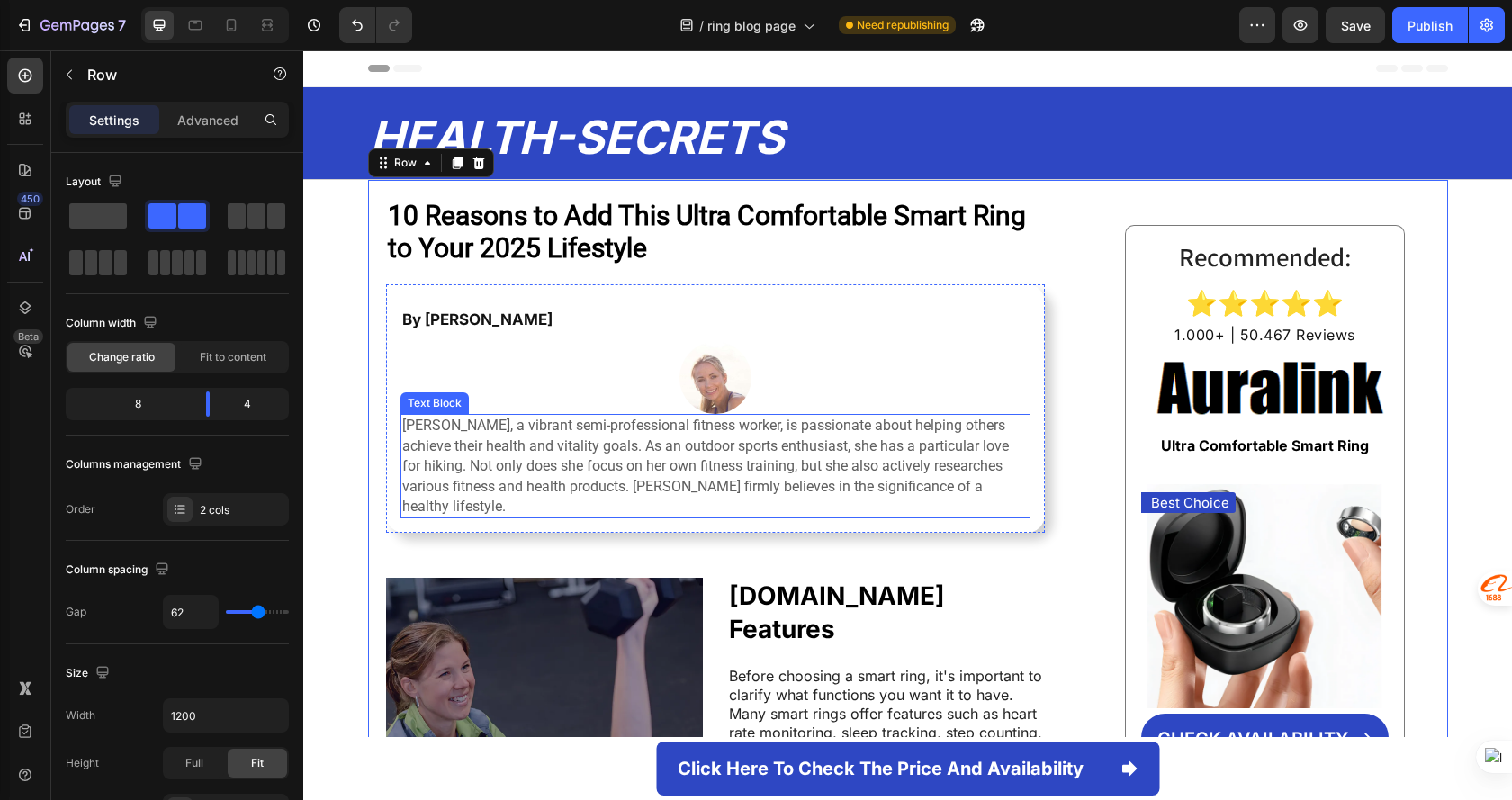
click at [655, 501] on p "[PERSON_NAME], a vibrant semi-professional fitness worker, is passionate about …" at bounding box center [715, 466] width 627 height 100
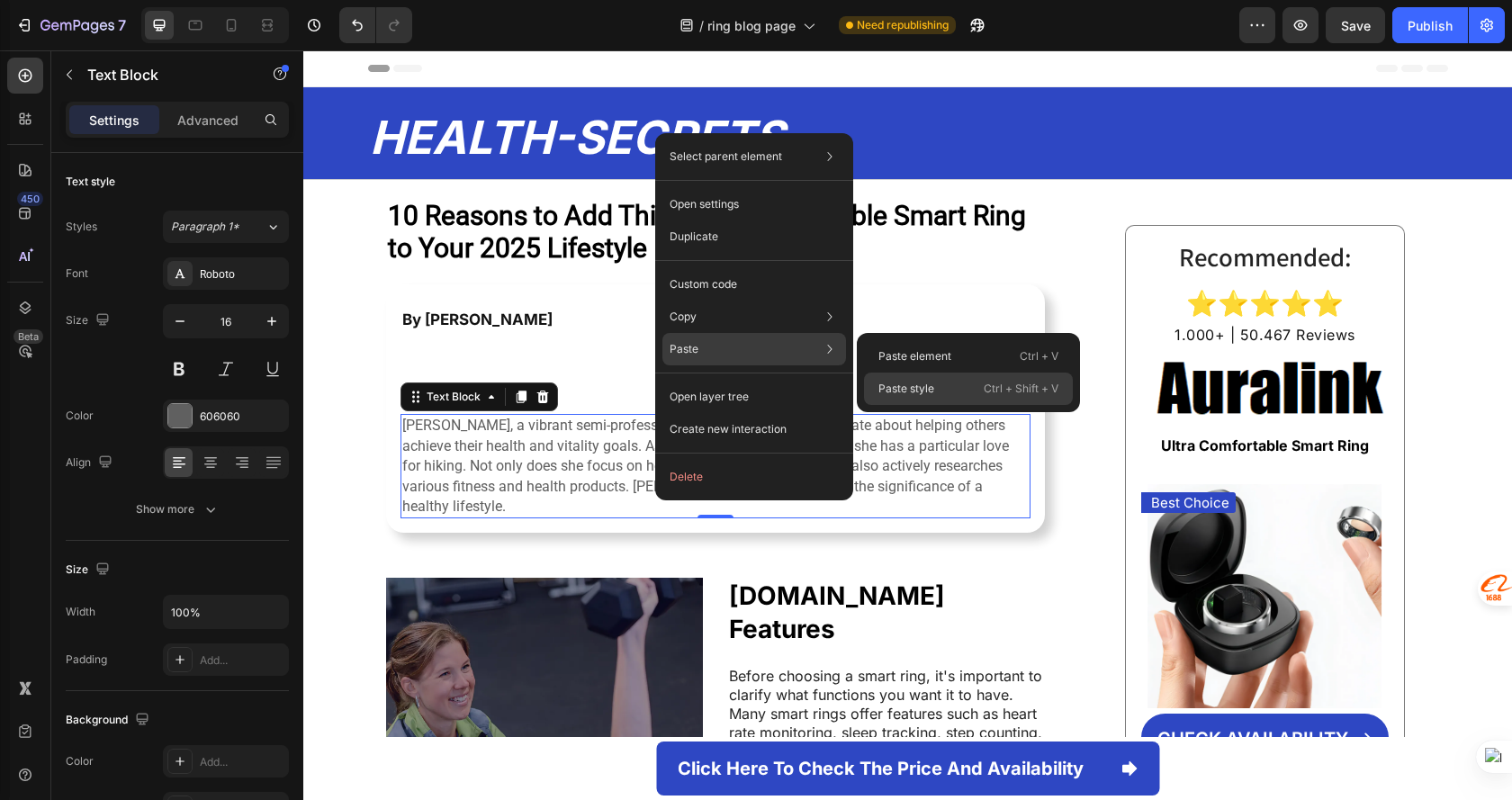
click at [921, 387] on p "Paste style" at bounding box center [906, 389] width 56 height 16
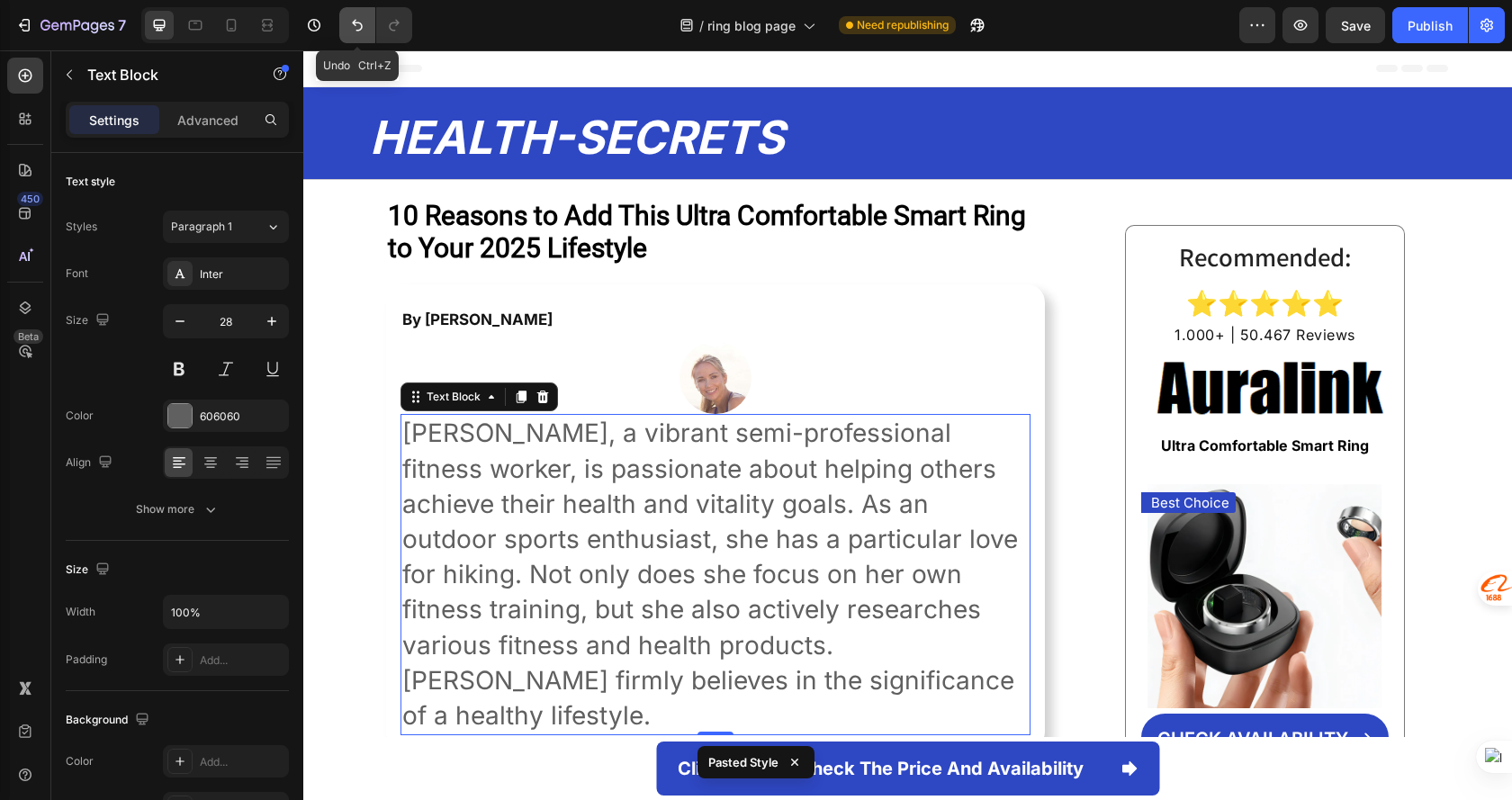
click at [347, 32] on button "Undo/Redo" at bounding box center [357, 26] width 36 height 36
type input "16"
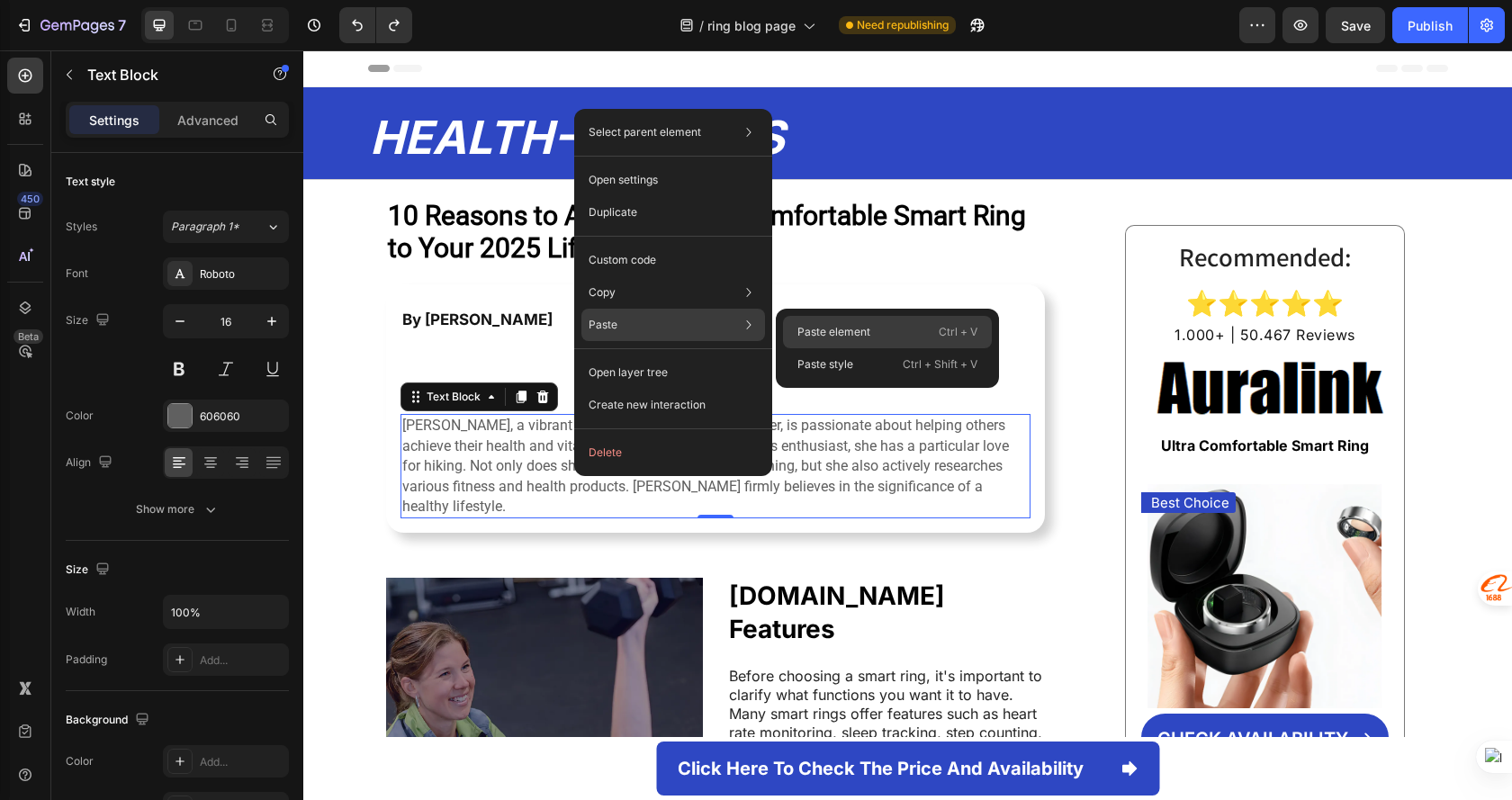
drag, startPoint x: 844, startPoint y: 330, endPoint x: 500, endPoint y: 291, distance: 346.2
click at [844, 330] on p "Paste element" at bounding box center [833, 332] width 73 height 16
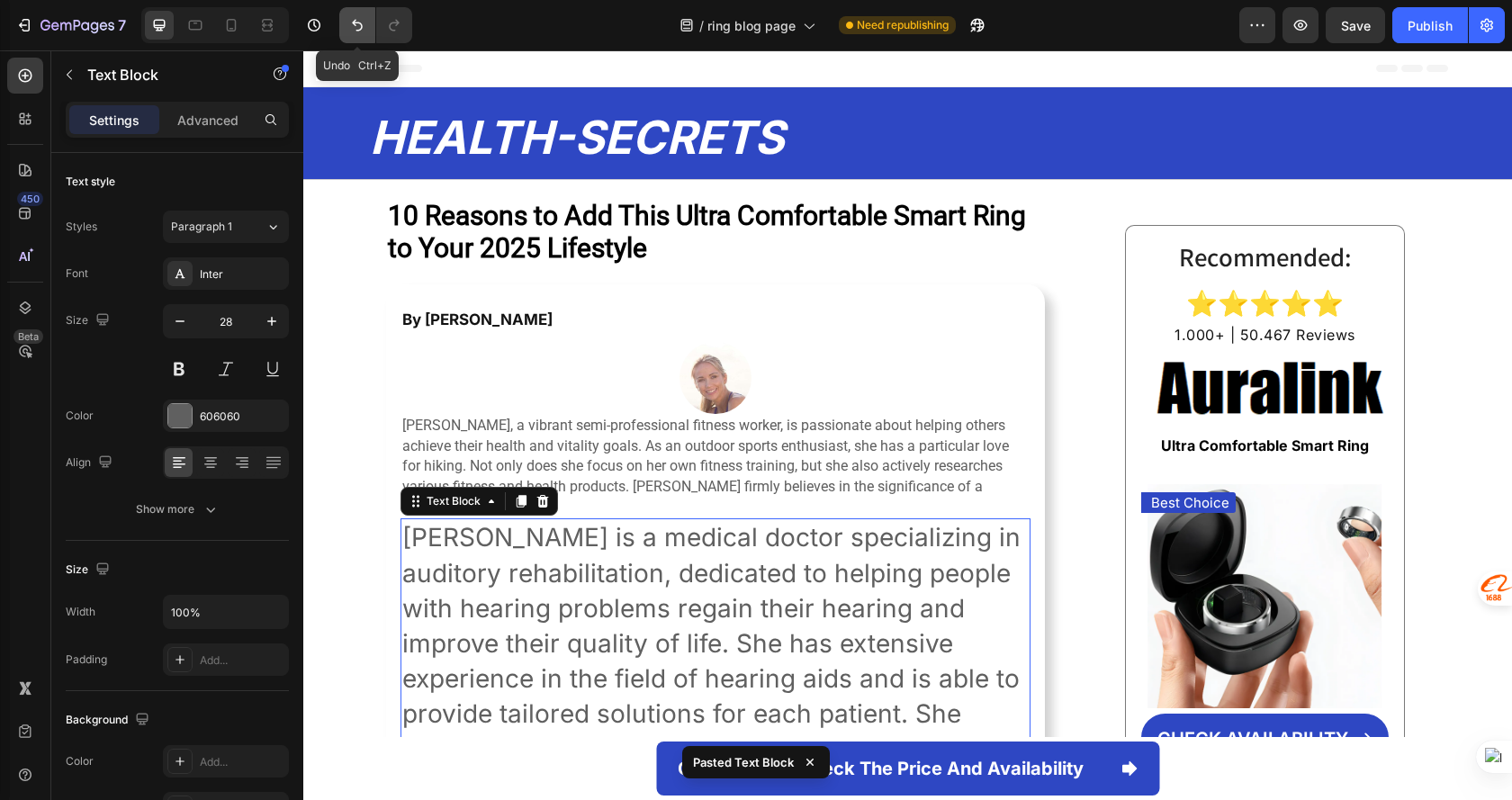
drag, startPoint x: 353, startPoint y: 28, endPoint x: 36, endPoint y: 49, distance: 317.7
click at [353, 28] on icon "Undo/Redo" at bounding box center [356, 25] width 18 height 18
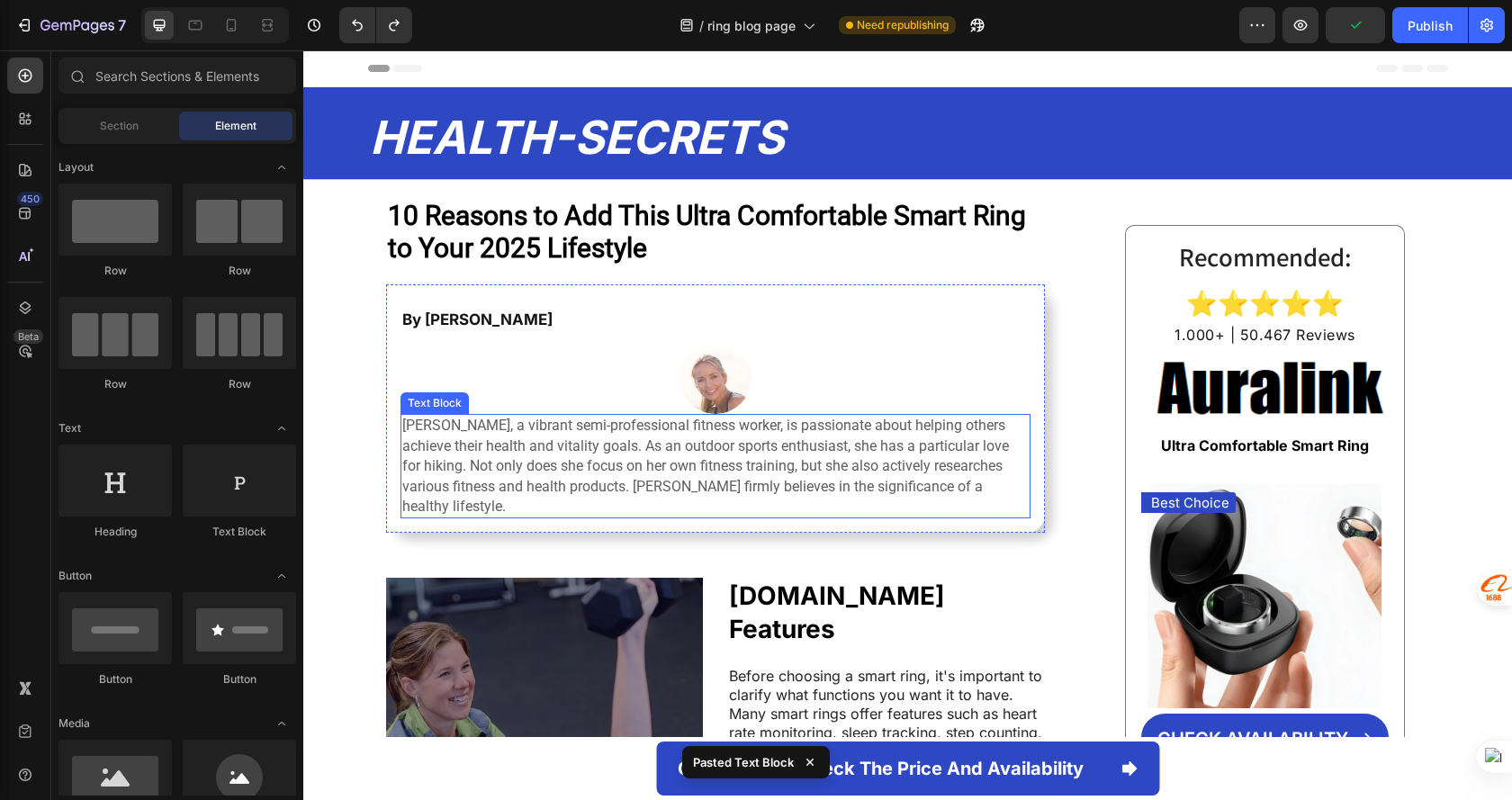
click at [684, 457] on p "[PERSON_NAME], a vibrant semi-professional fitness worker, is passionate about …" at bounding box center [715, 466] width 627 height 100
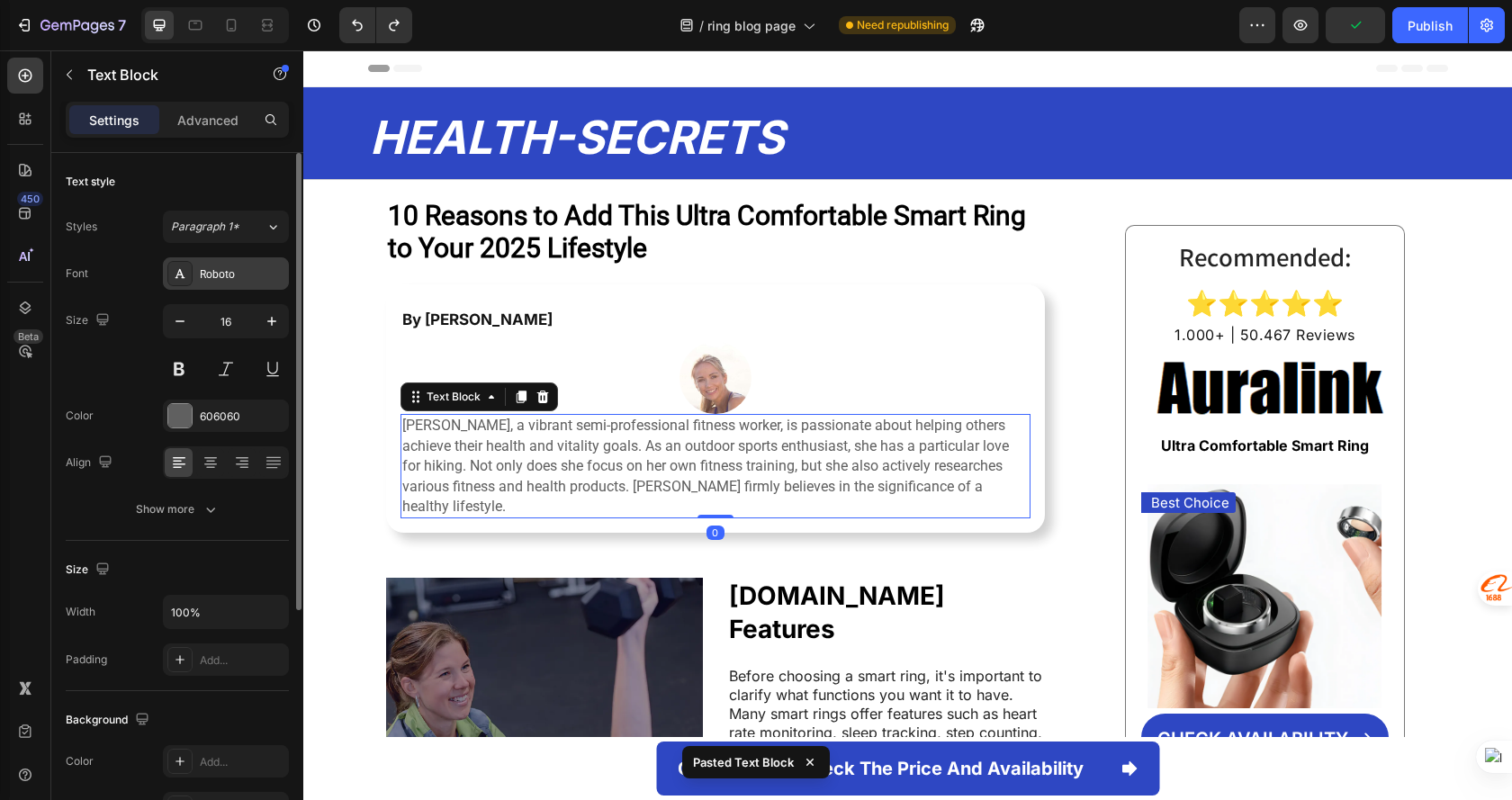
click at [225, 279] on div "Roboto" at bounding box center [242, 274] width 84 height 16
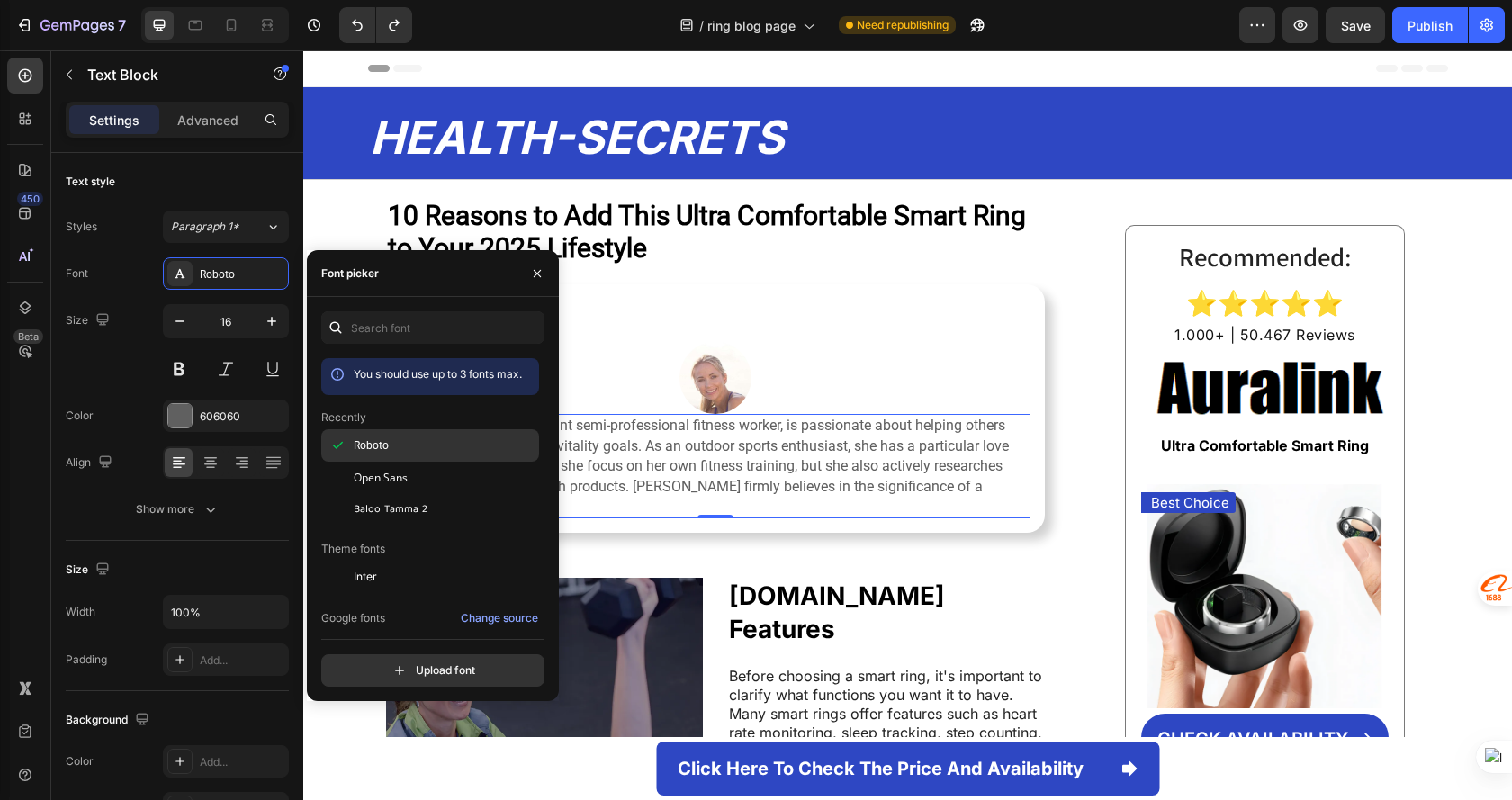
drag, startPoint x: 390, startPoint y: 441, endPoint x: 370, endPoint y: 449, distance: 21.5
click at [370, 449] on span "Roboto" at bounding box center [371, 445] width 35 height 16
click at [518, 621] on div "Change source" at bounding box center [500, 618] width 78 height 16
drag, startPoint x: 503, startPoint y: 450, endPoint x: 514, endPoint y: 445, distance: 12.1
click at [504, 450] on div "Roboto" at bounding box center [445, 445] width 182 height 16
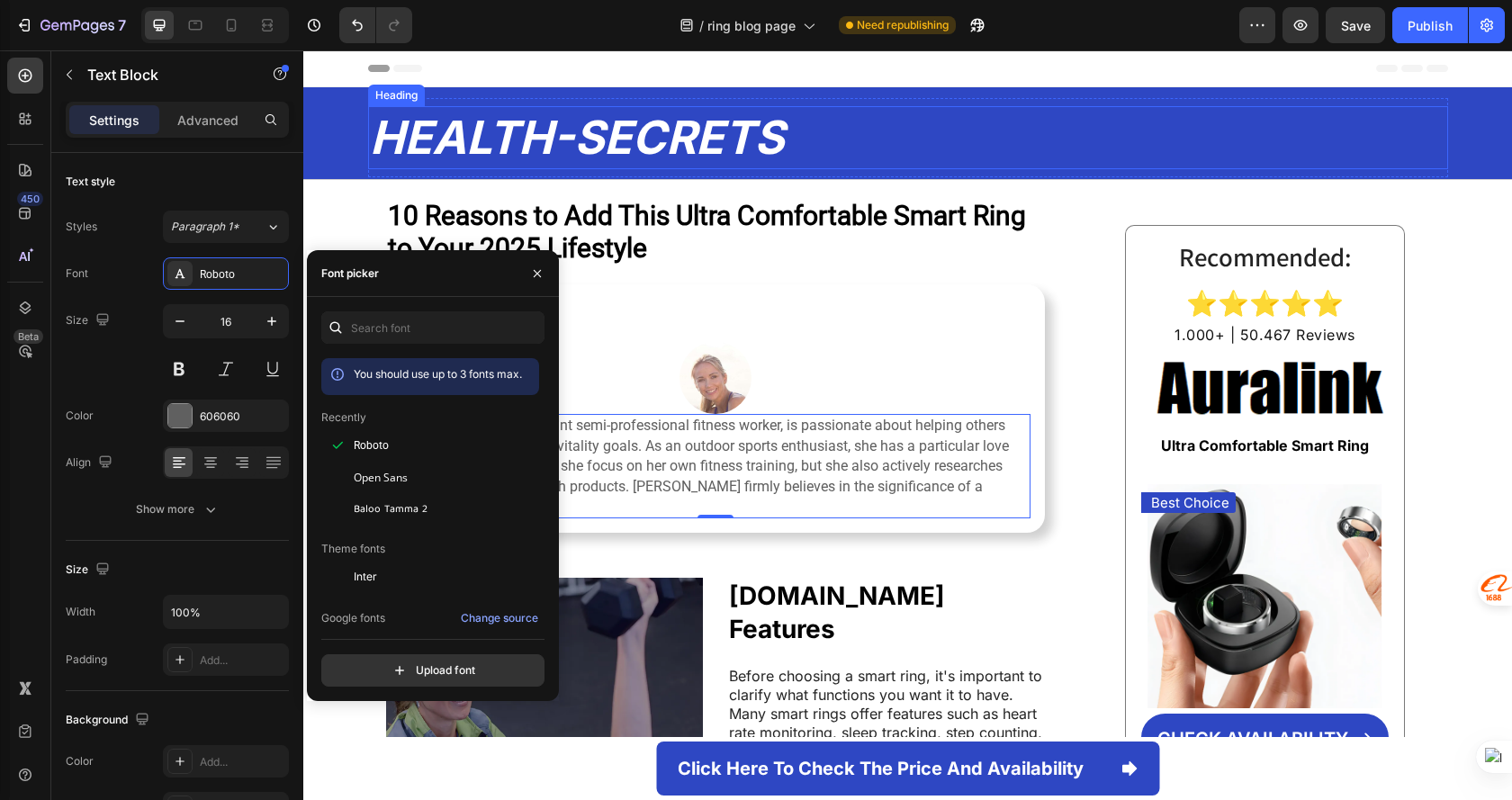
click at [734, 134] on strong "HEALTH-SECRETS" at bounding box center [576, 137] width 414 height 55
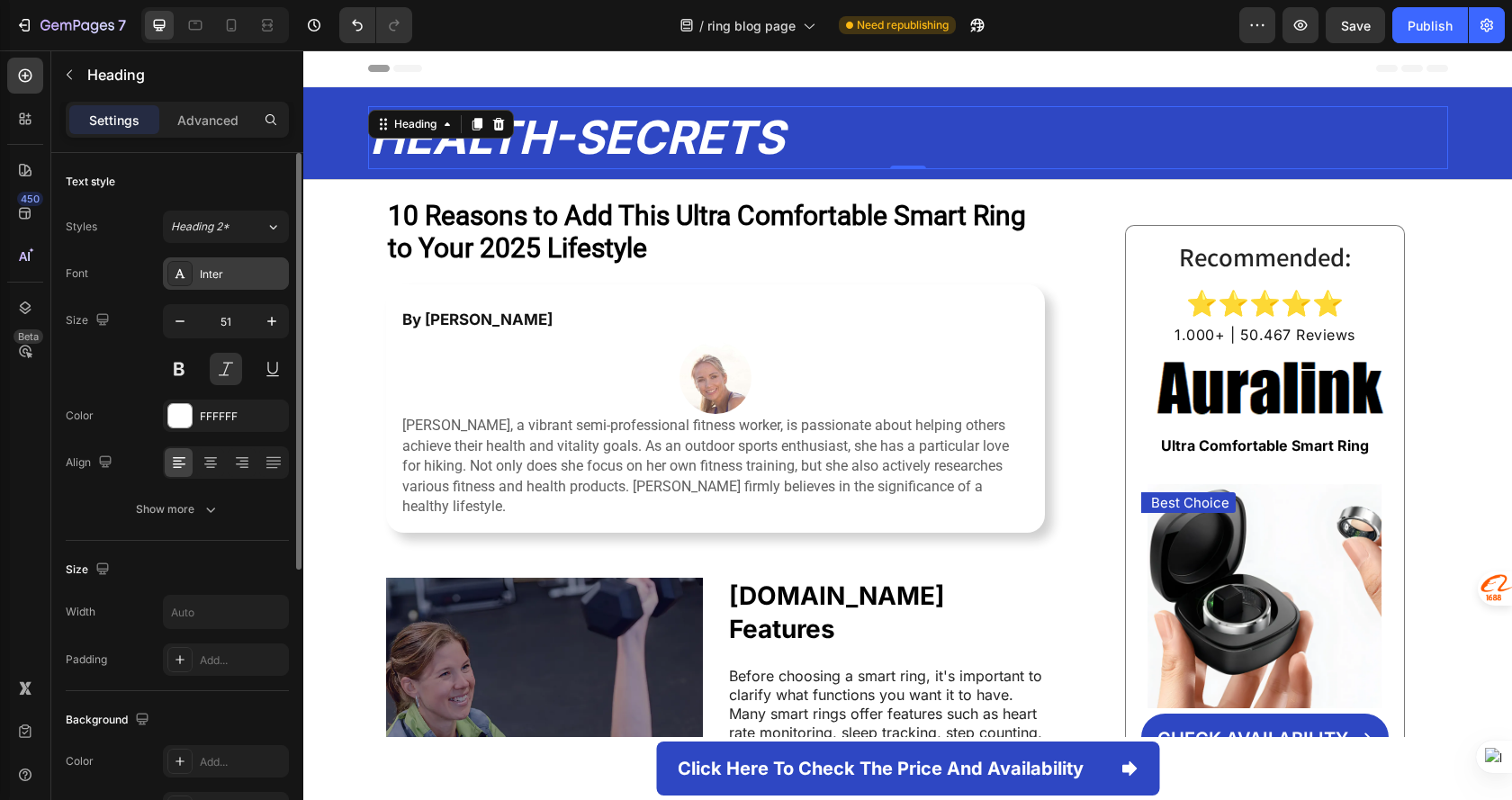
click at [227, 279] on div "Inter" at bounding box center [242, 274] width 84 height 16
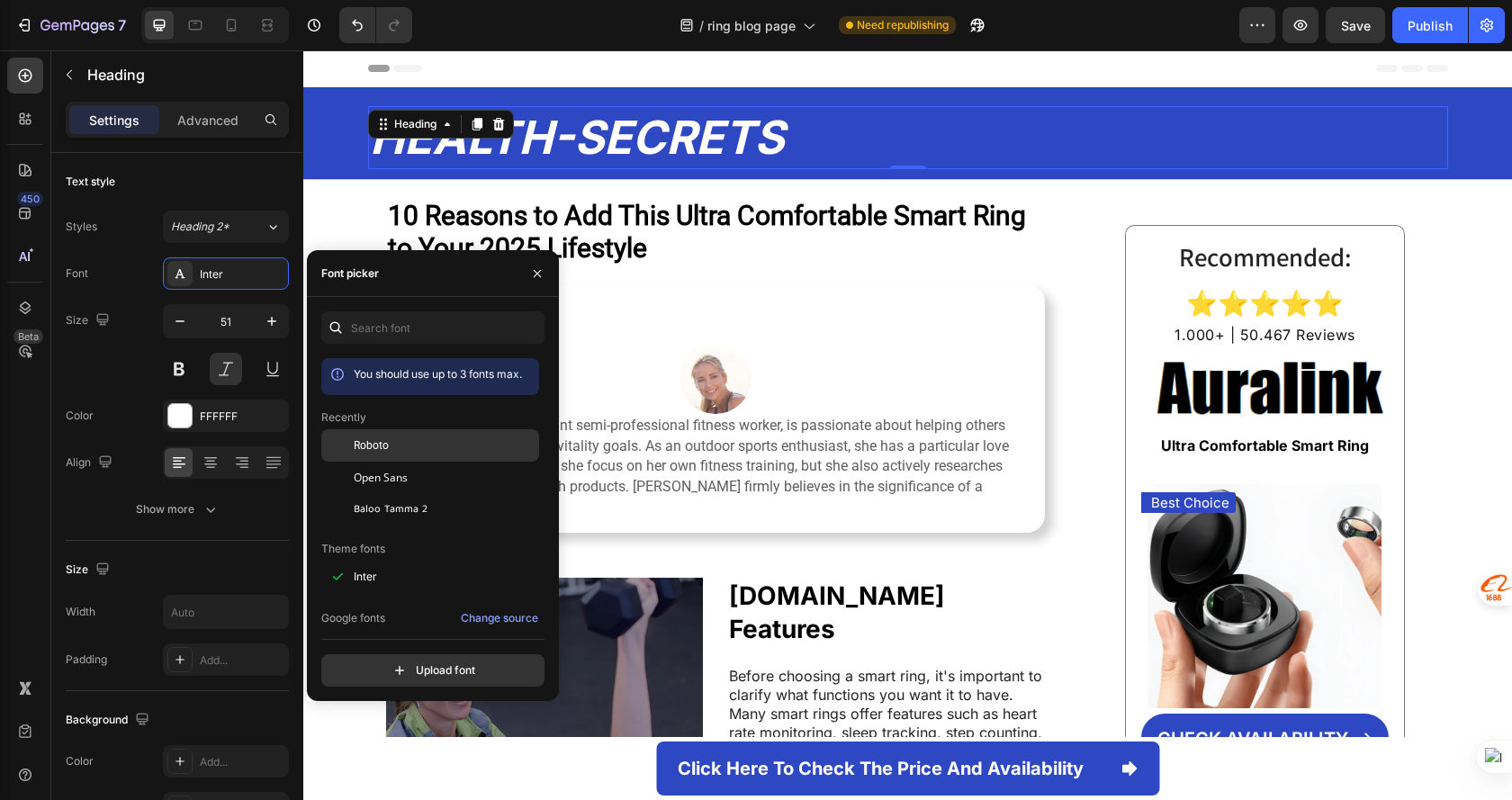
click at [469, 560] on div "Roboto" at bounding box center [430, 576] width 218 height 32
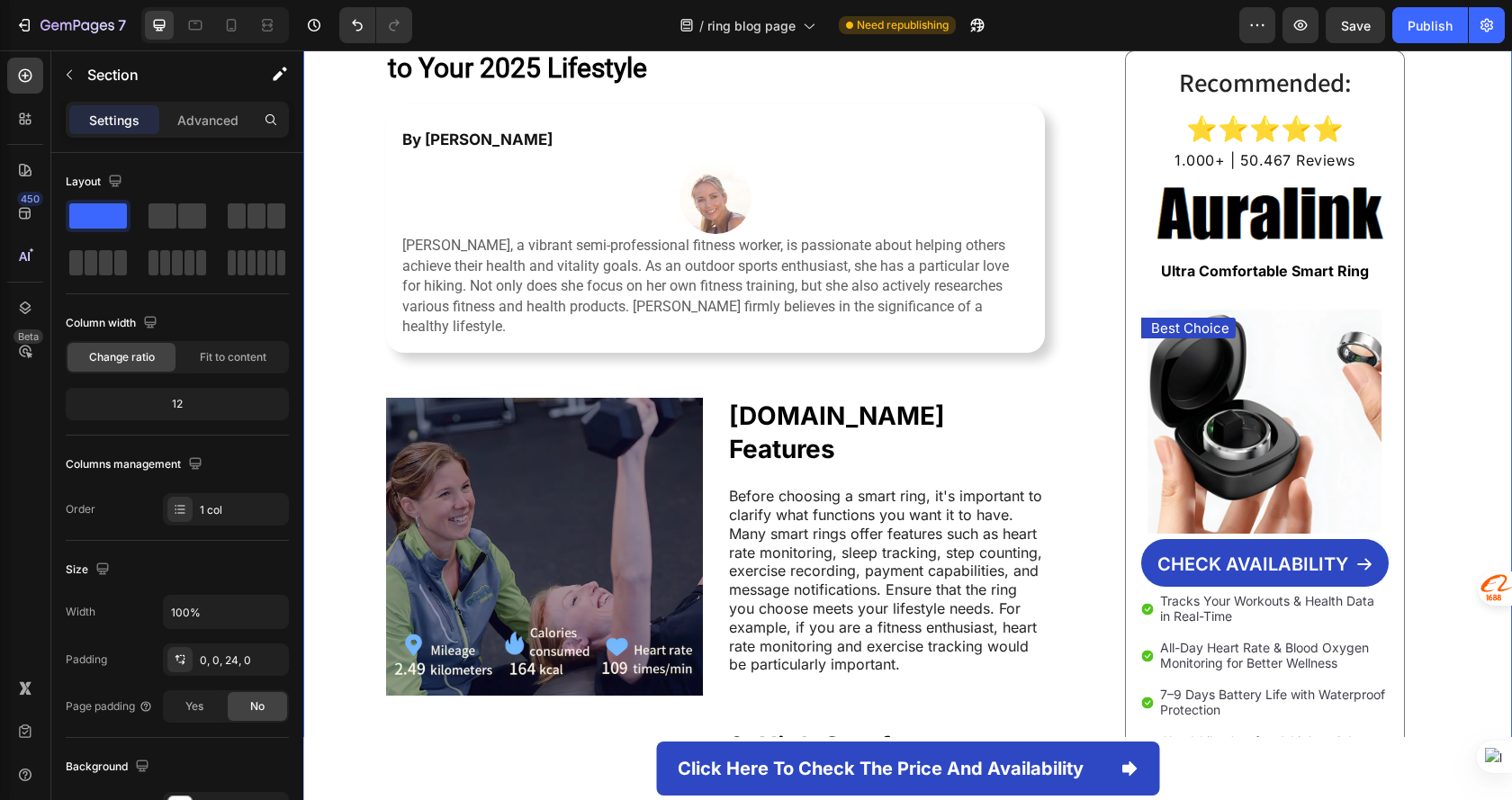
scroll to position [0, 0]
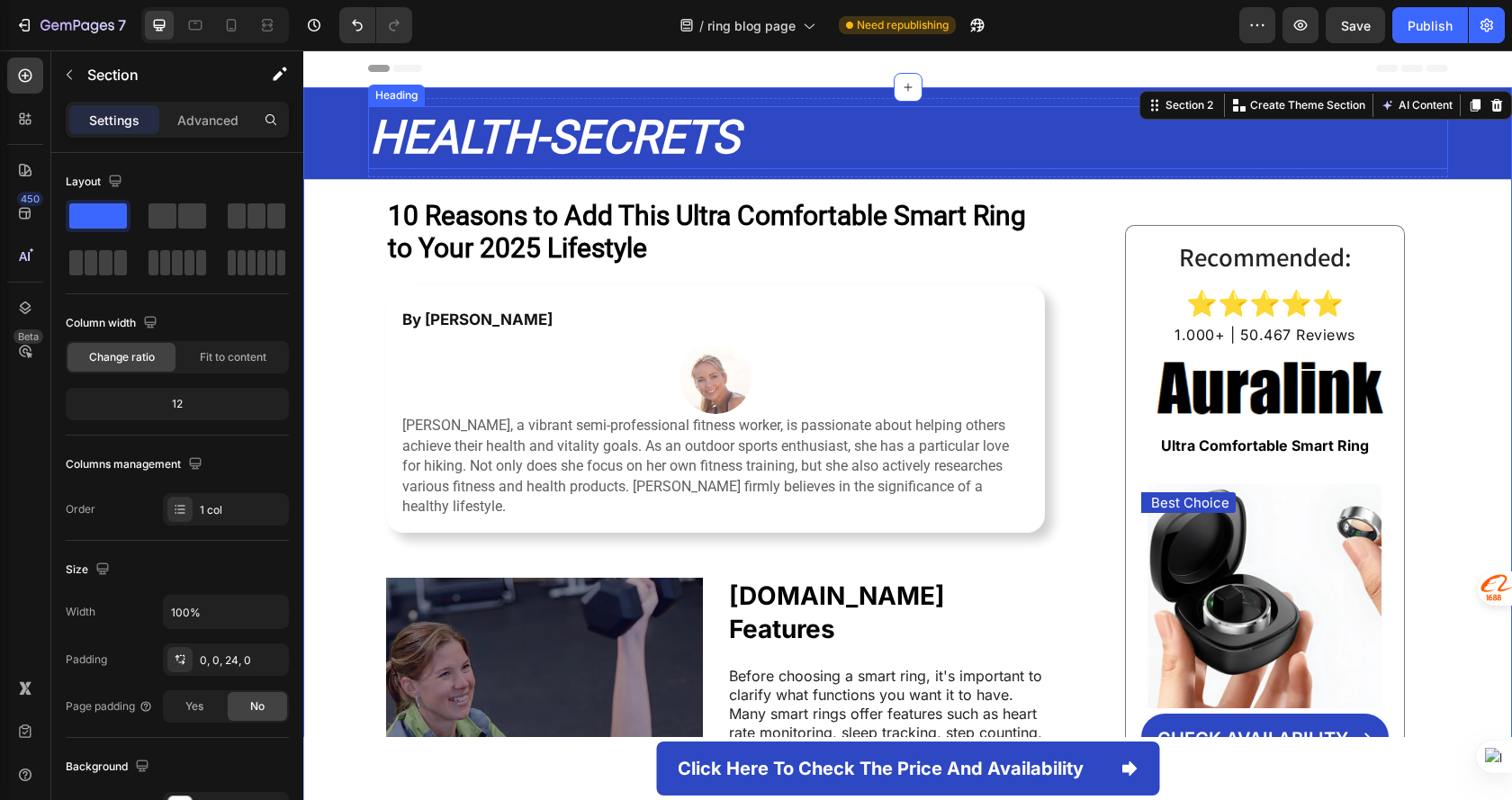
click at [464, 126] on div "HEALTH-SECRETS Heading" at bounding box center [907, 137] width 1080 height 63
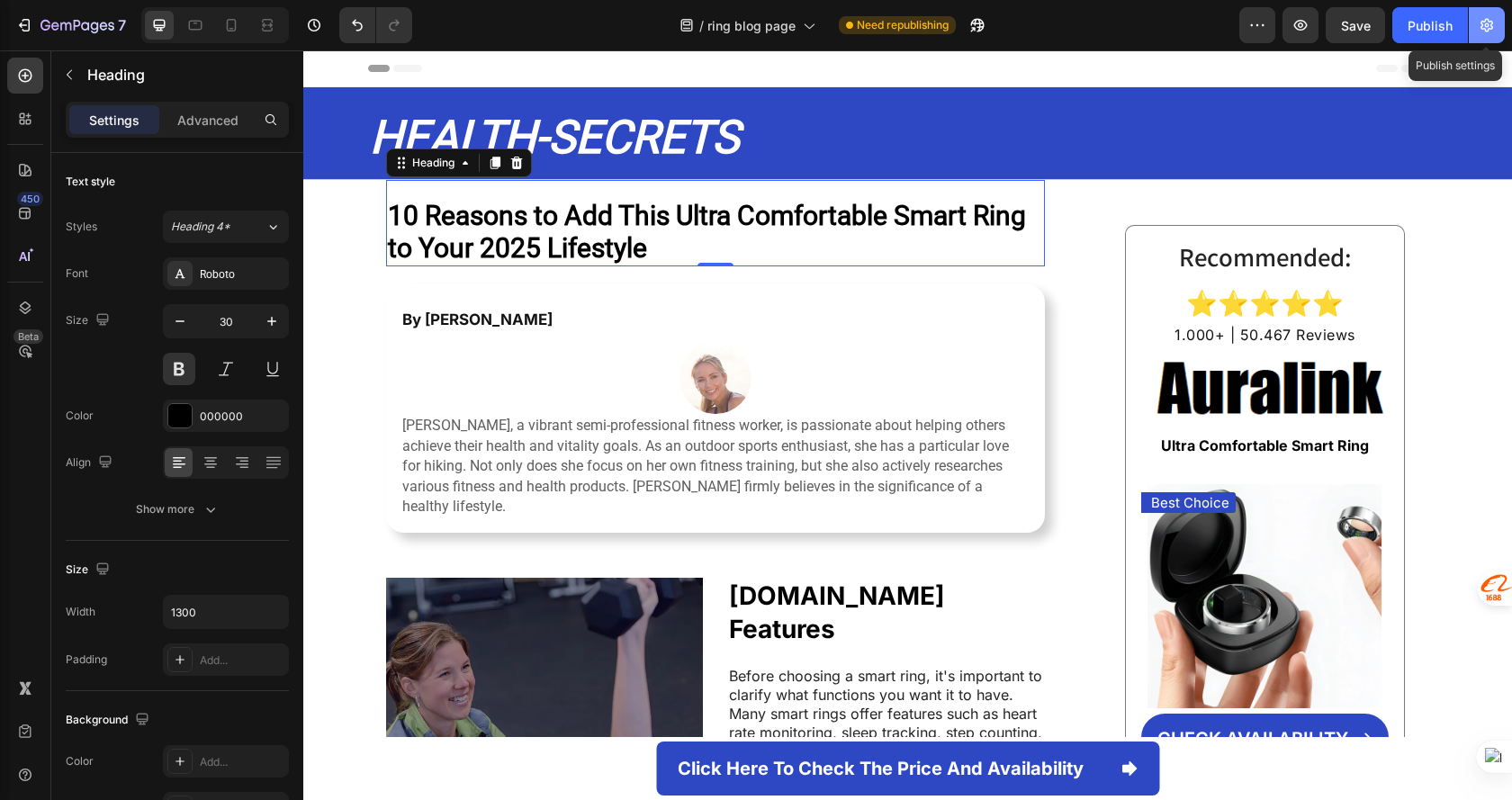
click at [1494, 27] on icon "button" at bounding box center [1486, 25] width 18 height 18
click at [1490, 27] on icon "button" at bounding box center [1486, 25] width 18 height 18
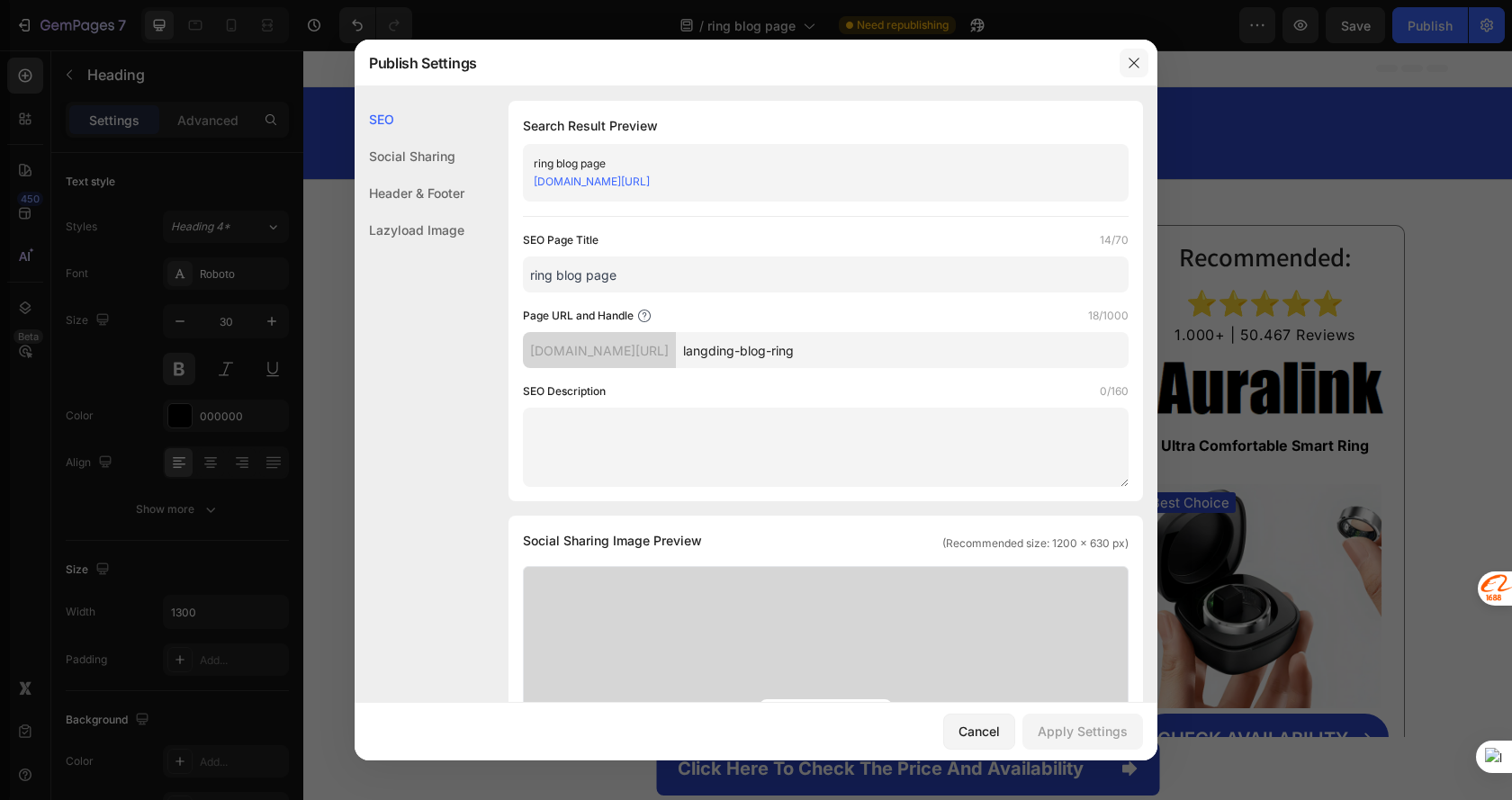
click at [1130, 64] on icon "button" at bounding box center [1134, 63] width 14 height 14
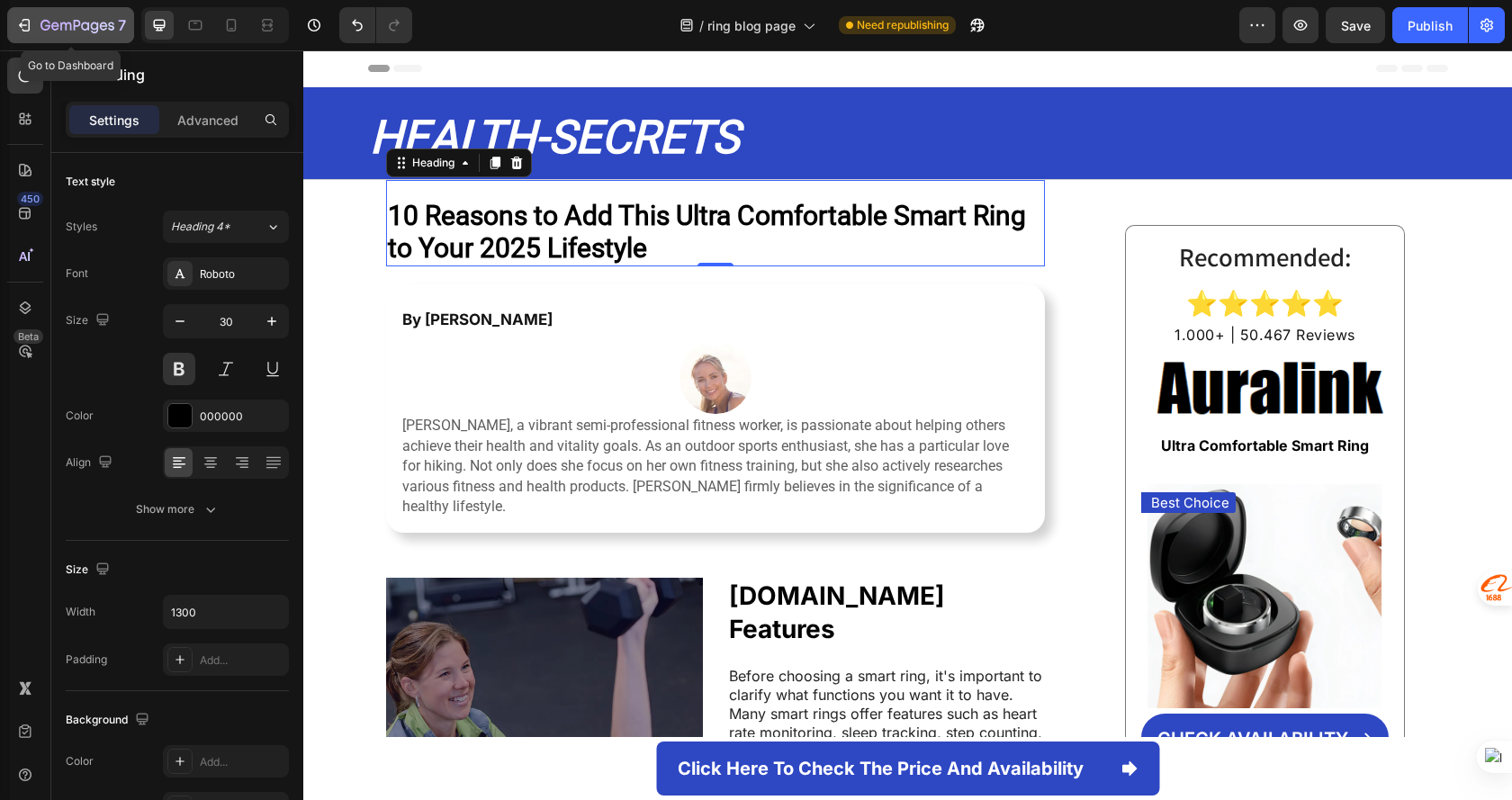
click at [98, 17] on div "7" at bounding box center [83, 25] width 85 height 22
